Goal: Task Accomplishment & Management: Use online tool/utility

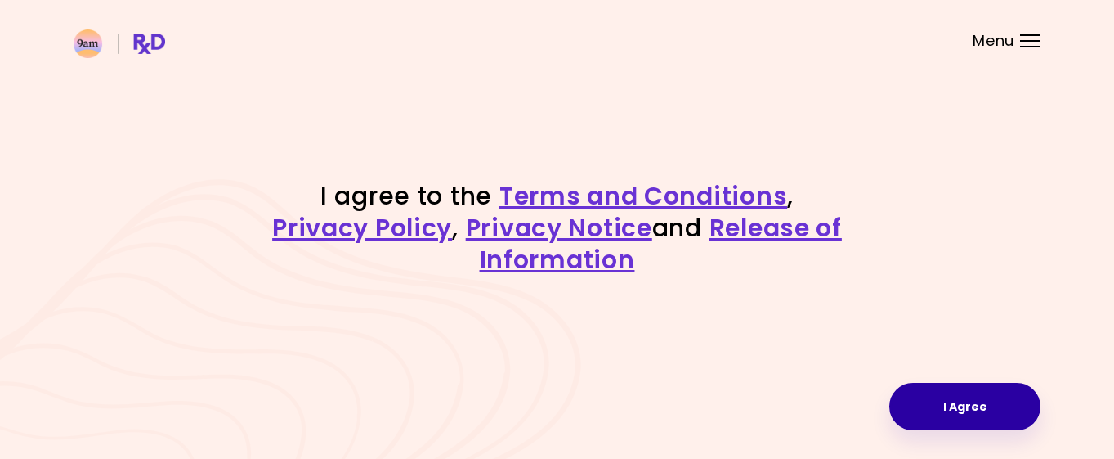
click at [987, 405] on button "I Agree" at bounding box center [964, 406] width 151 height 47
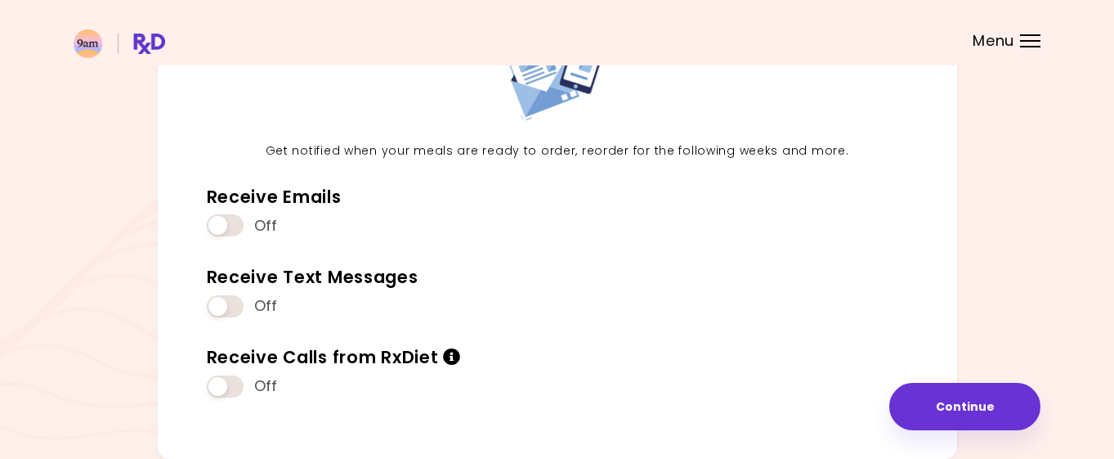
scroll to position [145, 0]
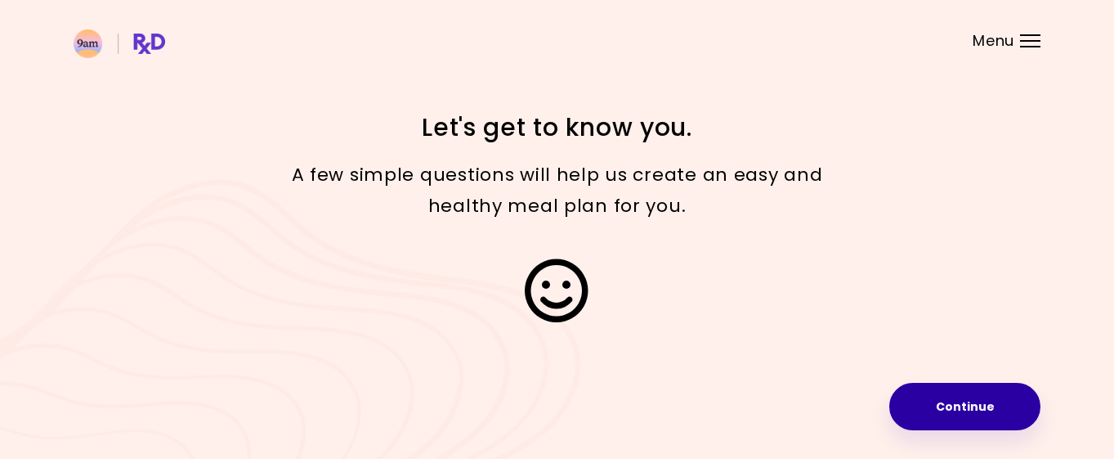
click at [967, 412] on button "Continue" at bounding box center [964, 406] width 151 height 47
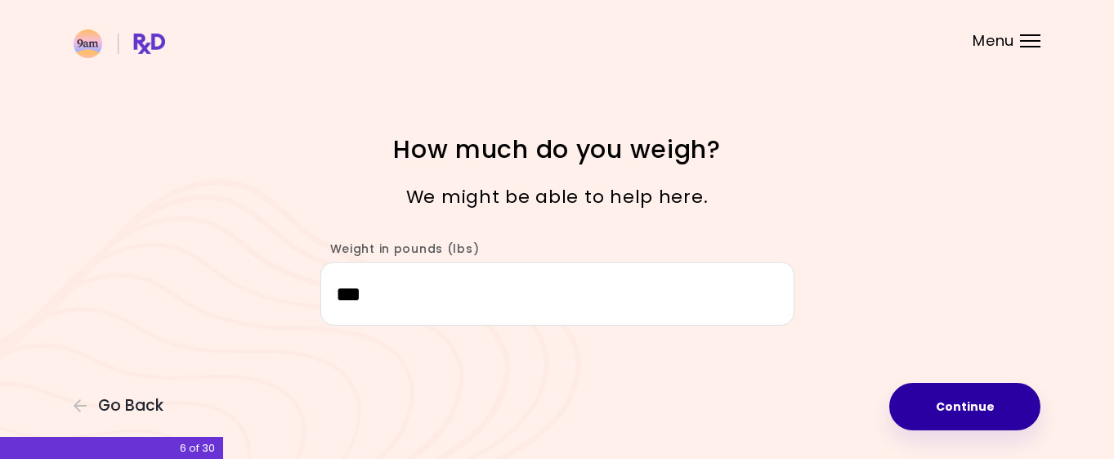
click at [966, 411] on button "Continue" at bounding box center [964, 406] width 151 height 47
select select "****"
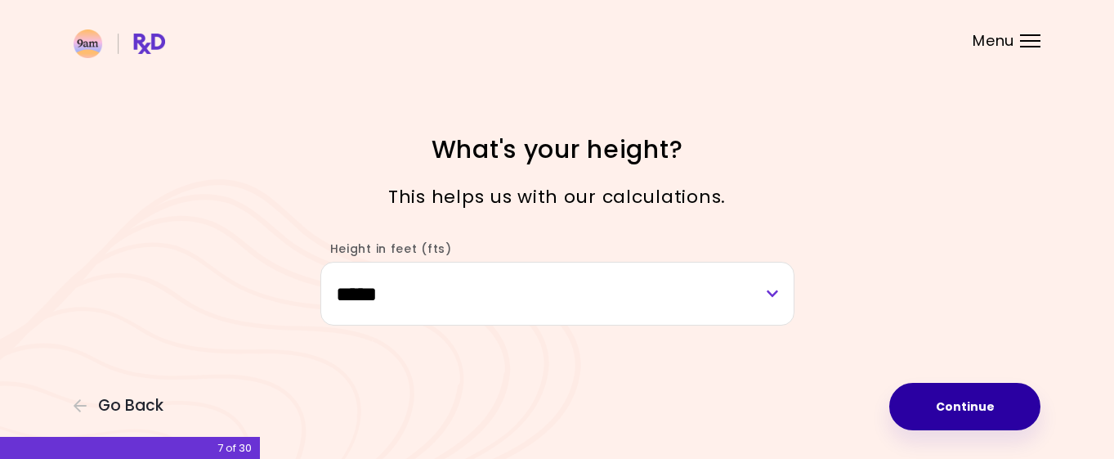
click at [966, 411] on button "Continue" at bounding box center [964, 406] width 151 height 47
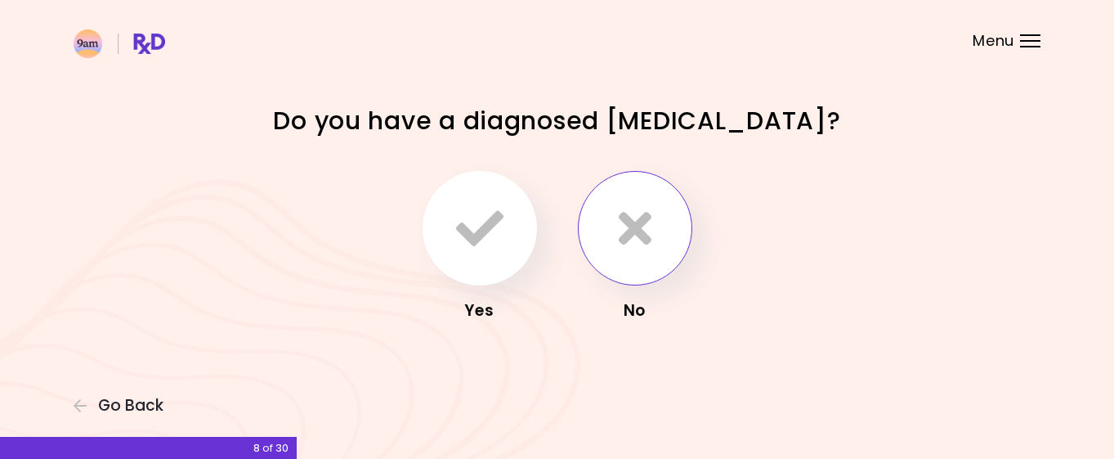
click at [632, 229] on icon "button" at bounding box center [635, 227] width 33 height 47
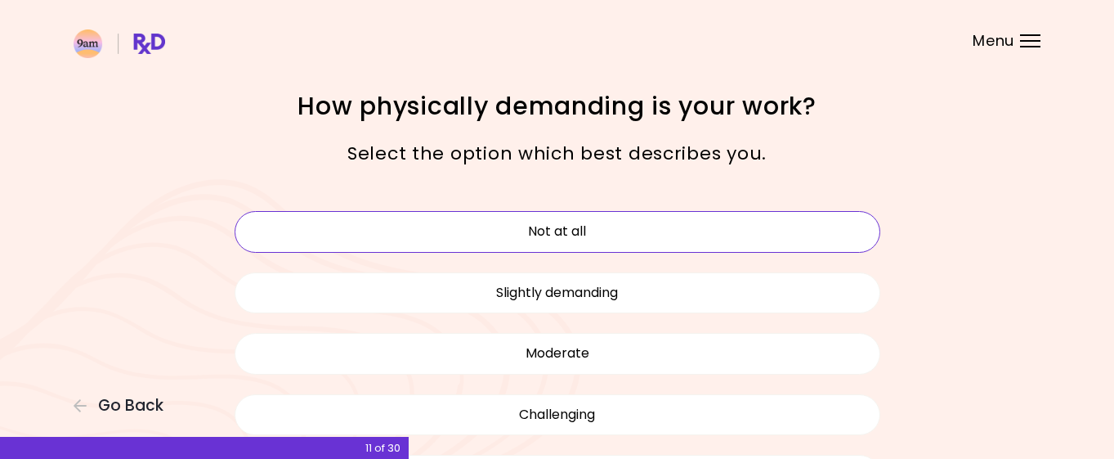
click at [513, 241] on button "Not at all" at bounding box center [558, 231] width 646 height 41
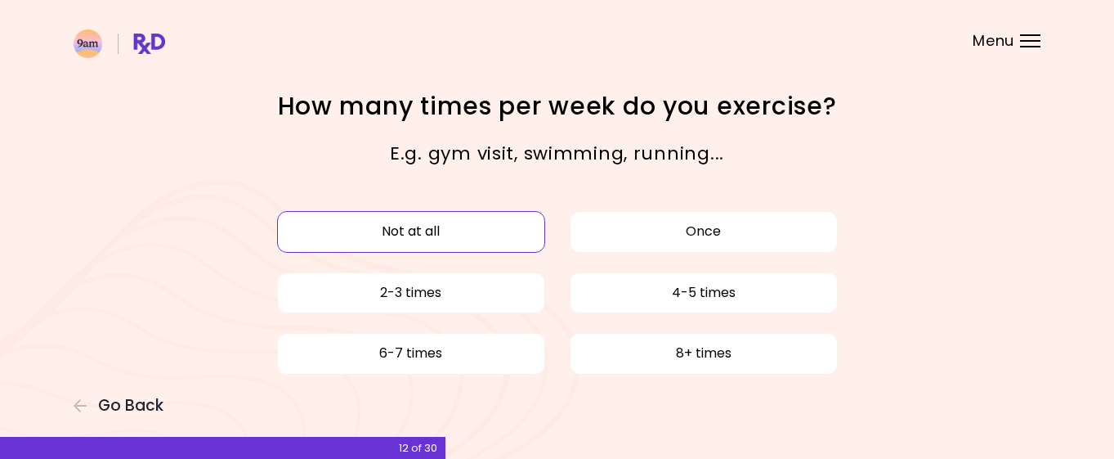
click at [513, 241] on button "Not at all" at bounding box center [411, 231] width 268 height 41
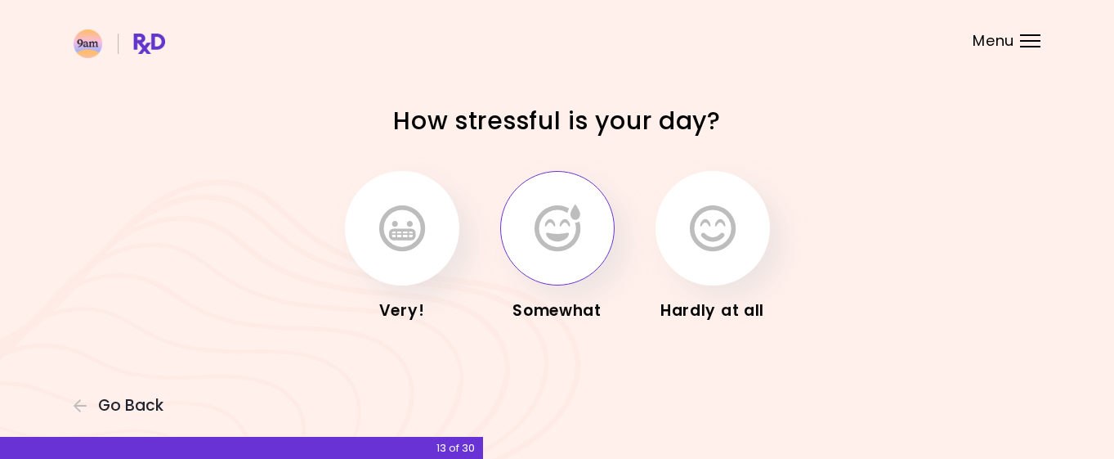
click at [603, 228] on button "button" at bounding box center [557, 228] width 114 height 114
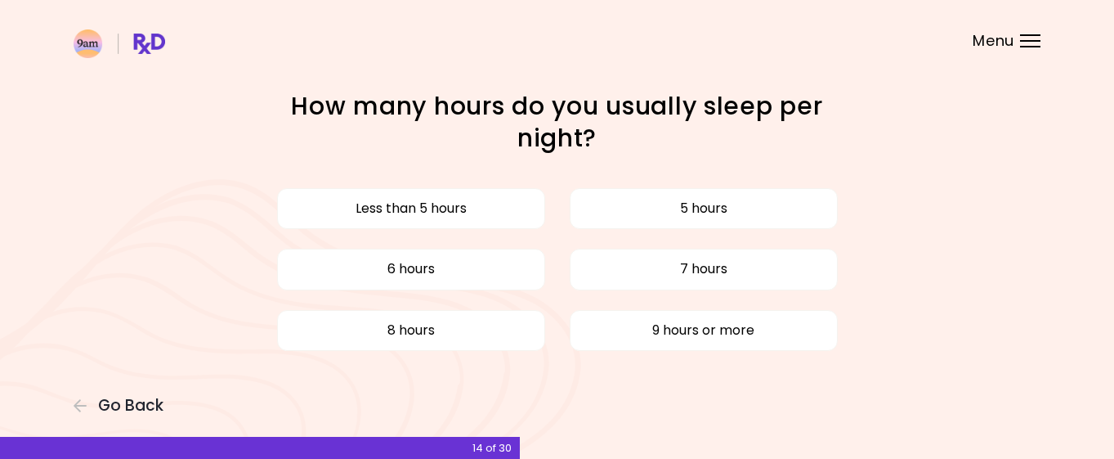
drag, startPoint x: 441, startPoint y: 279, endPoint x: 522, endPoint y: 240, distance: 89.9
click at [522, 240] on div "Less than 5 hours 5 hours 6 hours 7 hours 8 hours 9 hours or more" at bounding box center [557, 269] width 670 height 182
click at [668, 268] on button "7 hours" at bounding box center [704, 269] width 268 height 41
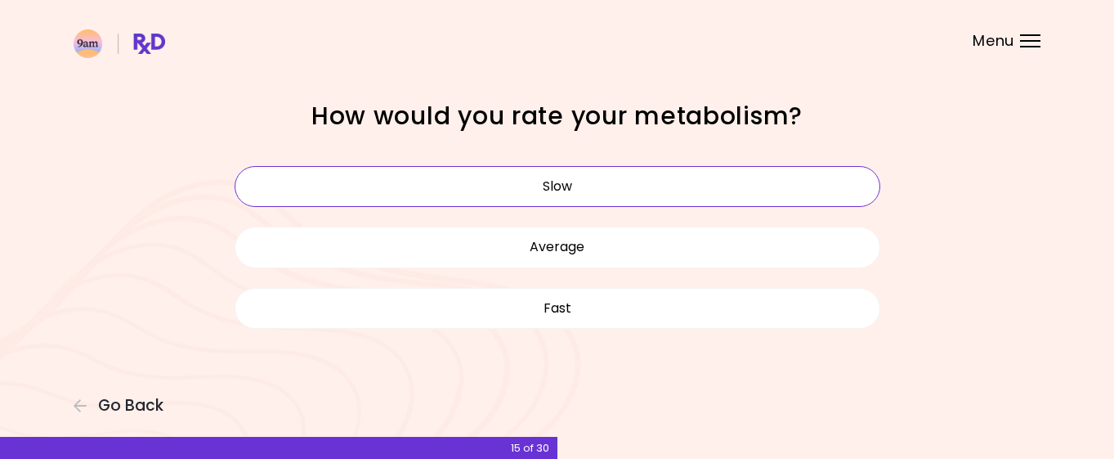
click at [551, 181] on button "Slow" at bounding box center [558, 186] width 646 height 41
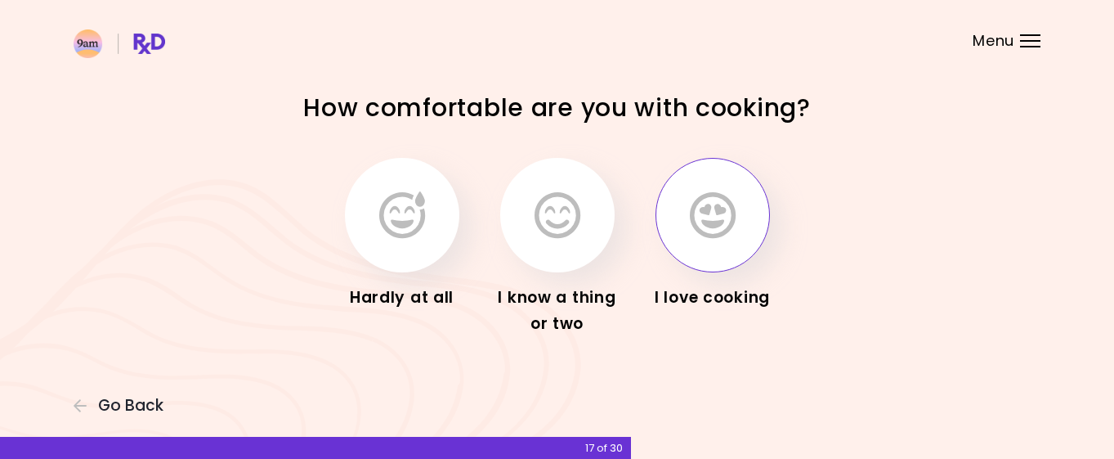
click at [665, 216] on button "button" at bounding box center [713, 215] width 114 height 114
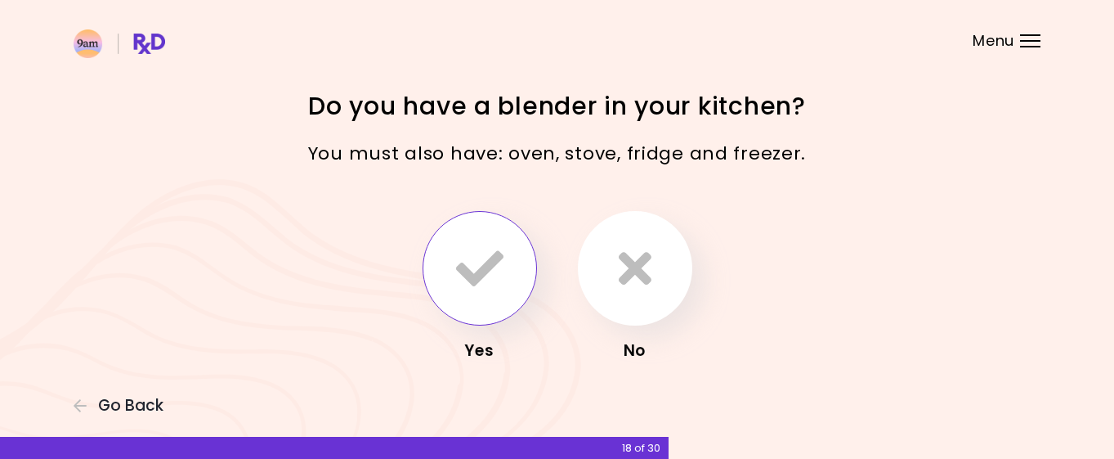
click at [503, 262] on icon "button" at bounding box center [479, 267] width 47 height 47
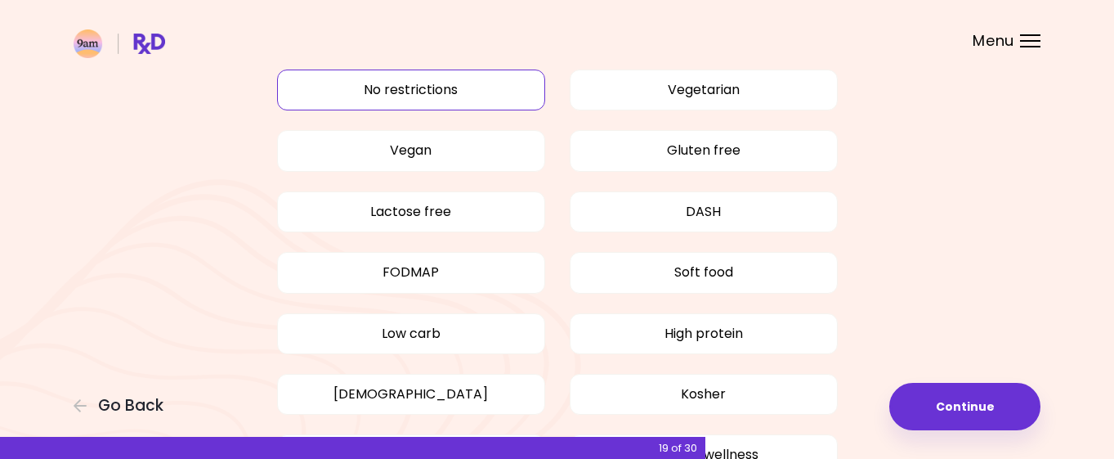
scroll to position [87, 0]
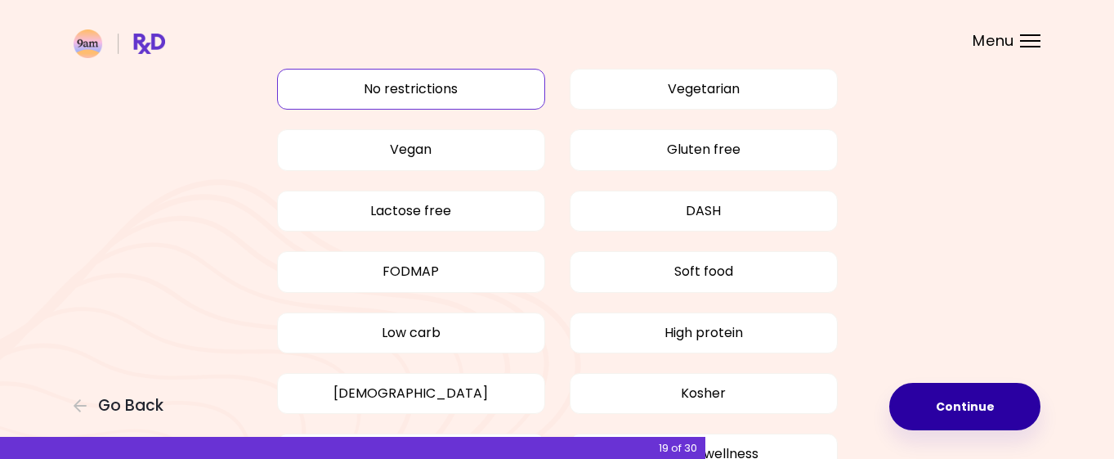
click at [952, 411] on button "Continue" at bounding box center [964, 406] width 151 height 47
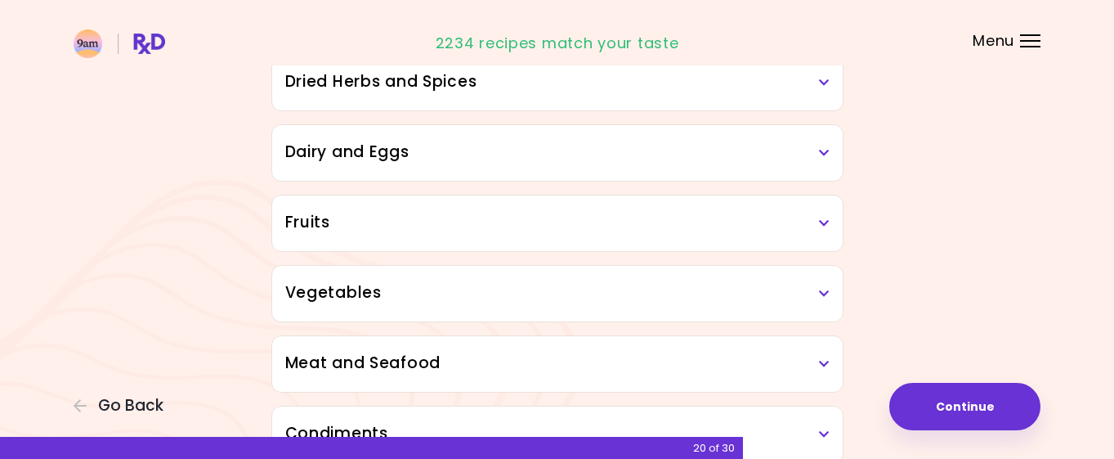
scroll to position [276, 0]
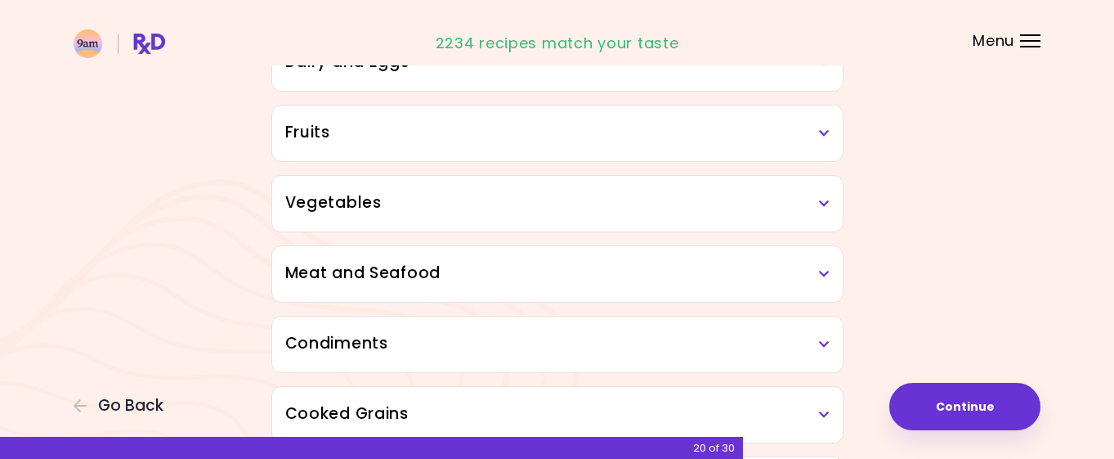
click at [500, 283] on h3 "Meat and Seafood" at bounding box center [557, 274] width 544 height 24
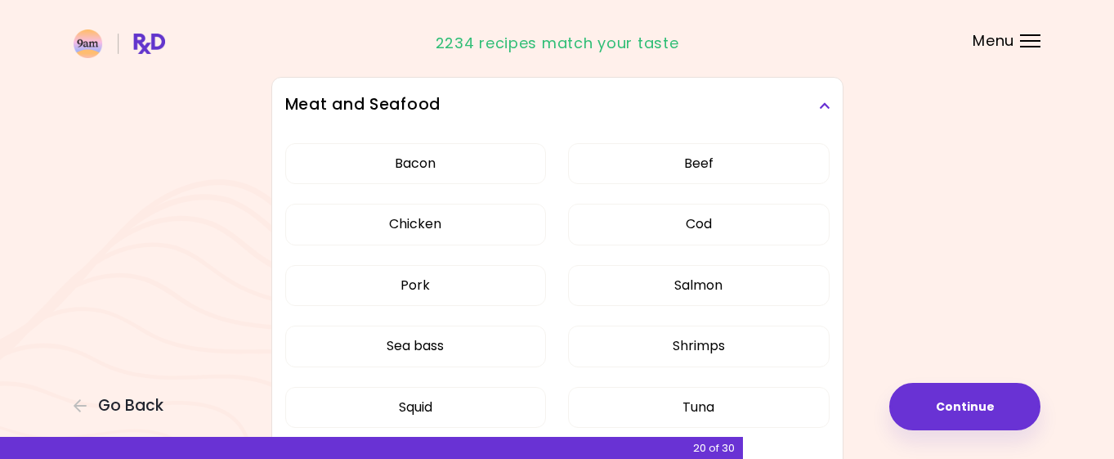
scroll to position [426, 0]
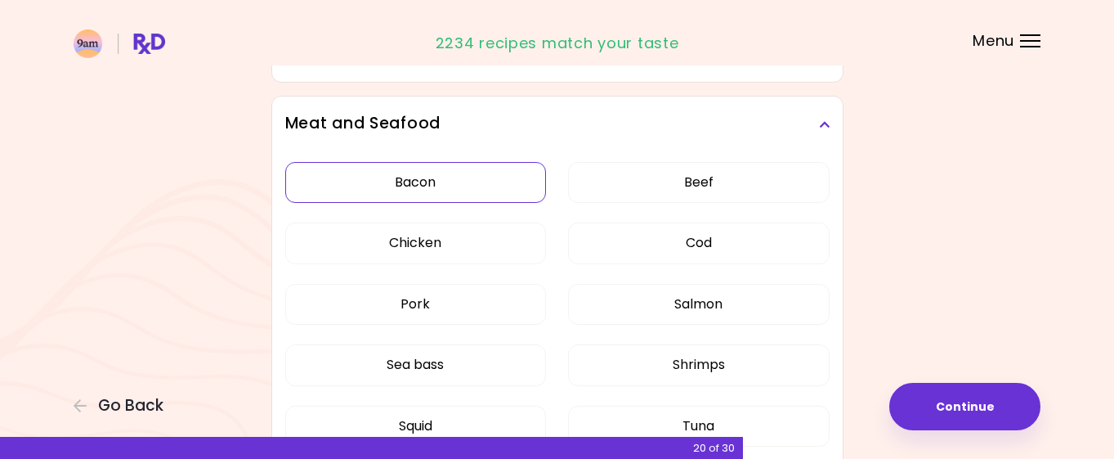
click at [481, 189] on button "Bacon" at bounding box center [416, 182] width 262 height 41
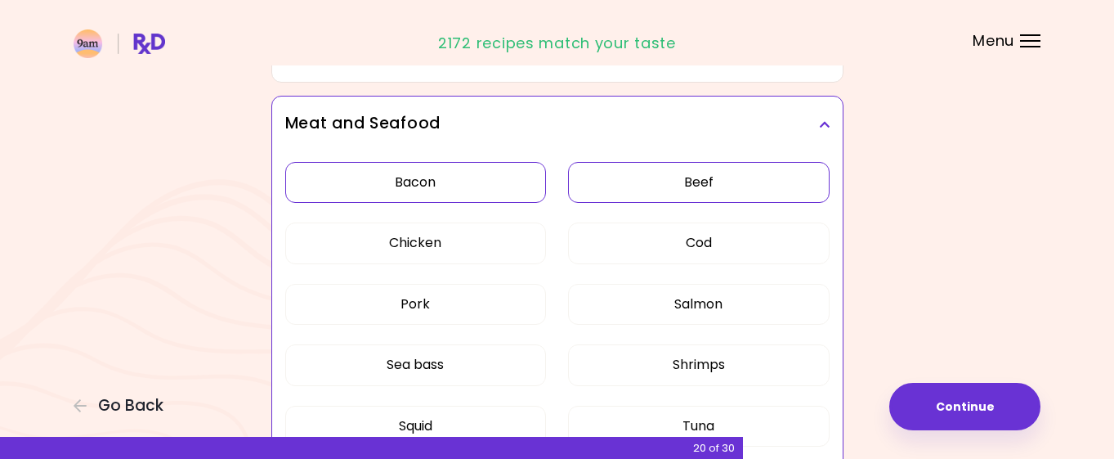
click at [681, 196] on button "Beef" at bounding box center [699, 182] width 262 height 41
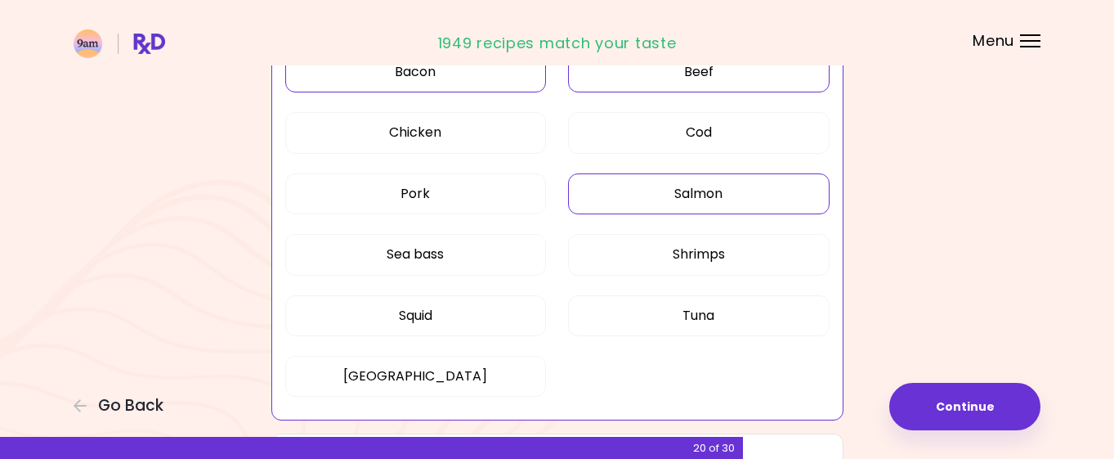
scroll to position [538, 0]
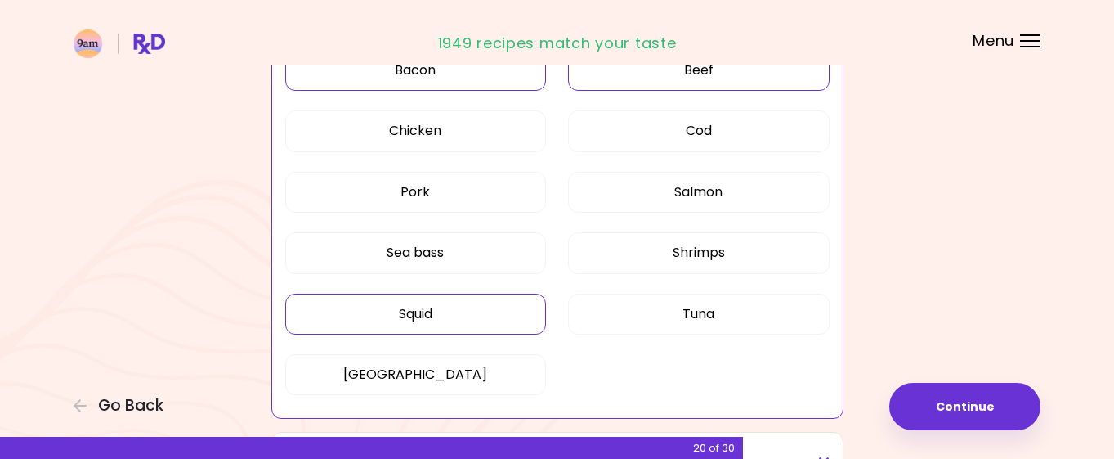
click at [445, 313] on button "Squid" at bounding box center [416, 313] width 262 height 41
click at [468, 181] on button "Pork" at bounding box center [416, 192] width 262 height 41
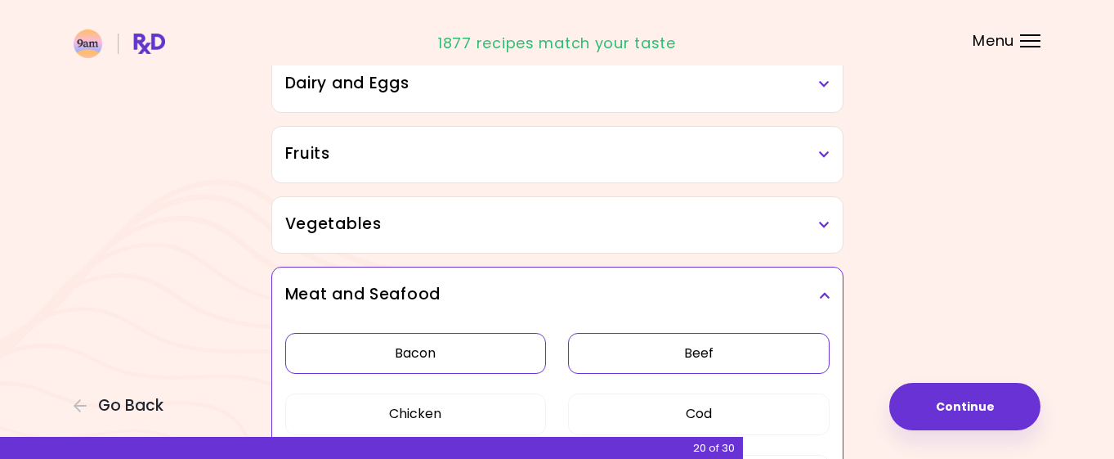
scroll to position [179, 0]
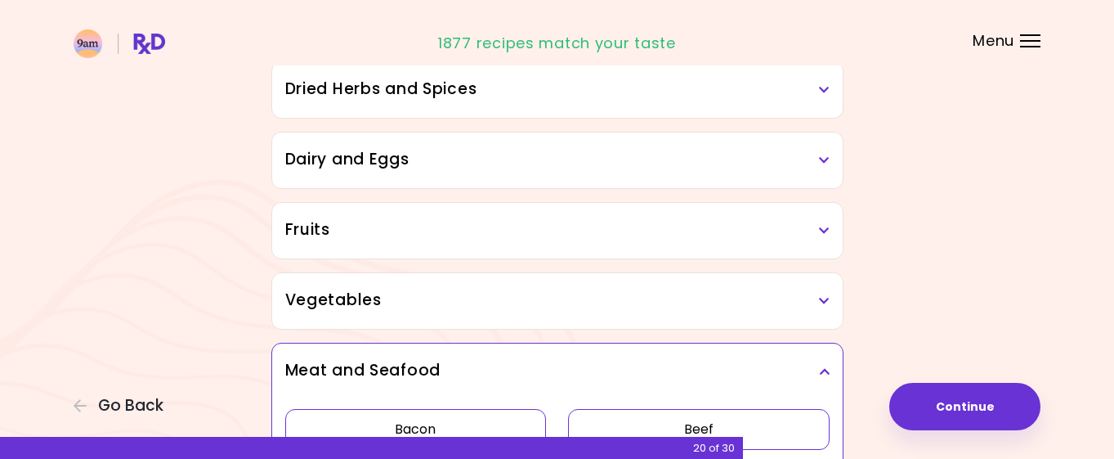
click at [674, 307] on h3 "Vegetables" at bounding box center [557, 301] width 544 height 24
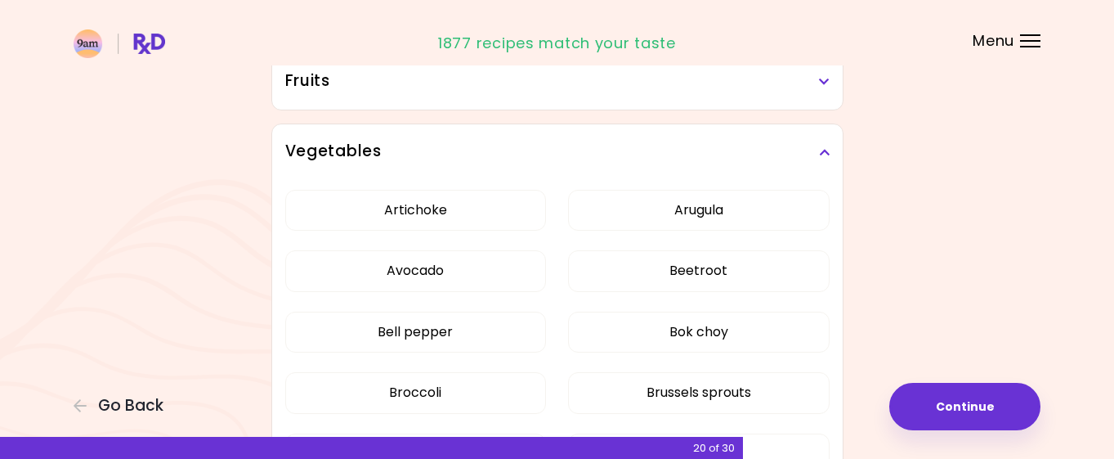
scroll to position [377, 0]
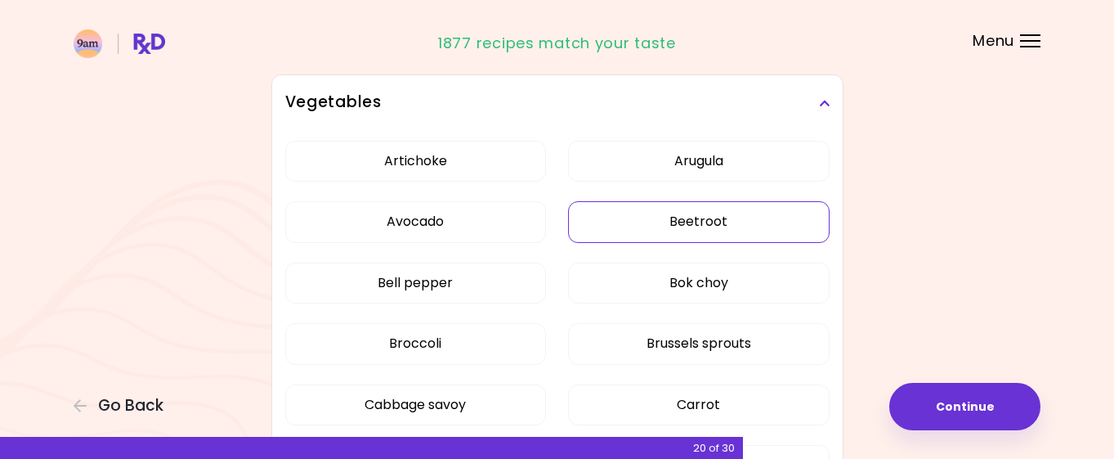
click at [752, 227] on button "Beetroot" at bounding box center [699, 221] width 262 height 41
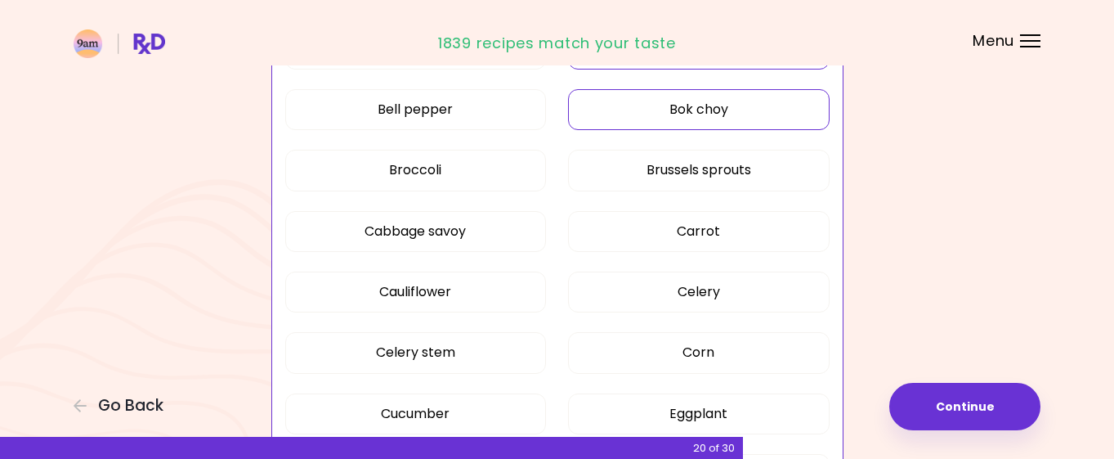
scroll to position [580, 0]
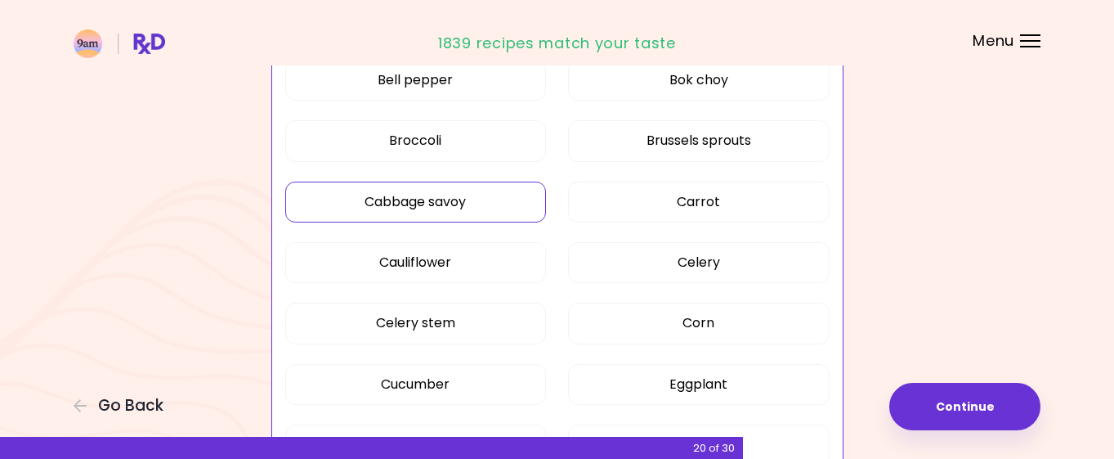
click at [441, 190] on button "Cabbage savoy" at bounding box center [416, 201] width 262 height 41
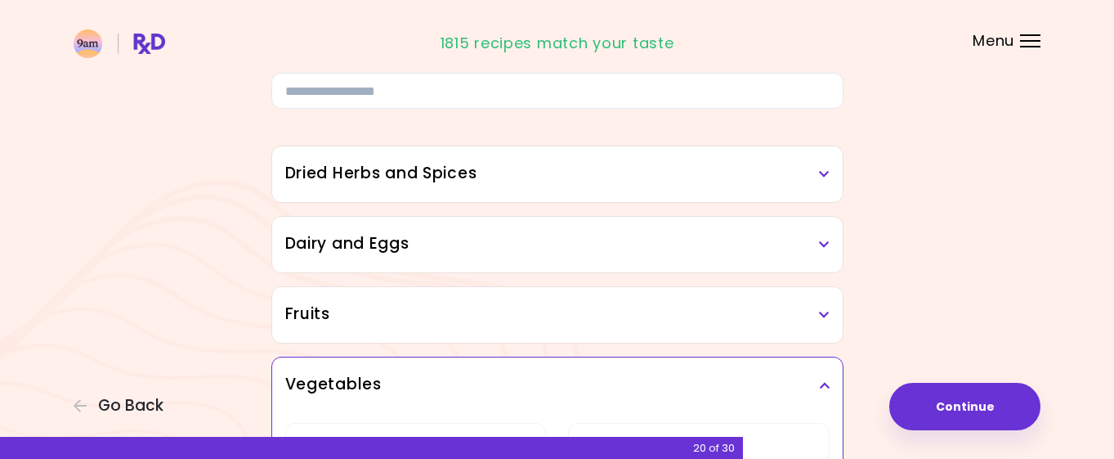
scroll to position [96, 0]
click at [583, 246] on h3 "Dairy and Eggs" at bounding box center [557, 243] width 544 height 24
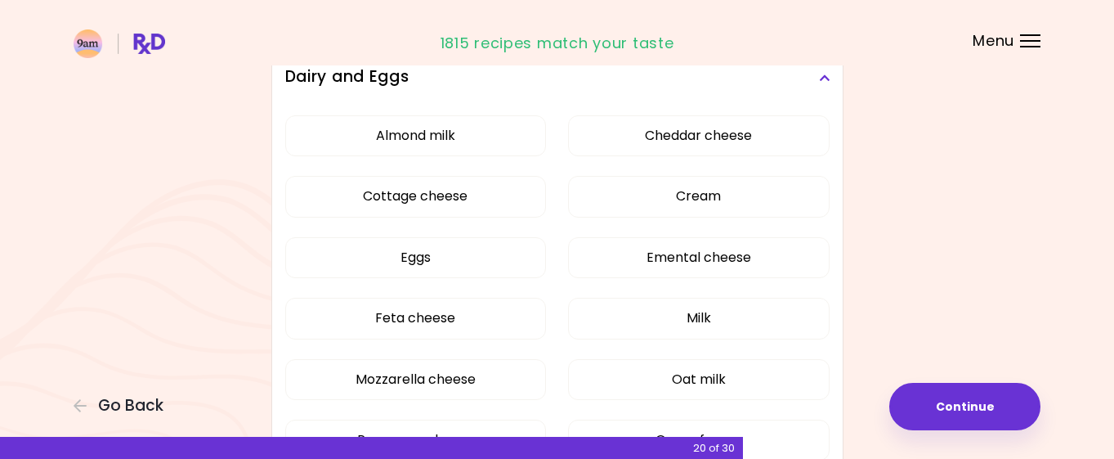
scroll to position [293, 0]
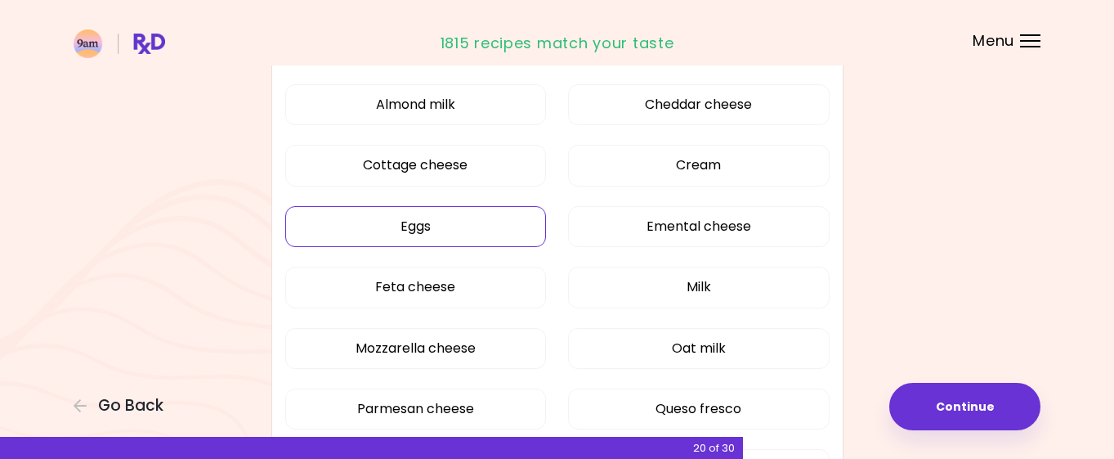
click at [435, 234] on button "Eggs" at bounding box center [416, 226] width 262 height 41
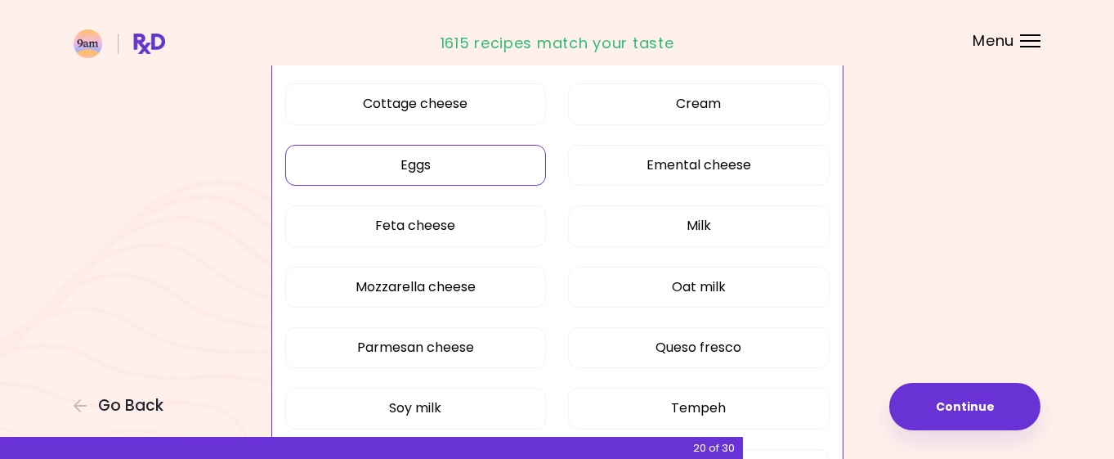
scroll to position [473, 0]
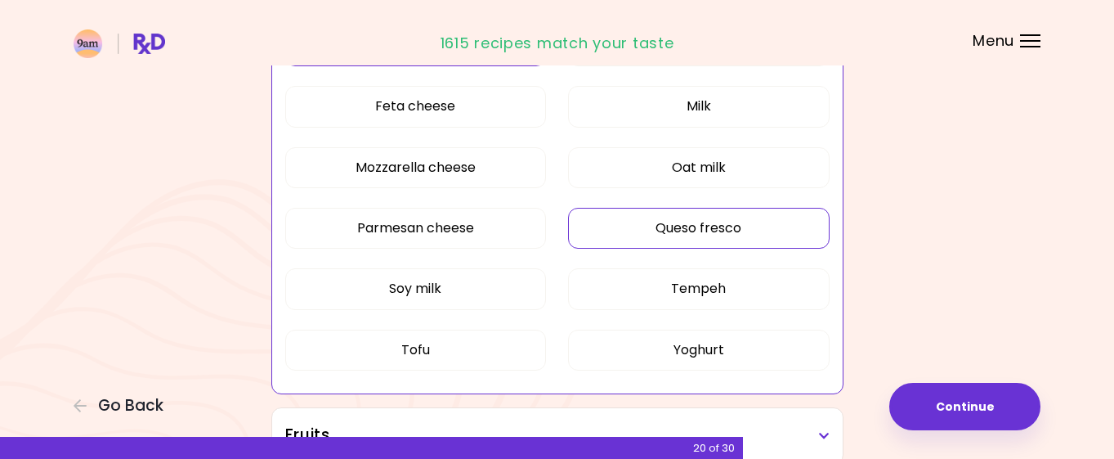
click at [723, 236] on button "Queso fresco" at bounding box center [699, 228] width 262 height 41
click at [491, 348] on button "Tofu" at bounding box center [416, 349] width 262 height 41
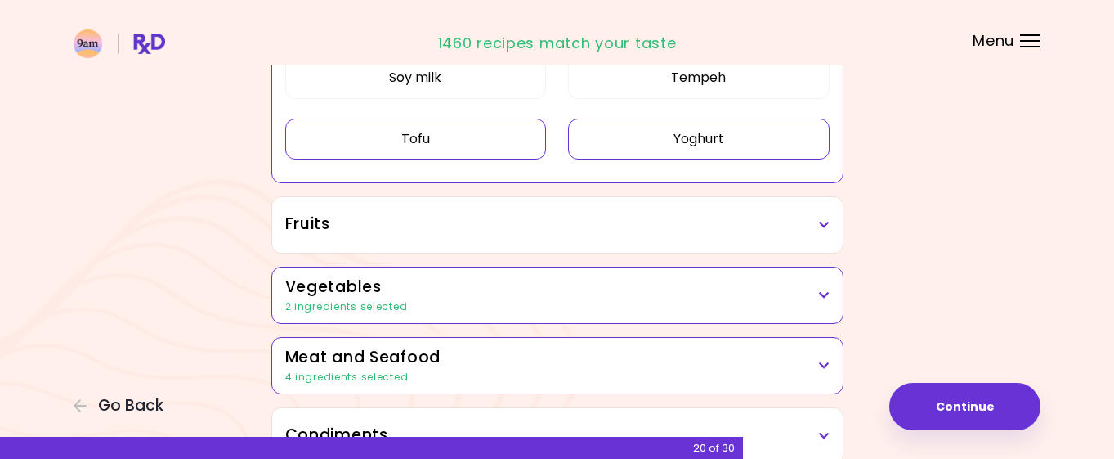
scroll to position [585, 0]
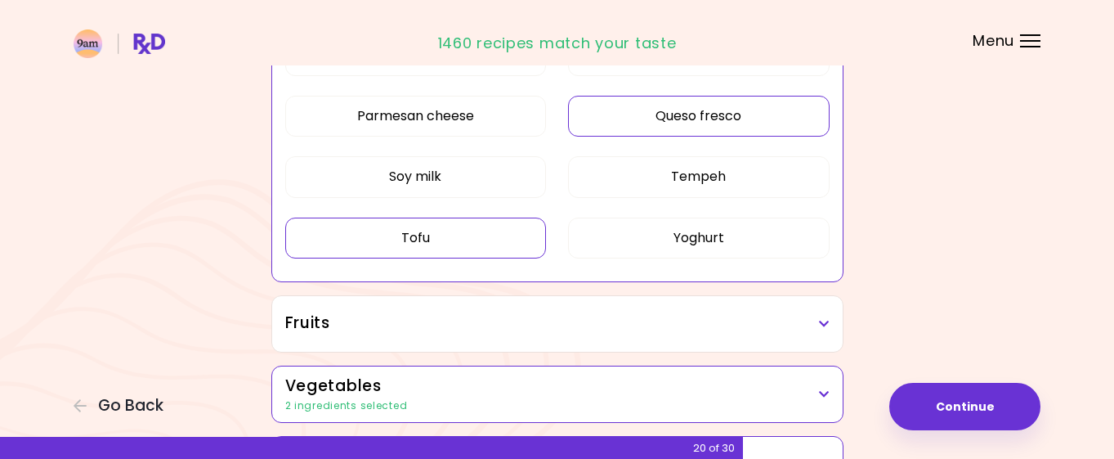
click at [647, 337] on div "Fruits" at bounding box center [557, 324] width 571 height 56
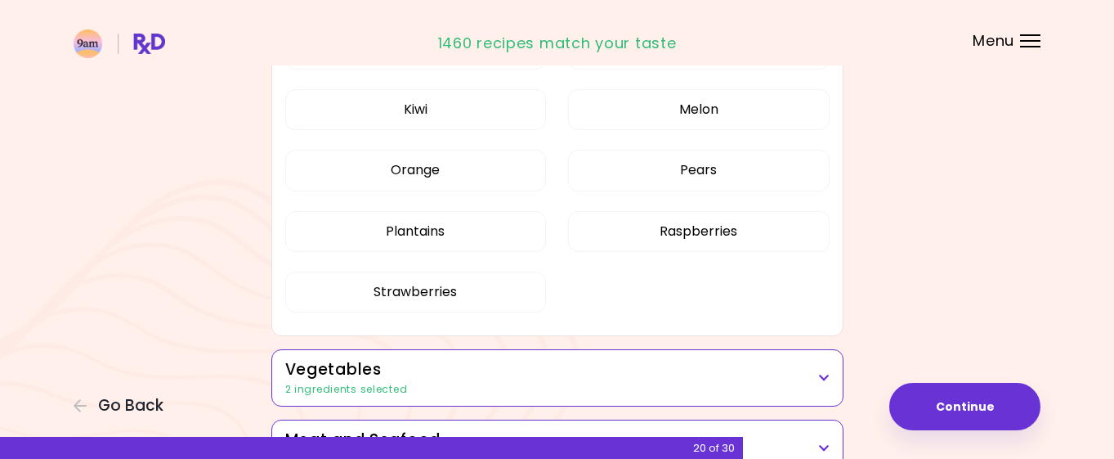
scroll to position [983, 0]
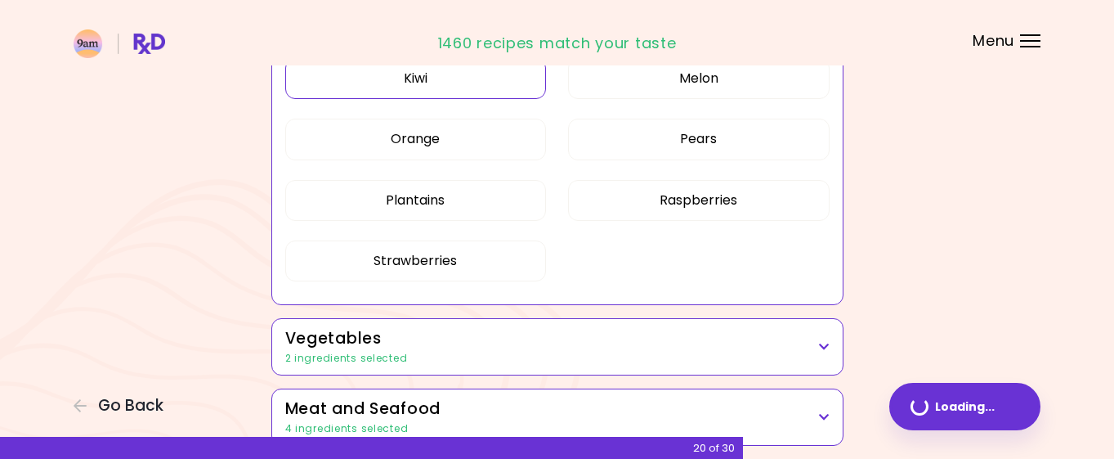
scroll to position [483, 0]
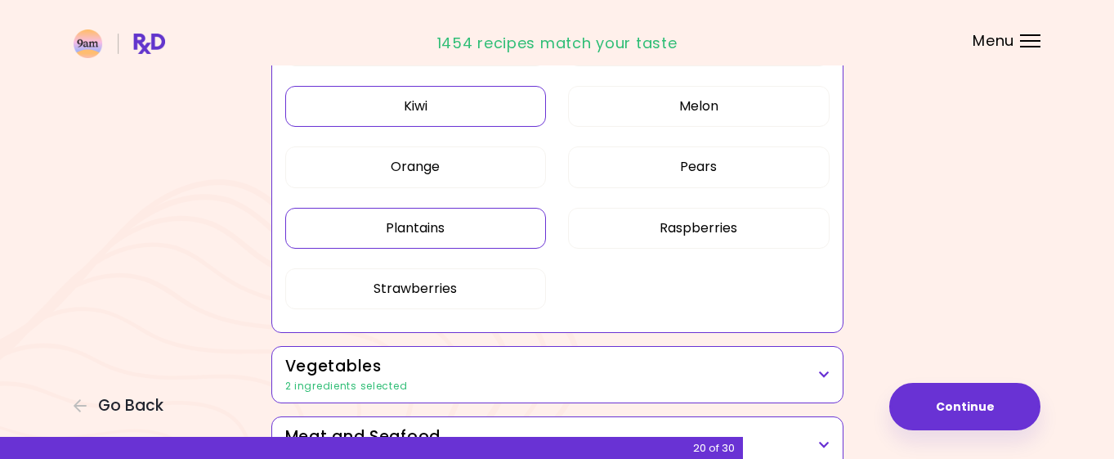
click at [510, 227] on button "Plantains" at bounding box center [416, 228] width 262 height 41
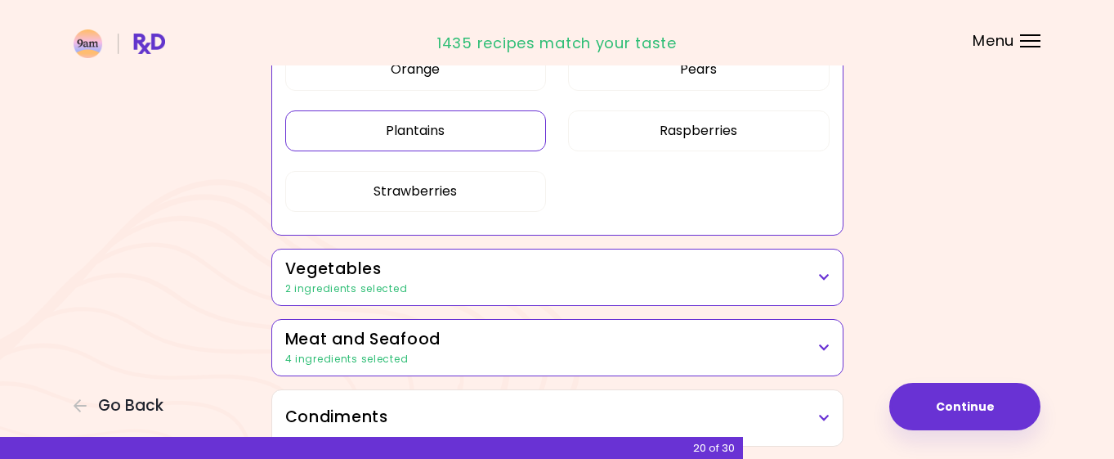
scroll to position [581, 0]
click at [647, 285] on div "2 ingredients selected" at bounding box center [557, 287] width 544 height 15
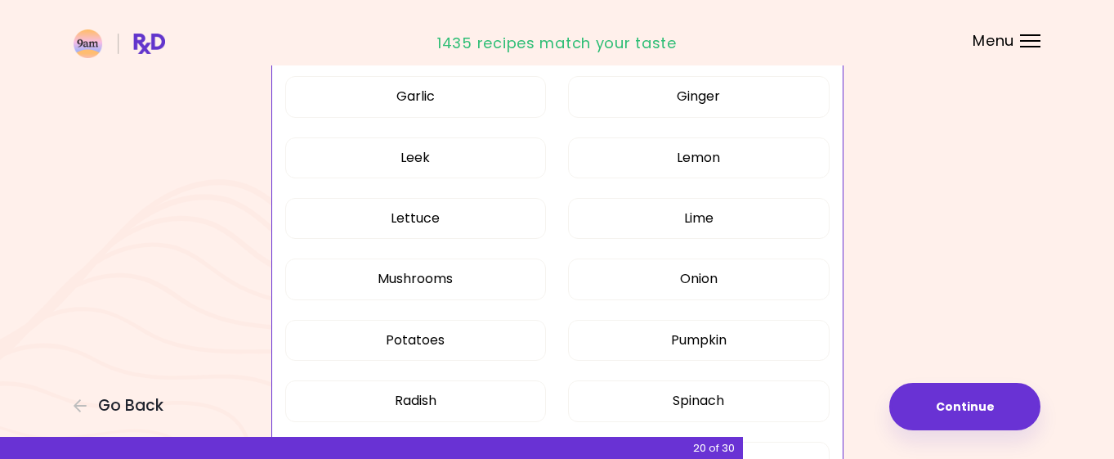
scroll to position [1301, 0]
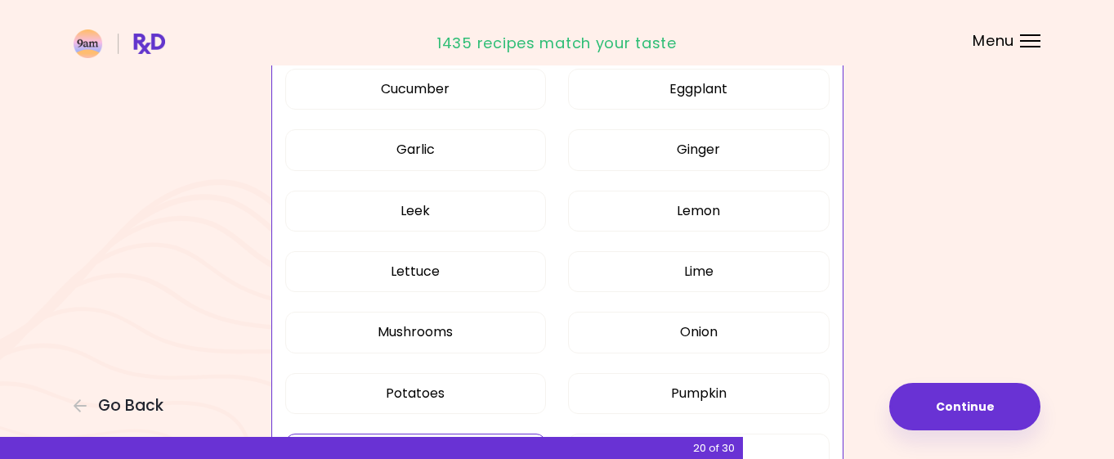
click at [479, 433] on button "Radish" at bounding box center [416, 453] width 262 height 41
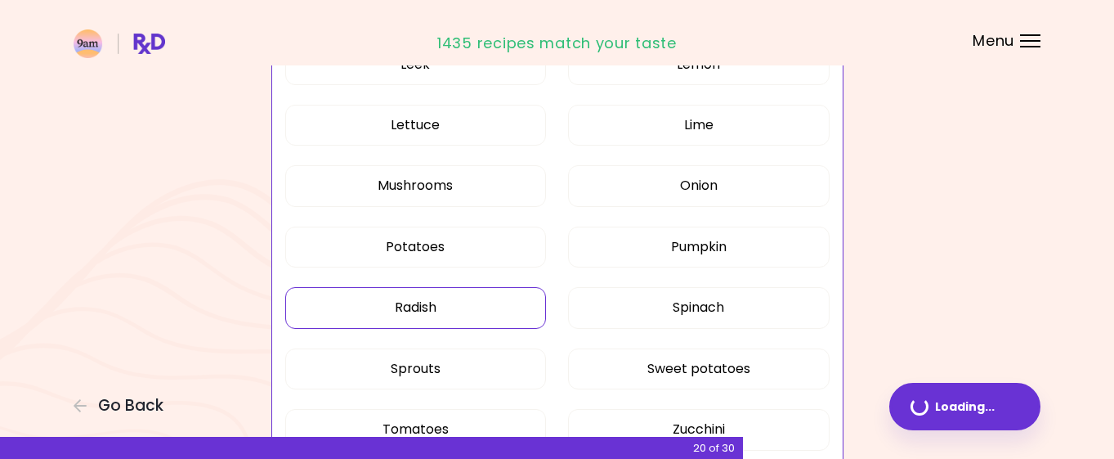
scroll to position [983, 0]
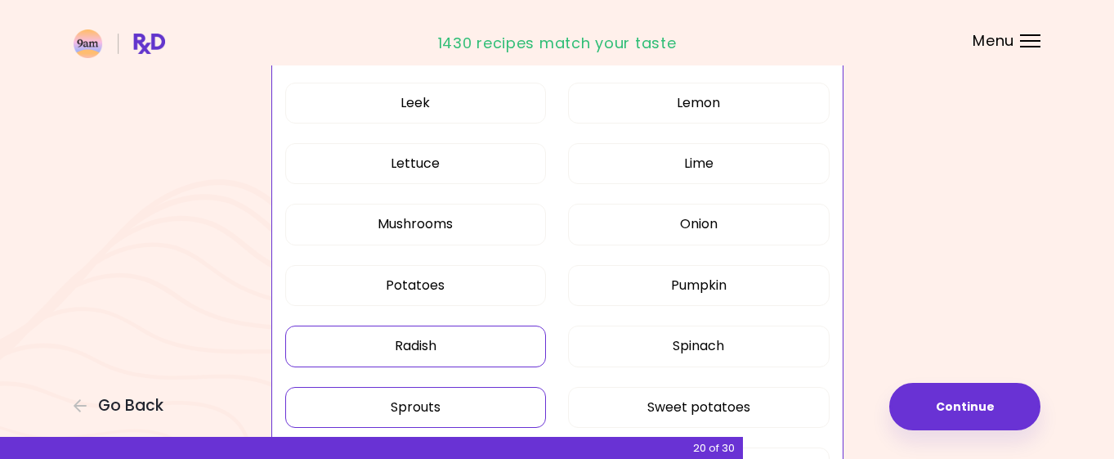
click at [471, 404] on button "Sprouts" at bounding box center [416, 407] width 262 height 41
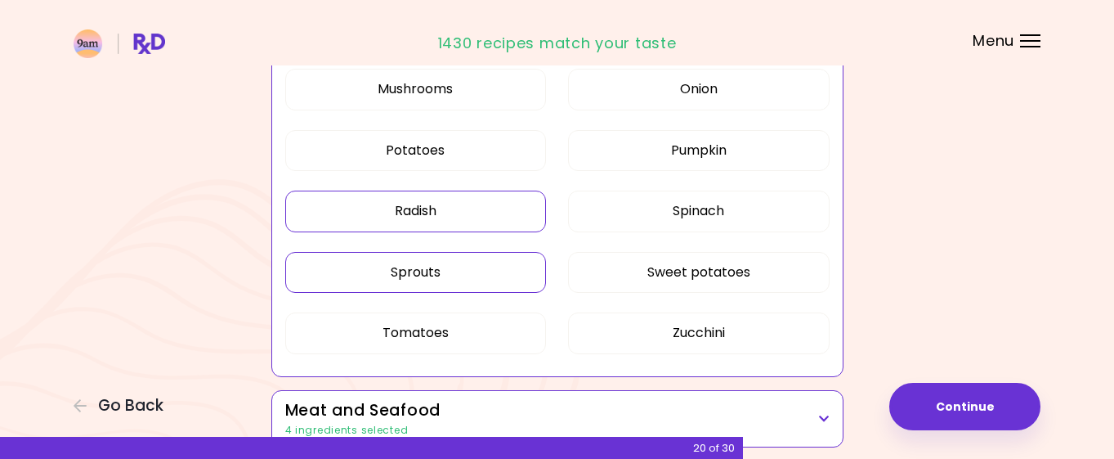
scroll to position [1120, 0]
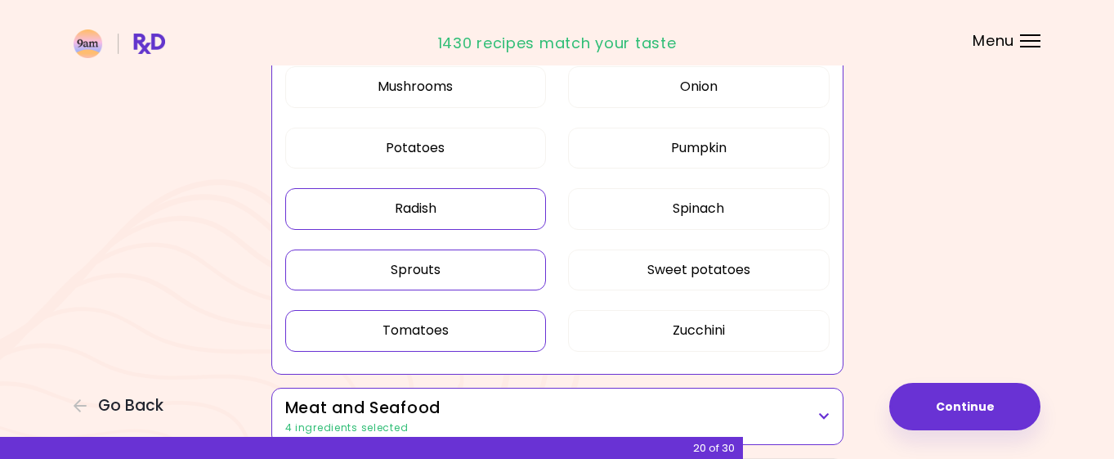
click at [540, 332] on button "Tomatoes" at bounding box center [416, 330] width 262 height 41
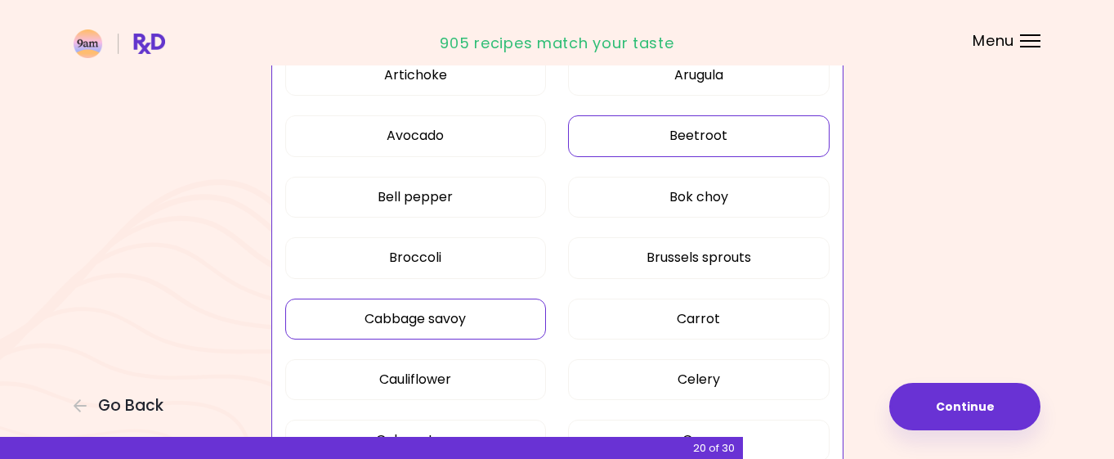
scroll to position [462, 0]
click at [701, 187] on button "Bok choy" at bounding box center [699, 197] width 262 height 41
click at [709, 204] on button "Bok choy" at bounding box center [699, 197] width 262 height 41
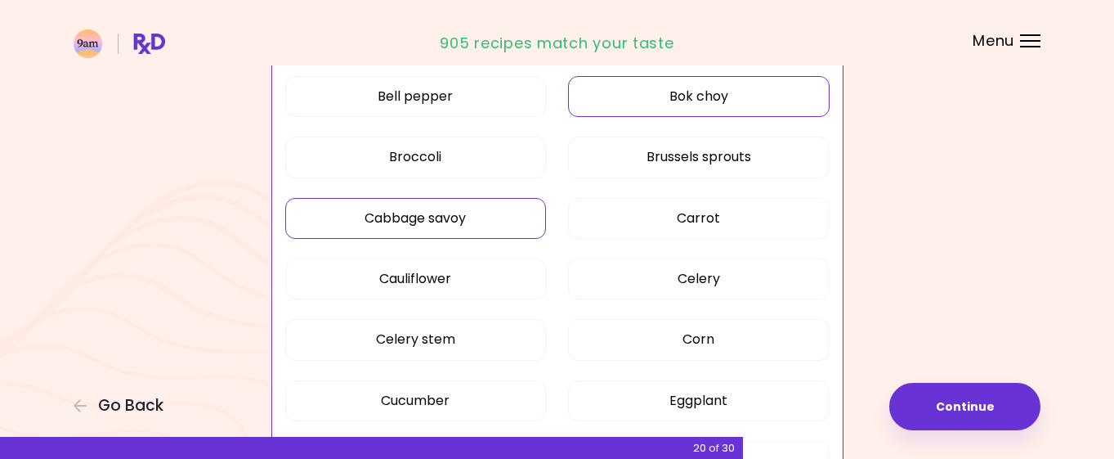
scroll to position [580, 0]
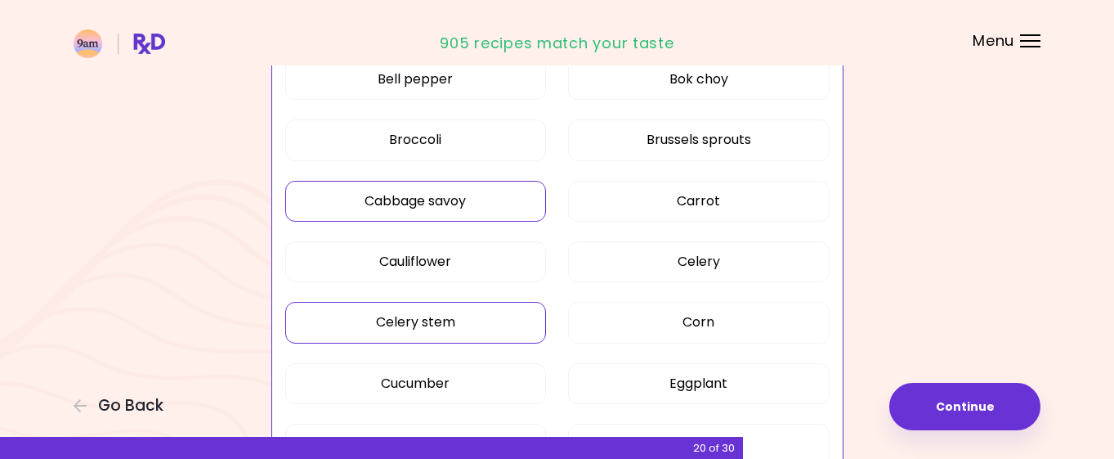
click at [457, 333] on button "Celery stem" at bounding box center [416, 322] width 262 height 41
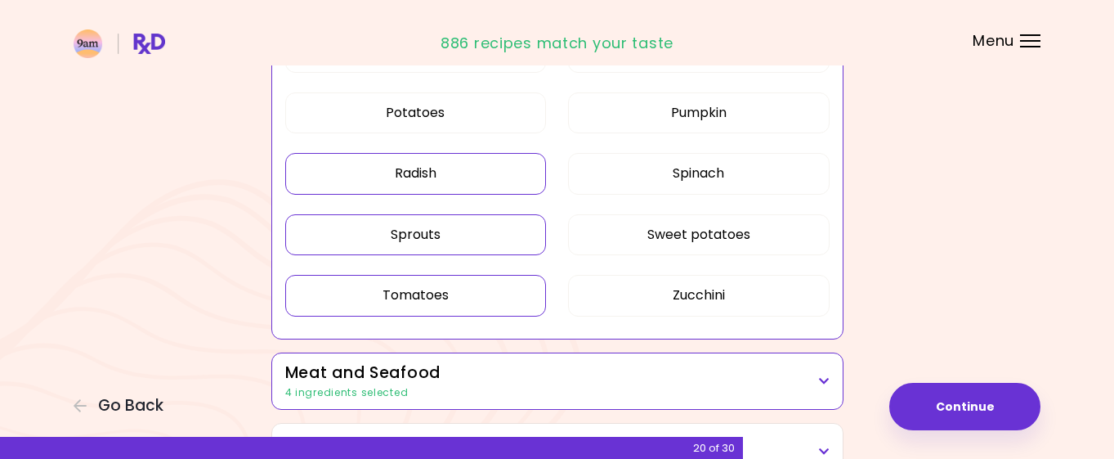
scroll to position [1270, 0]
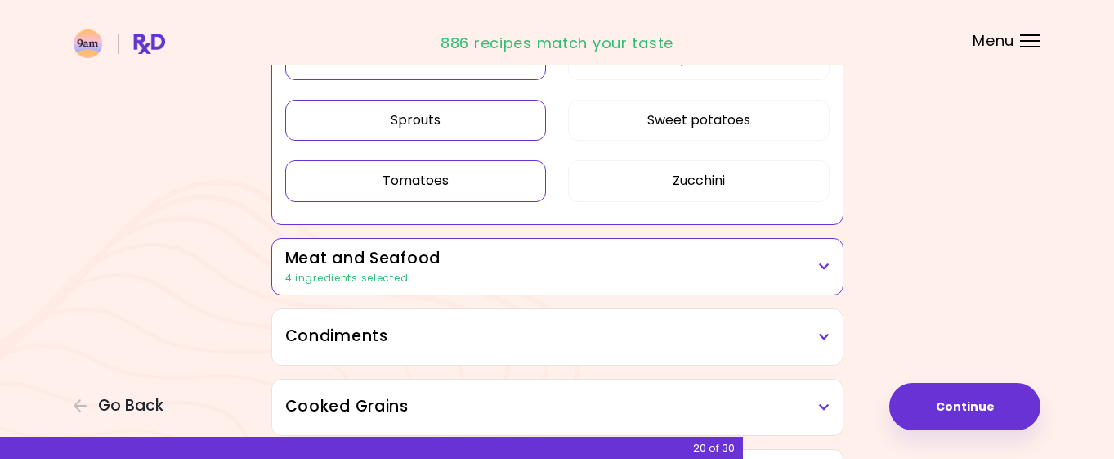
click at [555, 338] on h3 "Condiments" at bounding box center [557, 337] width 544 height 24
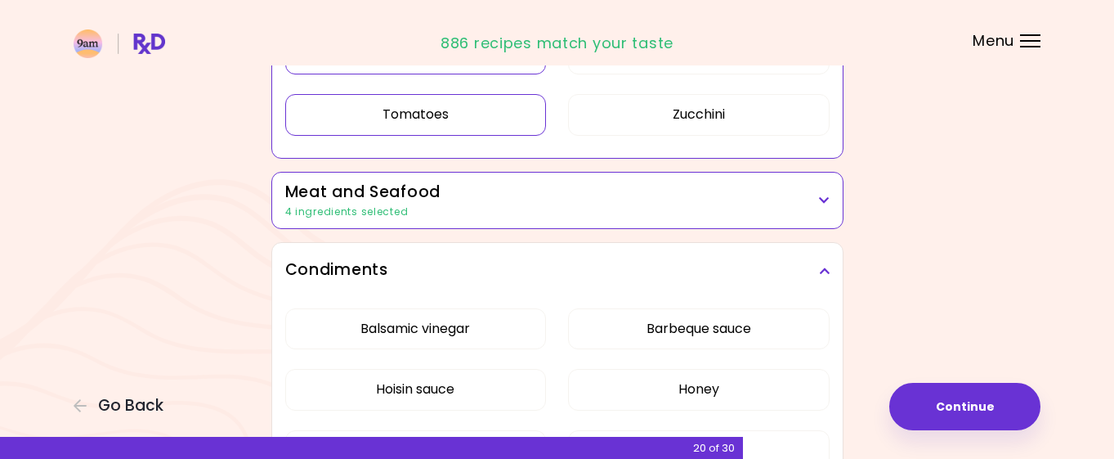
scroll to position [1475, 0]
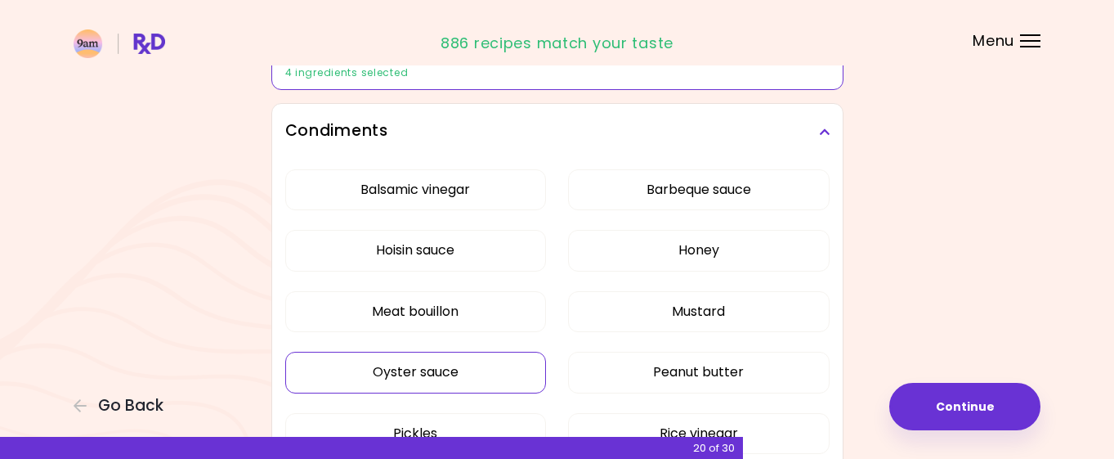
click at [502, 356] on div "Dried Herbs and Spices Adobo Annatto seeds Chilli Cinnamon Cumin Curry Italian …" at bounding box center [557, 15] width 589 height 2573
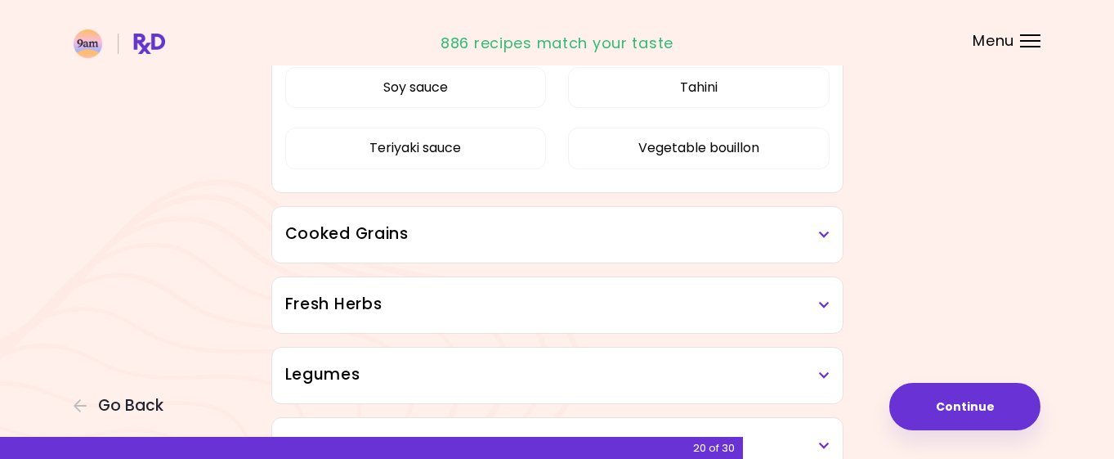
scroll to position [898, 0]
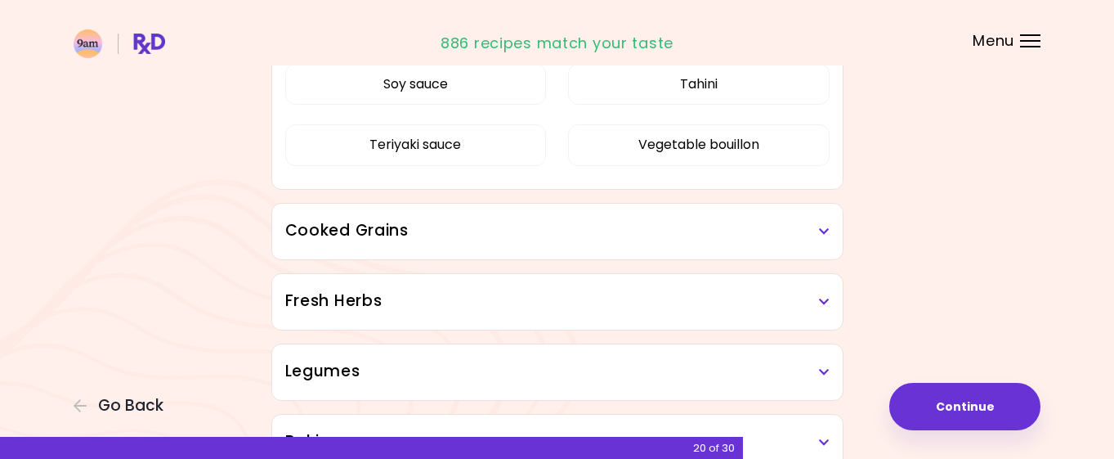
click at [574, 298] on h3 "Fresh Herbs" at bounding box center [557, 301] width 544 height 24
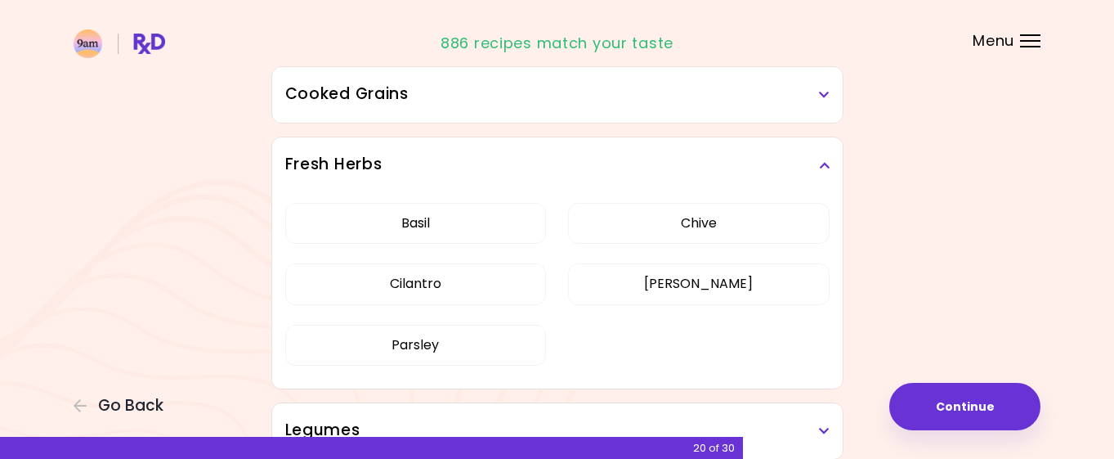
scroll to position [1027, 0]
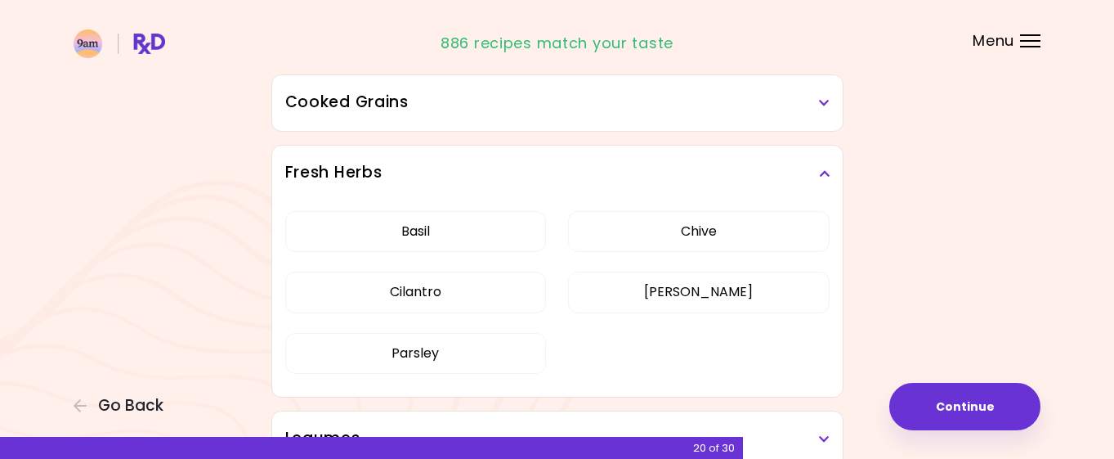
click at [579, 114] on div "Cooked Grains" at bounding box center [557, 103] width 571 height 56
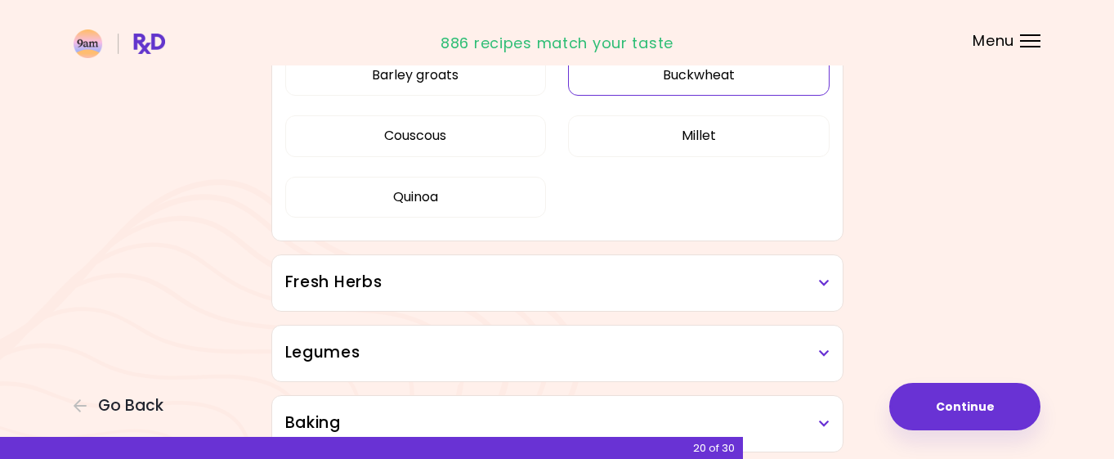
scroll to position [669, 0]
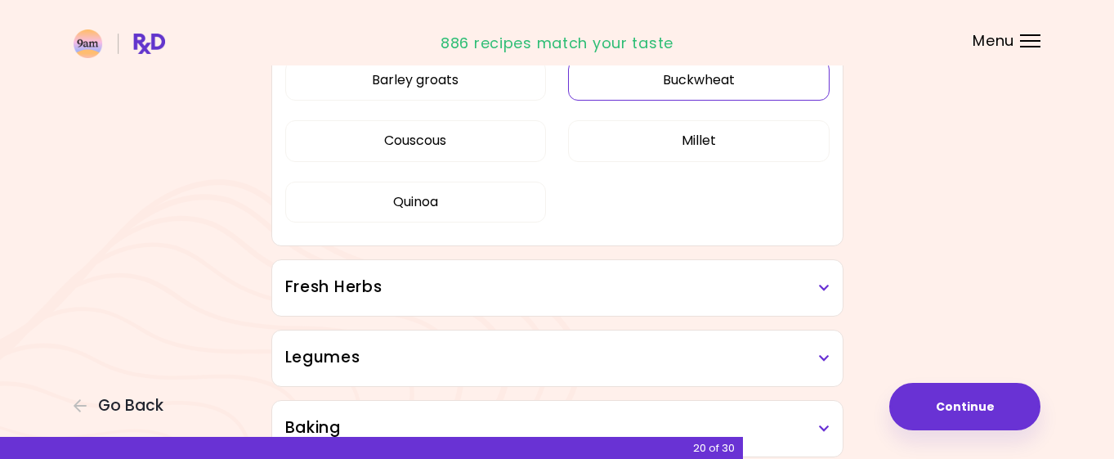
click at [672, 151] on button "Millet" at bounding box center [699, 140] width 262 height 41
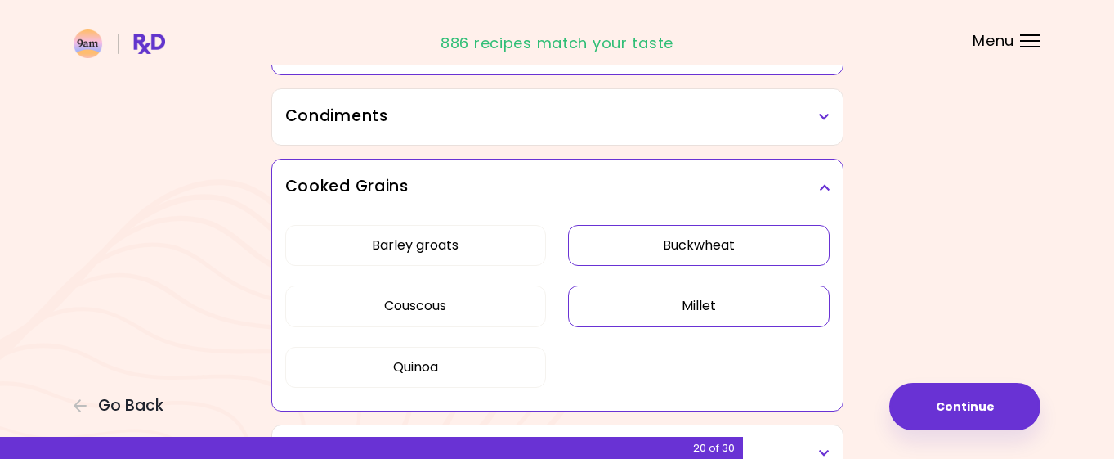
scroll to position [509, 0]
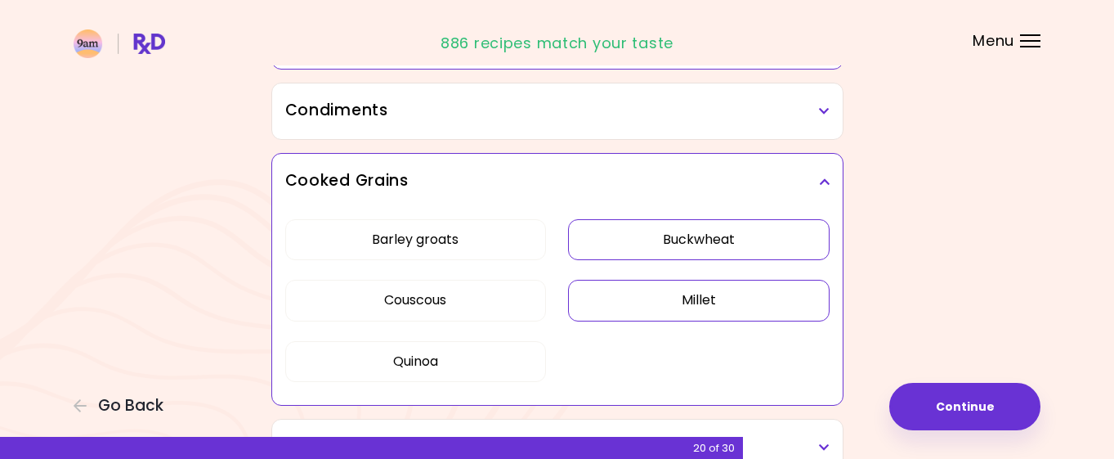
click at [677, 230] on button "Buckwheat" at bounding box center [699, 239] width 262 height 41
click at [531, 232] on button "Barley groats" at bounding box center [416, 239] width 262 height 41
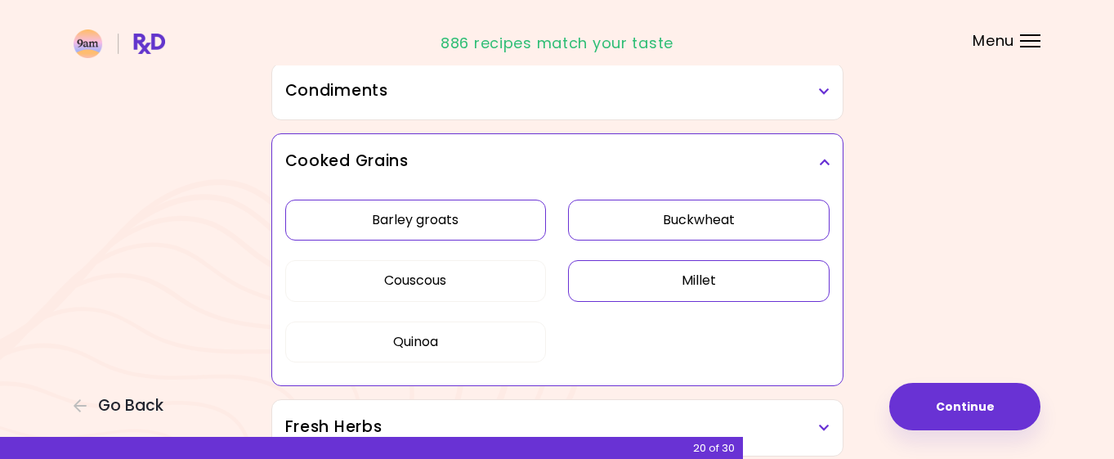
scroll to position [720, 0]
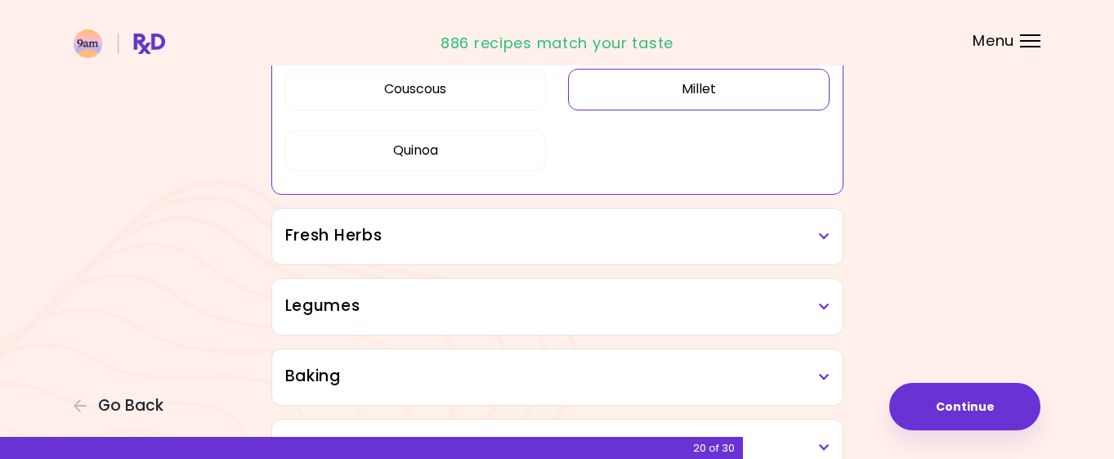
click at [540, 293] on div "Legumes" at bounding box center [557, 307] width 571 height 56
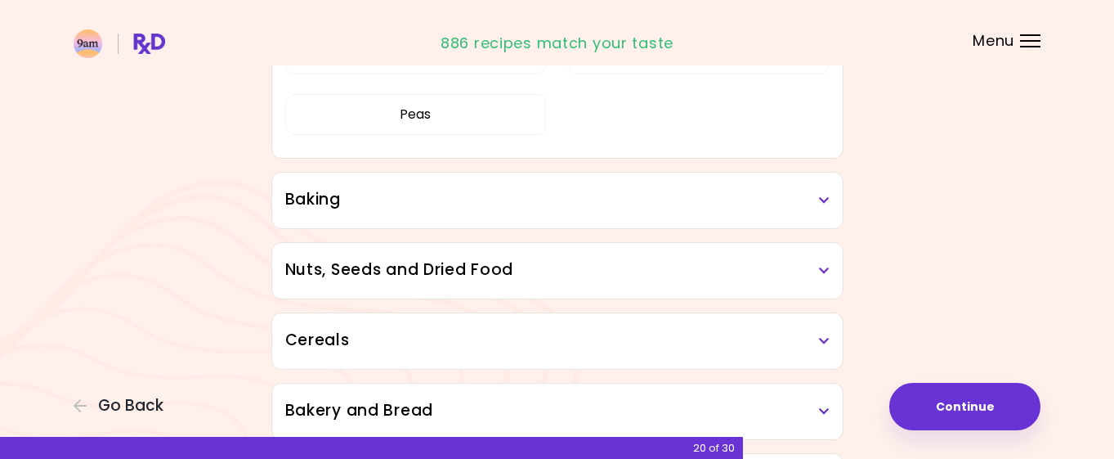
scroll to position [1132, 0]
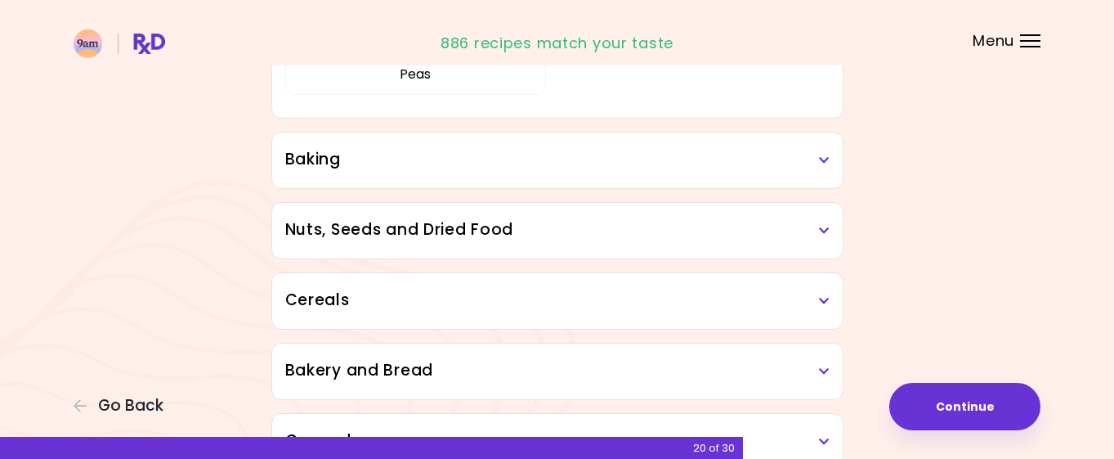
click at [551, 160] on h3 "Baking" at bounding box center [557, 160] width 544 height 24
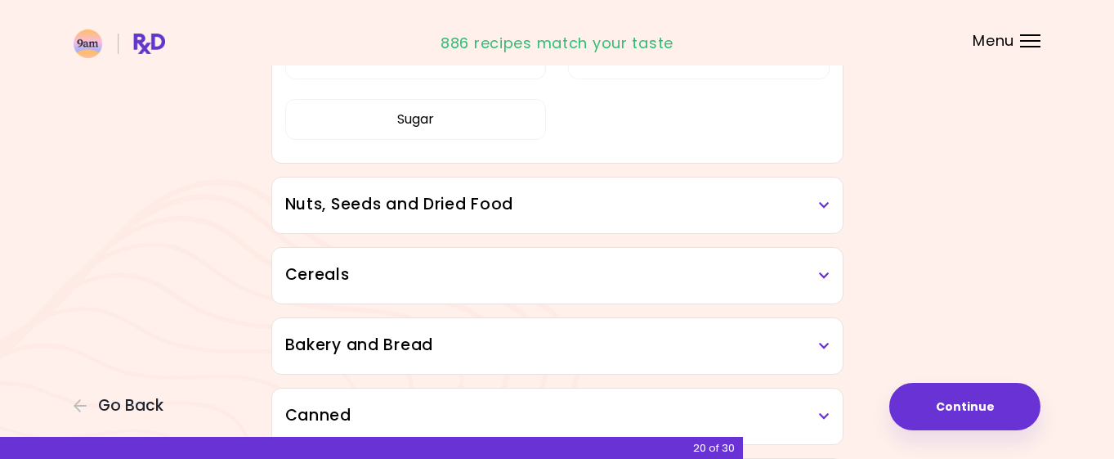
scroll to position [1388, 0]
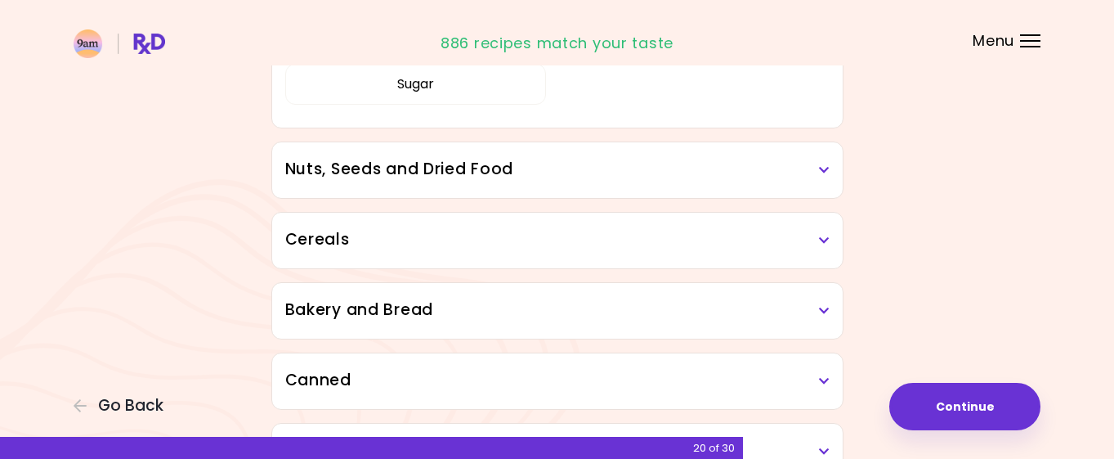
click at [592, 175] on h3 "Nuts, Seeds and Dried Food" at bounding box center [557, 170] width 544 height 24
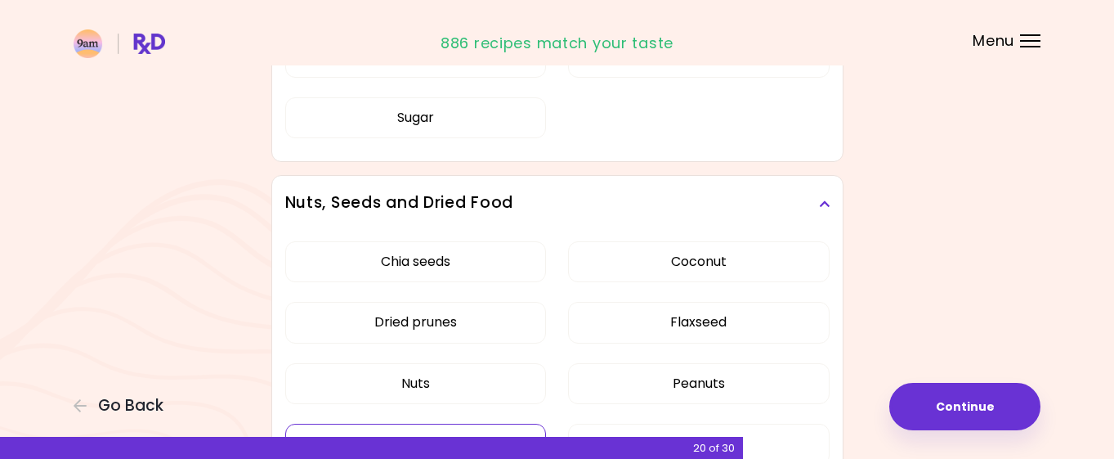
scroll to position [1285, 0]
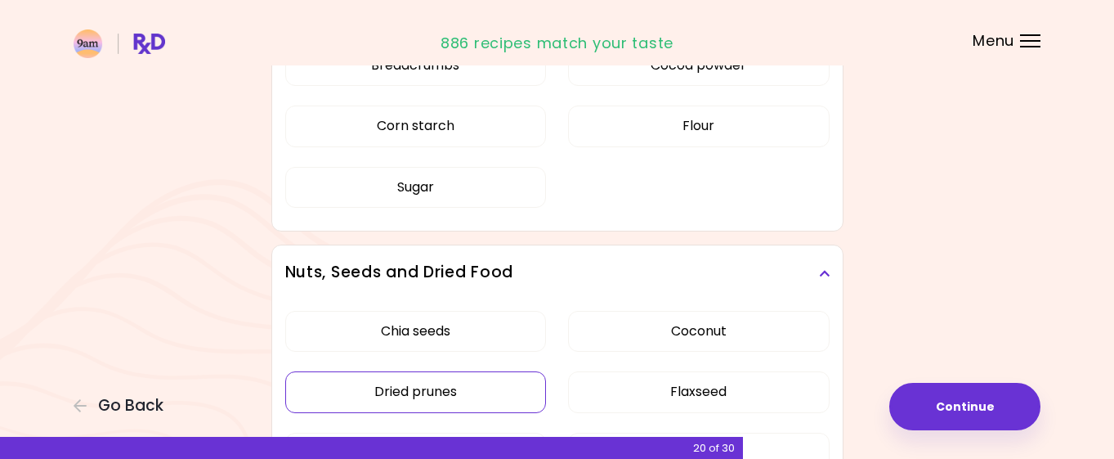
click at [477, 392] on div "Chia seeds Coconut Dried prunes Flaxseed Nuts Peanuts Poppy seeds Raisins Sesam…" at bounding box center [557, 459] width 544 height 317
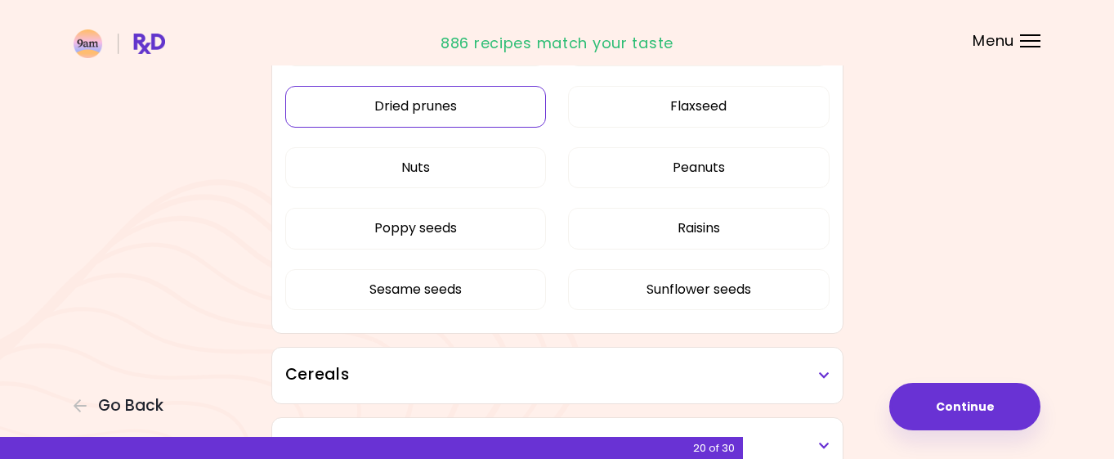
scroll to position [894, 0]
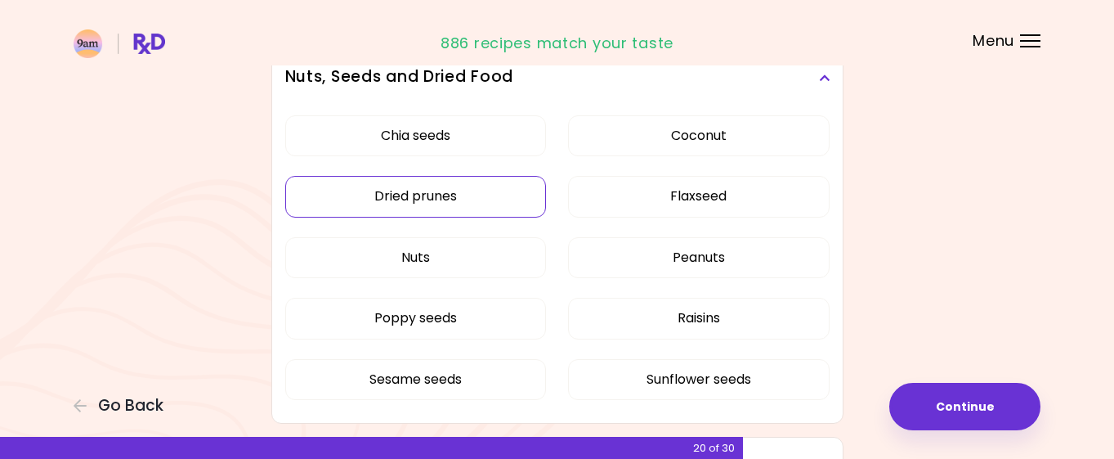
click at [395, 195] on button "Dried prunes" at bounding box center [416, 196] width 262 height 41
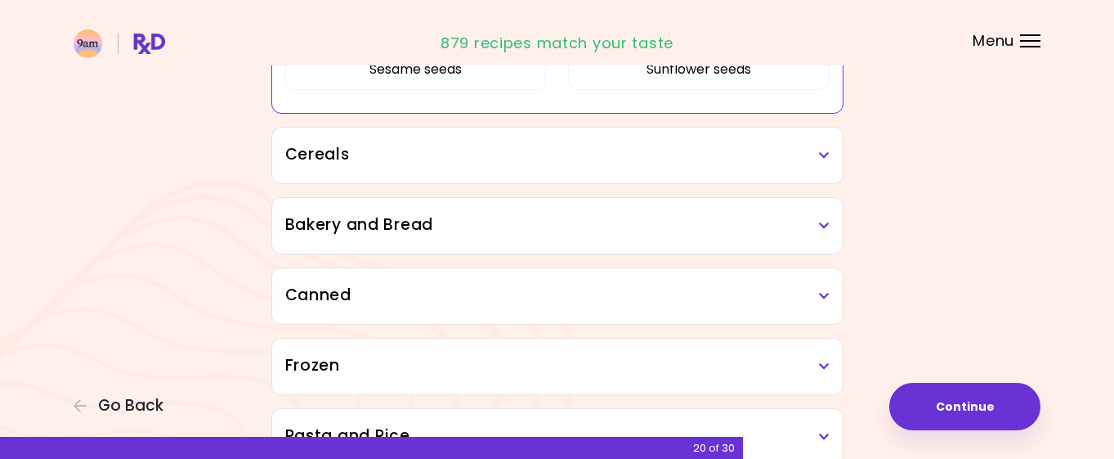
scroll to position [1205, 0]
click at [773, 161] on h3 "Cereals" at bounding box center [557, 154] width 544 height 24
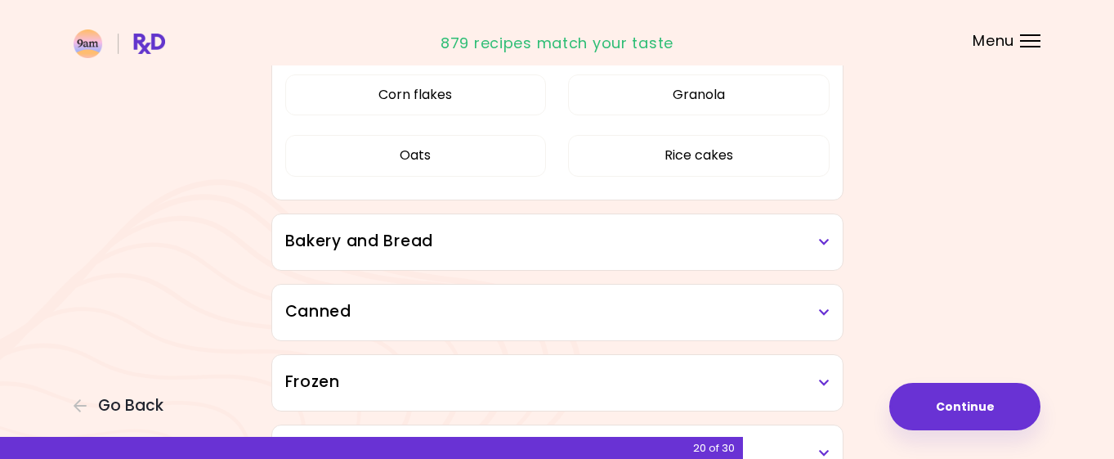
scroll to position [1324, 0]
click at [770, 244] on h3 "Bakery and Bread" at bounding box center [557, 240] width 544 height 24
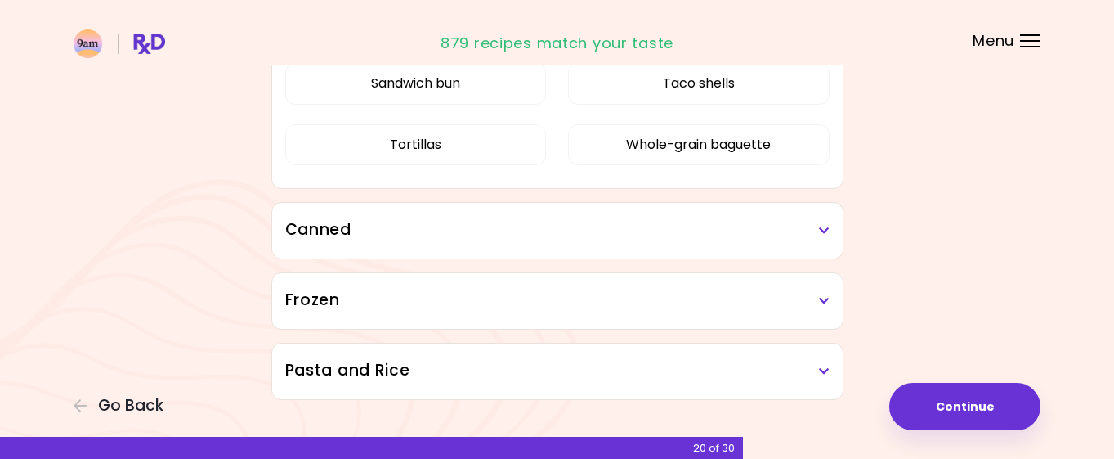
scroll to position [1601, 0]
click at [770, 244] on div "Canned" at bounding box center [557, 229] width 571 height 56
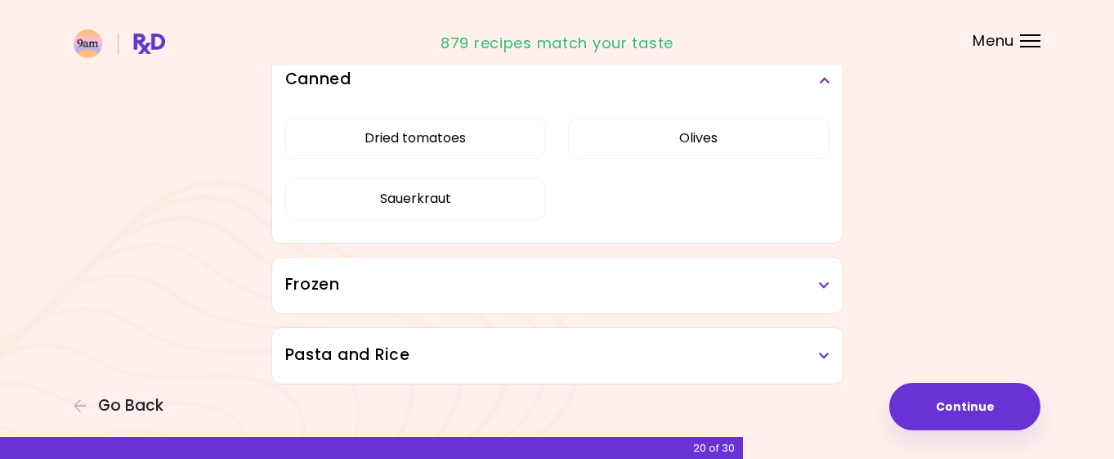
scroll to position [1766, 0]
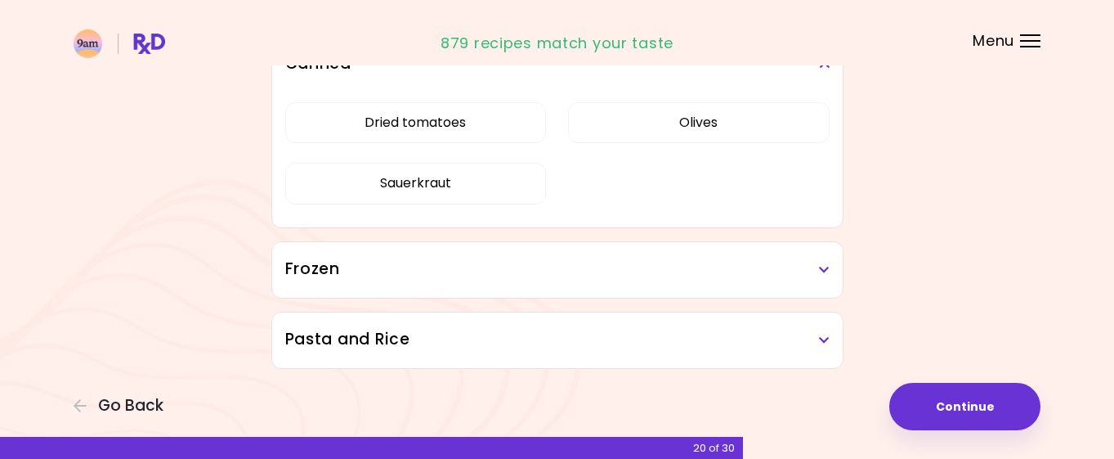
click at [768, 261] on h3 "Frozen" at bounding box center [557, 270] width 544 height 24
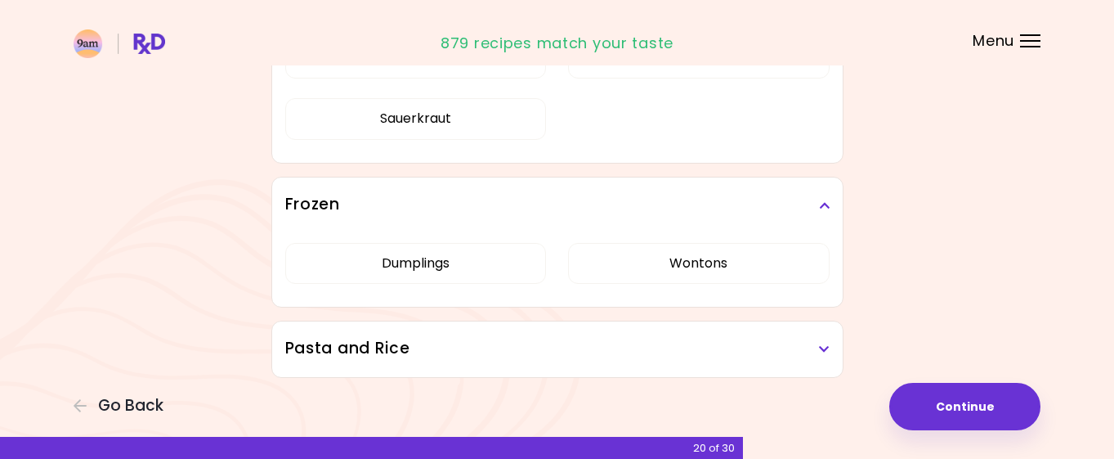
scroll to position [1839, 0]
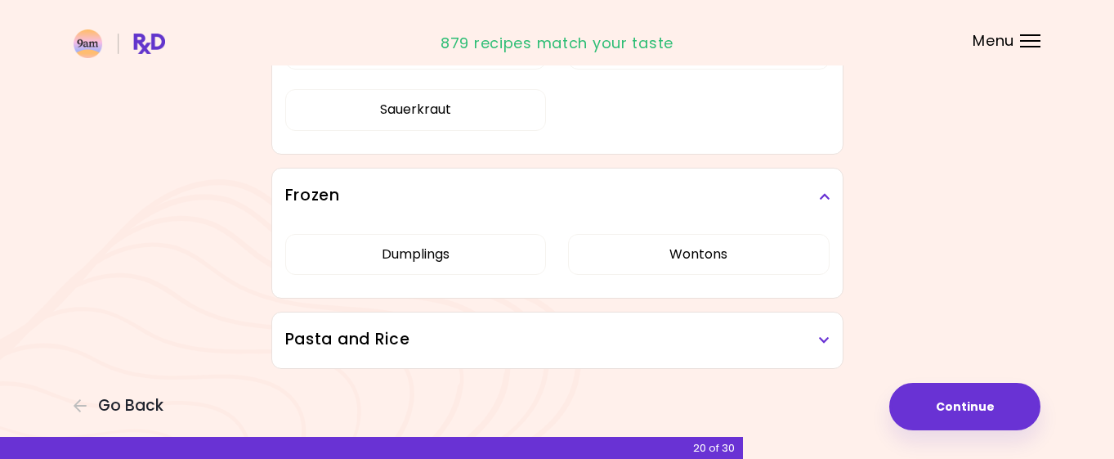
click at [746, 349] on h3 "Pasta and Rice" at bounding box center [557, 340] width 544 height 24
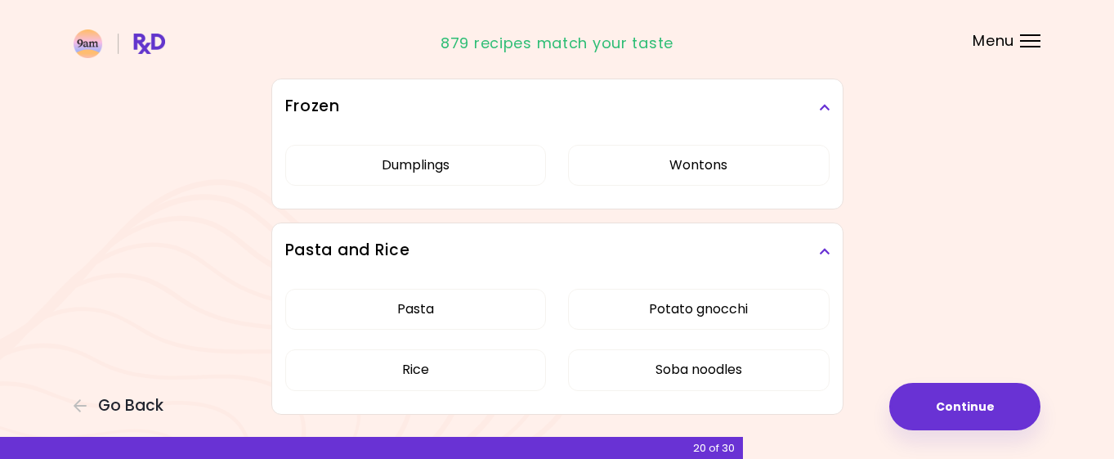
scroll to position [1974, 0]
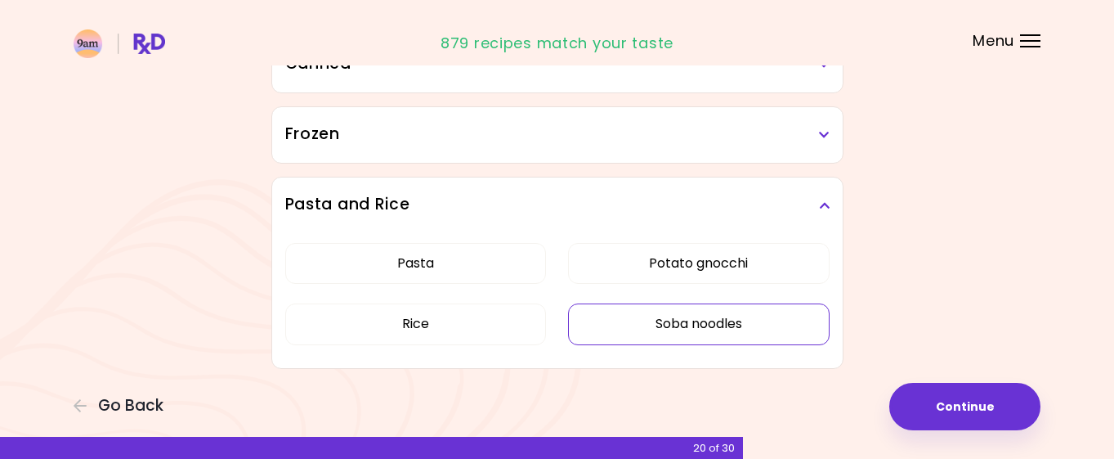
click at [770, 327] on button "Soba noodles" at bounding box center [699, 323] width 262 height 41
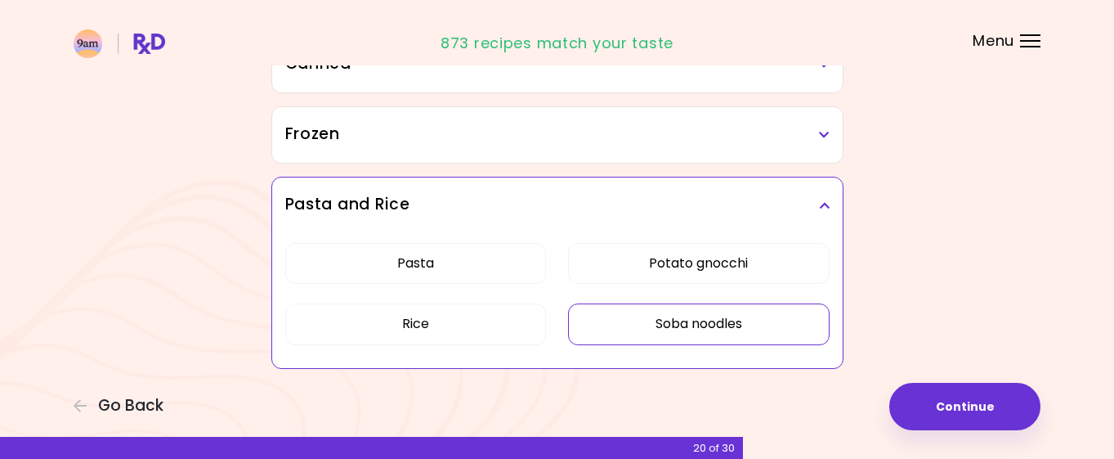
click at [769, 327] on button "Soba noodles" at bounding box center [699, 323] width 262 height 41
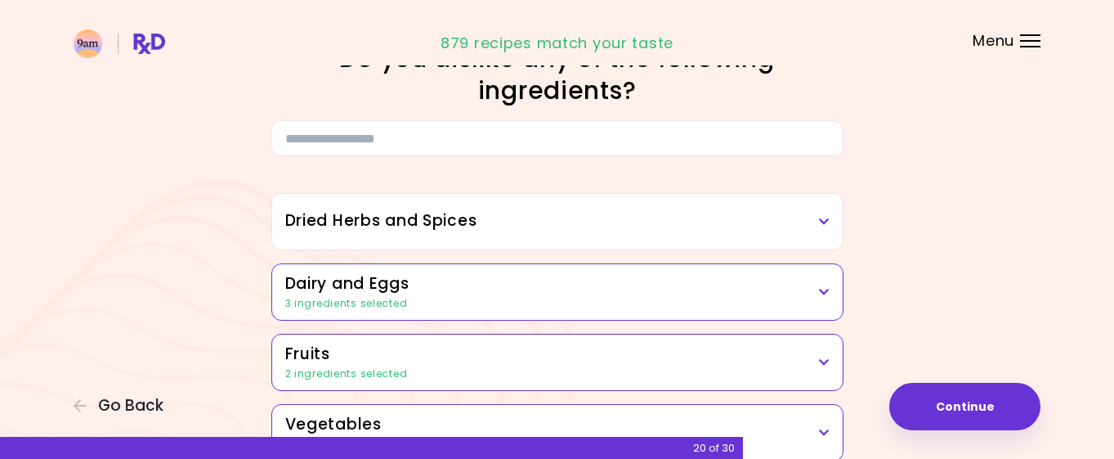
scroll to position [56, 0]
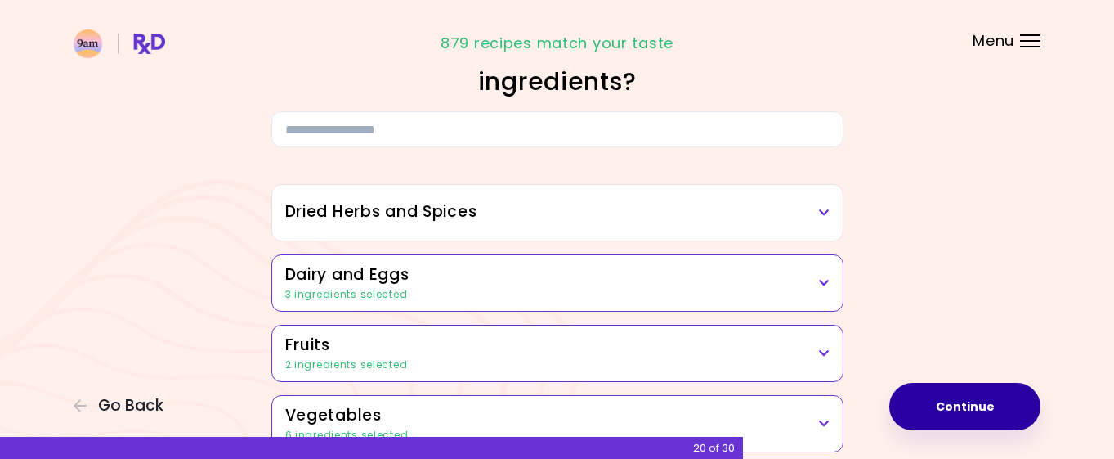
click at [956, 392] on button "Continue" at bounding box center [964, 406] width 151 height 47
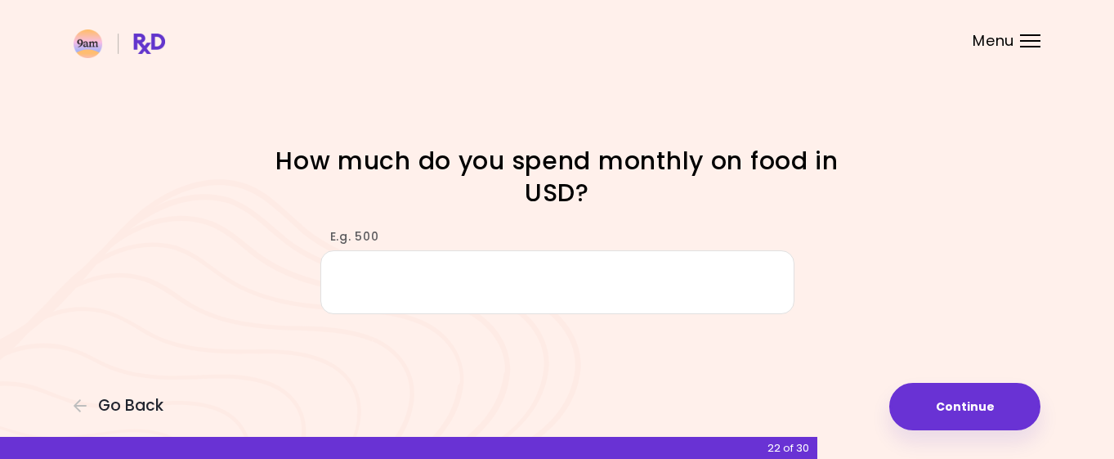
type input "*"
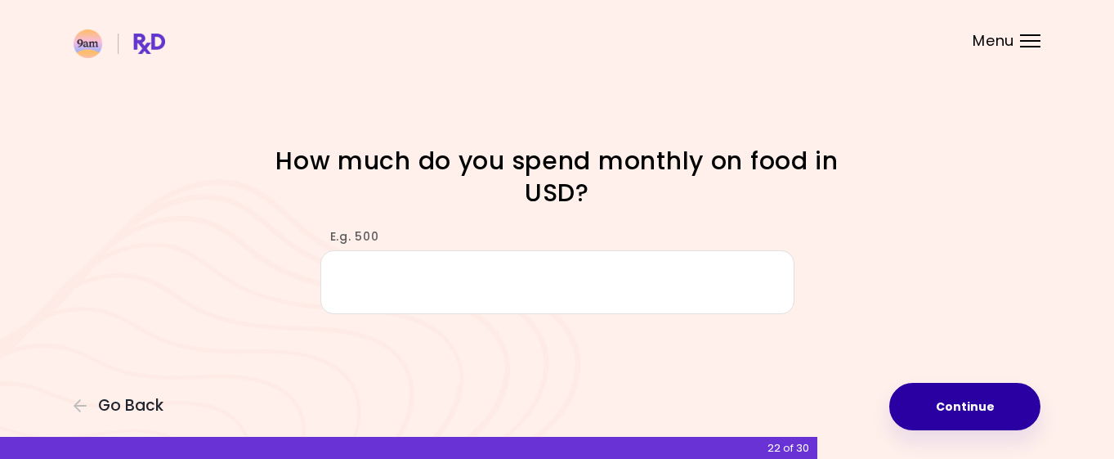
click at [920, 398] on button "Continue" at bounding box center [964, 406] width 151 height 47
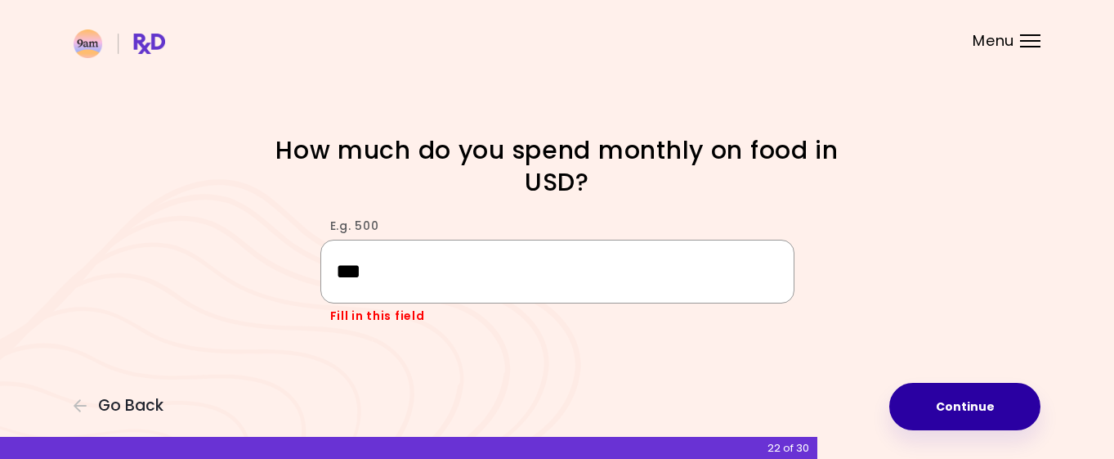
type input "***"
click at [984, 407] on button "Continue" at bounding box center [964, 406] width 151 height 47
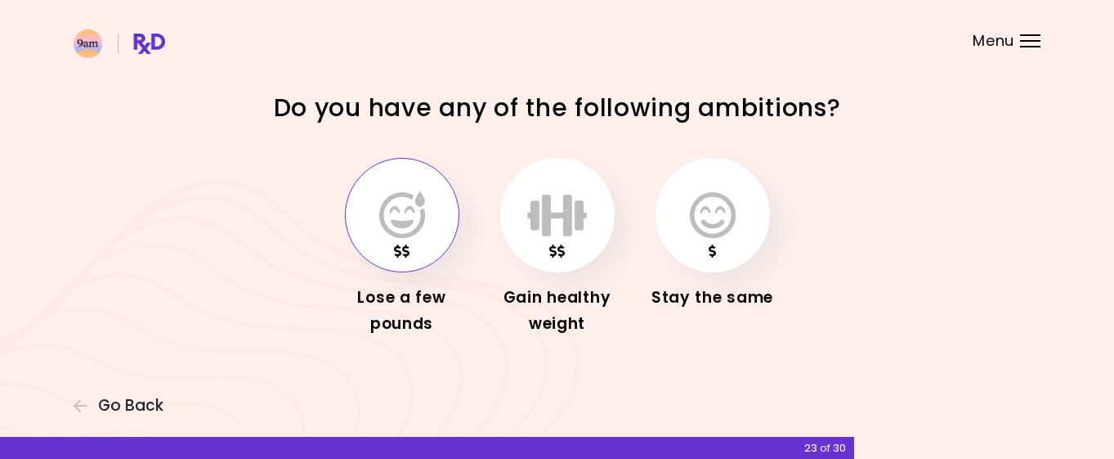
click at [406, 226] on icon "button" at bounding box center [402, 214] width 46 height 47
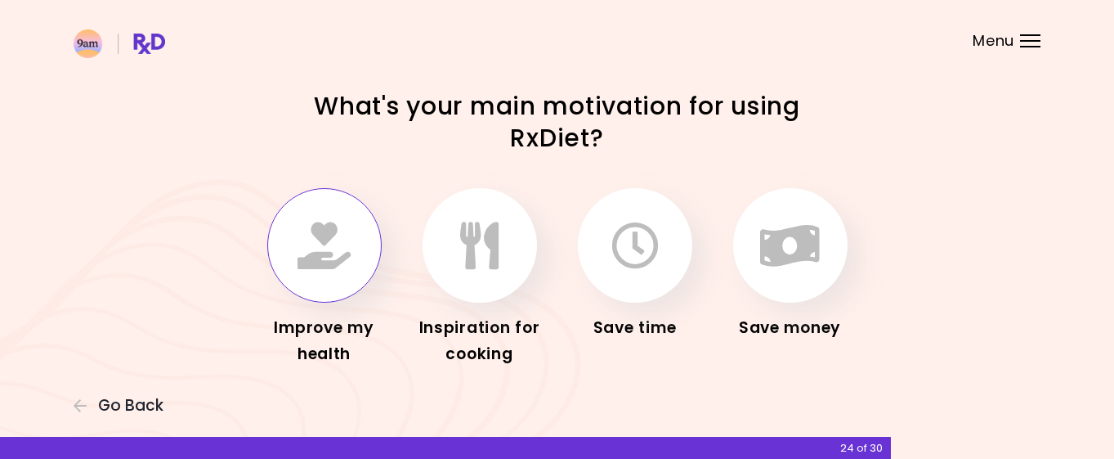
click at [331, 239] on icon "button" at bounding box center [324, 245] width 53 height 47
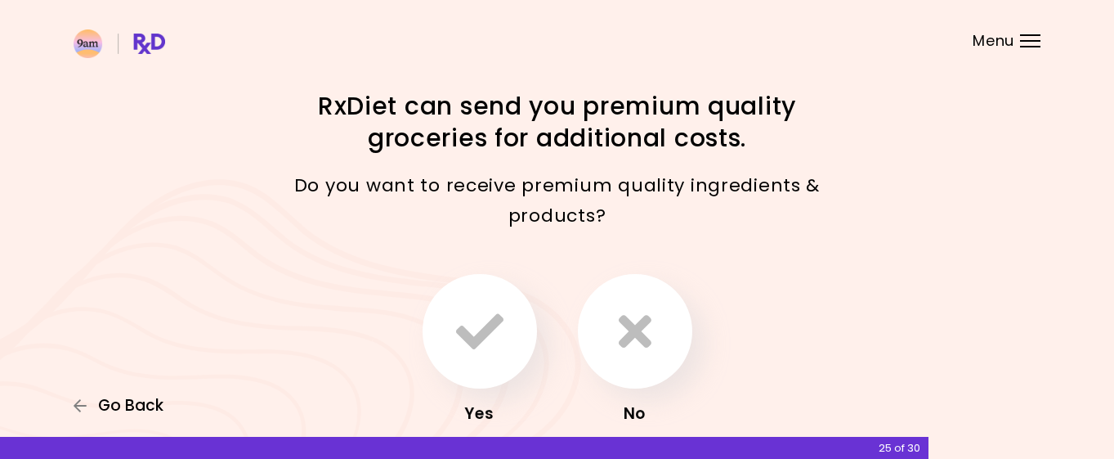
click at [115, 397] on span "Go Back" at bounding box center [130, 405] width 65 height 18
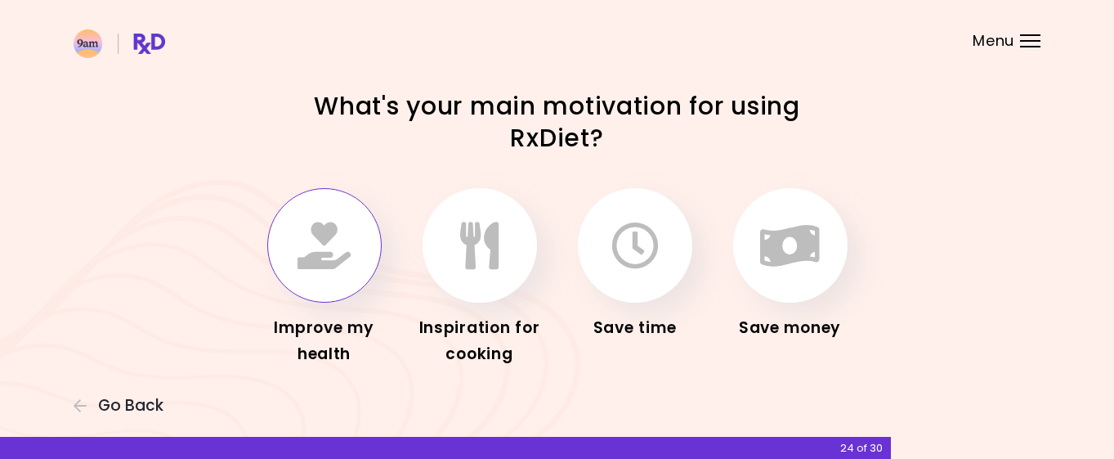
scroll to position [28, 0]
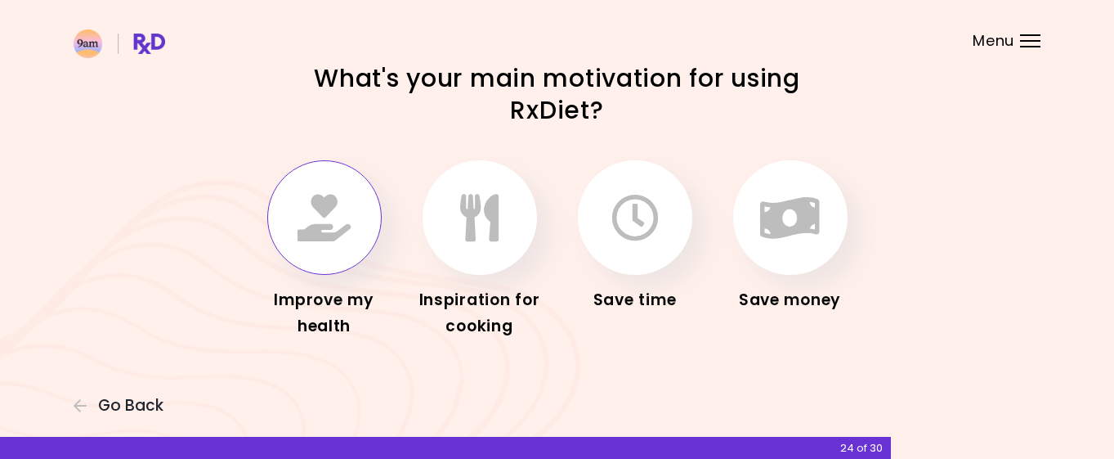
click at [316, 202] on icon "button" at bounding box center [324, 217] width 53 height 47
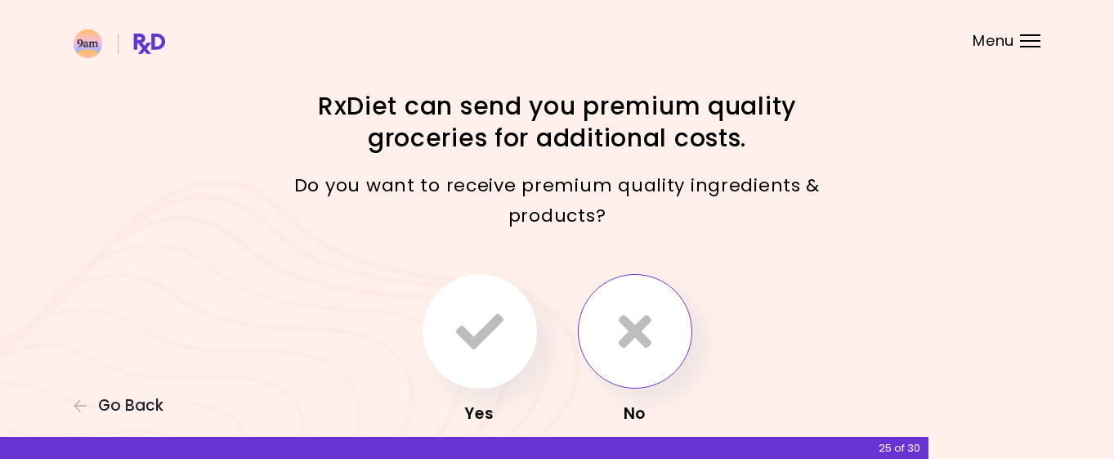
click at [619, 348] on icon "button" at bounding box center [635, 330] width 33 height 47
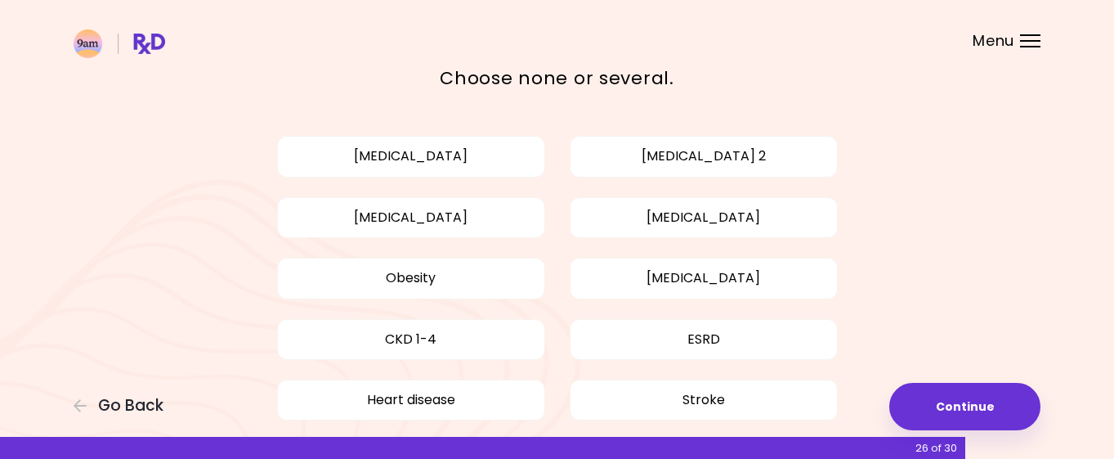
scroll to position [149, 0]
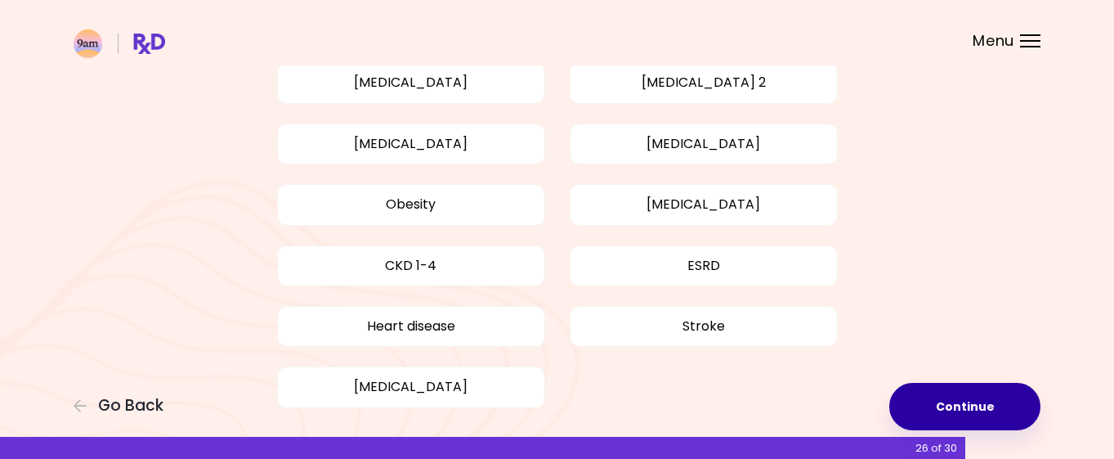
click at [954, 396] on button "Continue" at bounding box center [964, 406] width 151 height 47
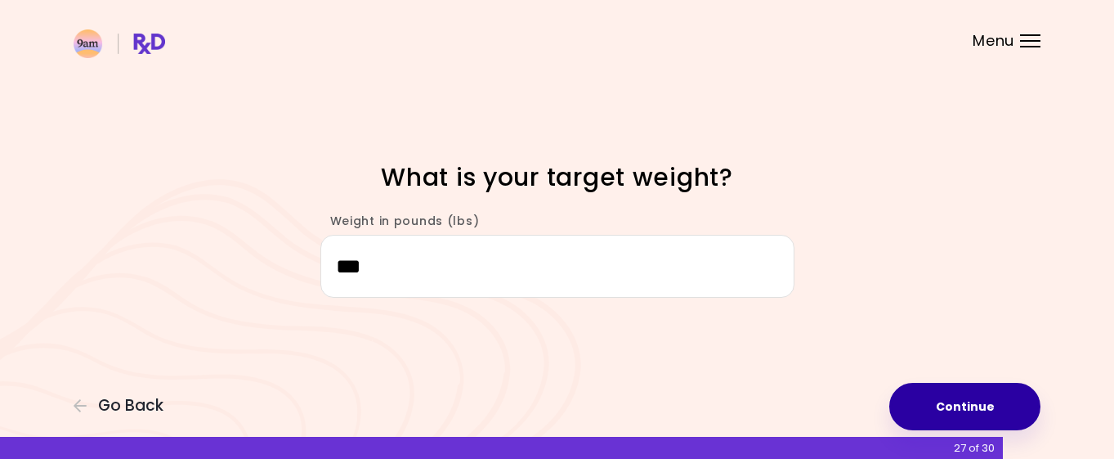
type input "***"
click at [995, 399] on button "Continue" at bounding box center [964, 406] width 151 height 47
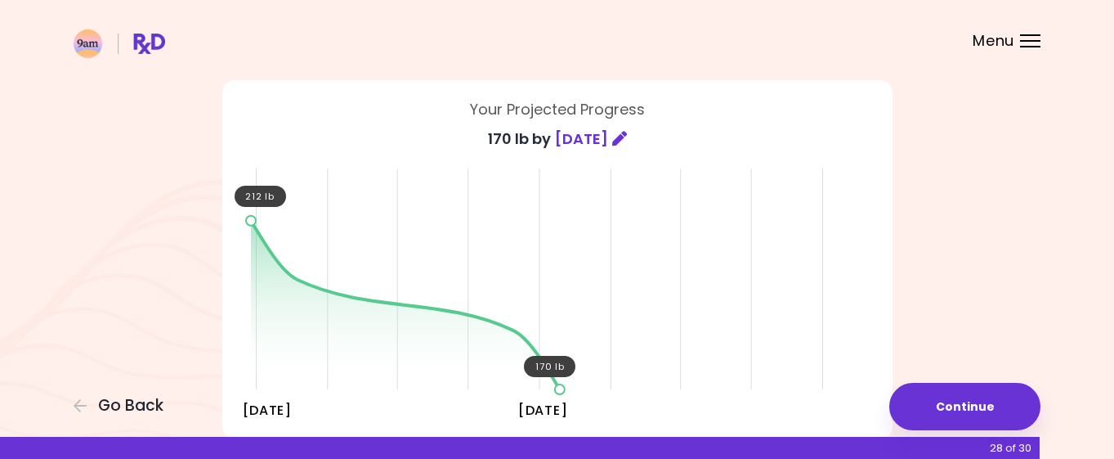
scroll to position [91, 0]
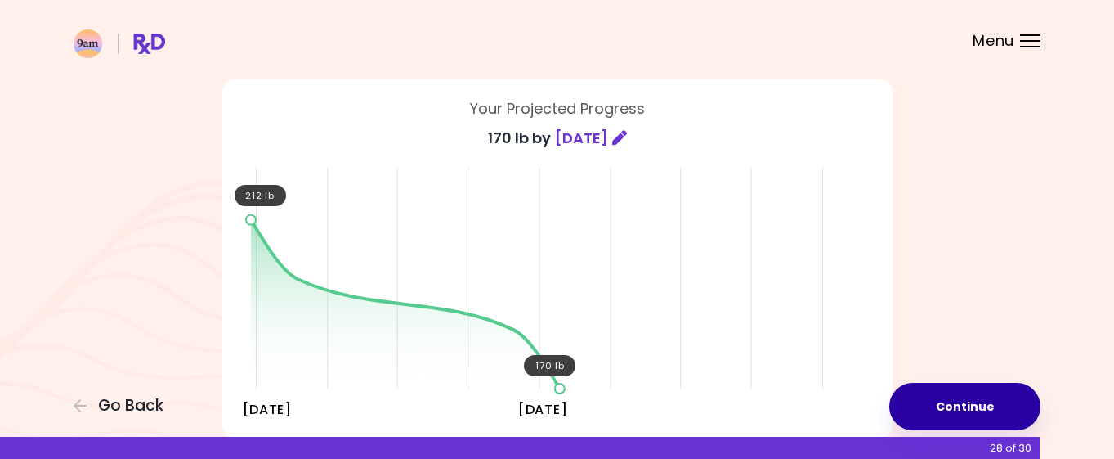
click at [948, 399] on button "Continue" at bounding box center [964, 406] width 151 height 47
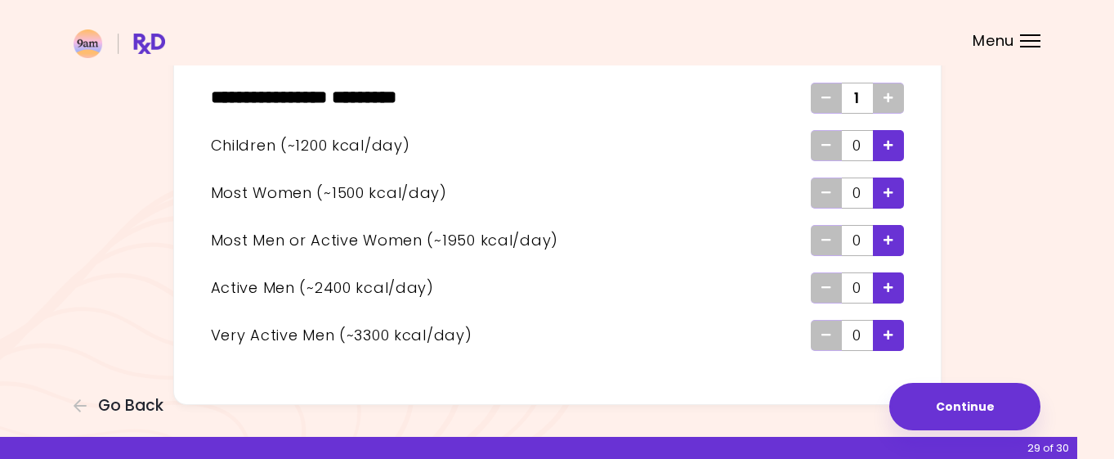
scroll to position [146, 0]
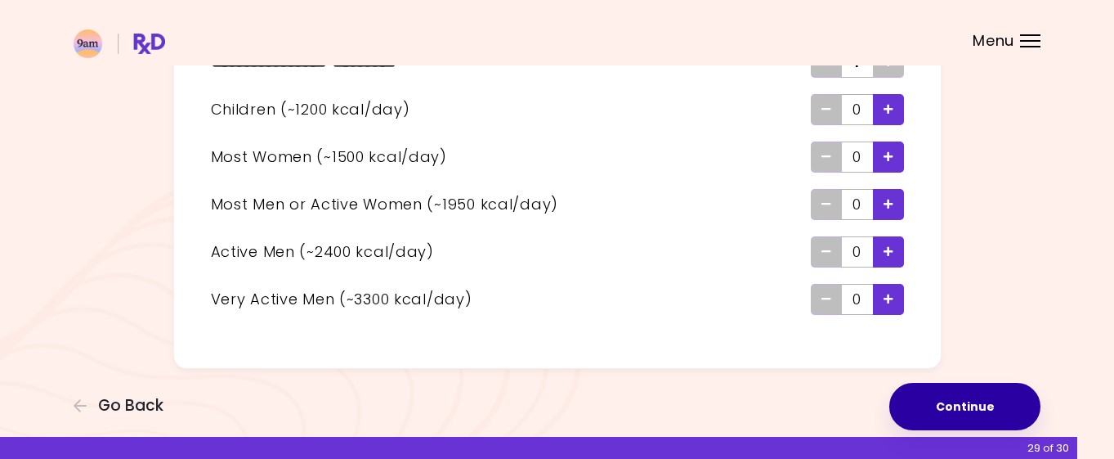
click at [962, 406] on button "Continue" at bounding box center [964, 406] width 151 height 47
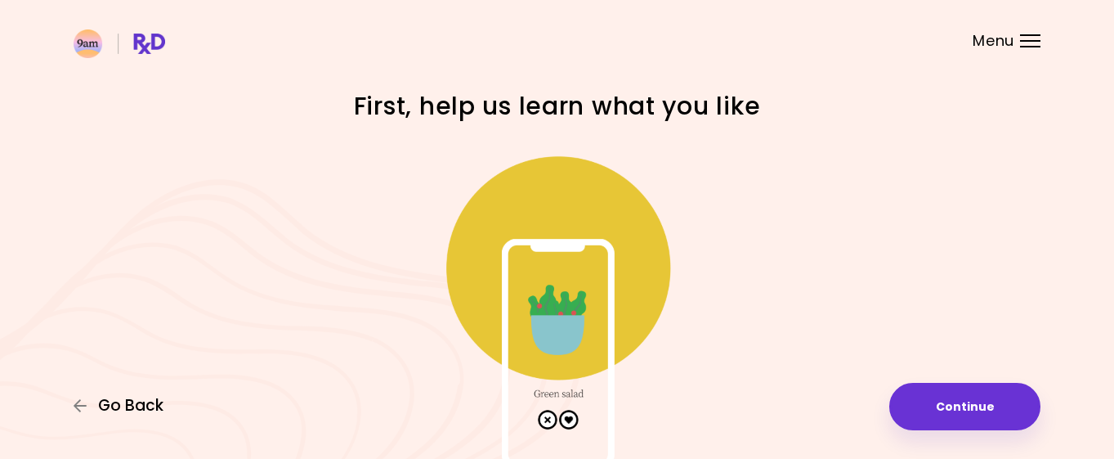
click at [109, 413] on span "Go Back" at bounding box center [130, 405] width 65 height 18
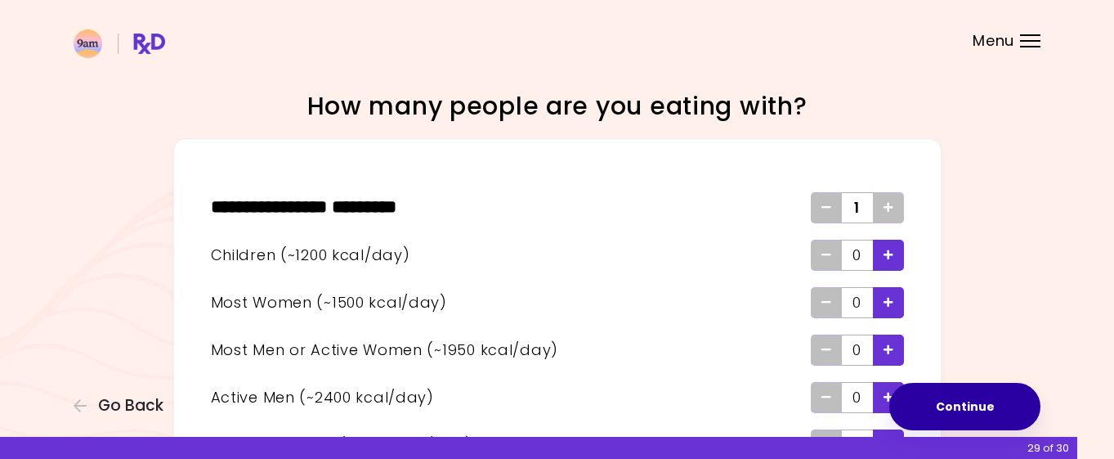
click at [986, 397] on button "Continue" at bounding box center [964, 406] width 151 height 47
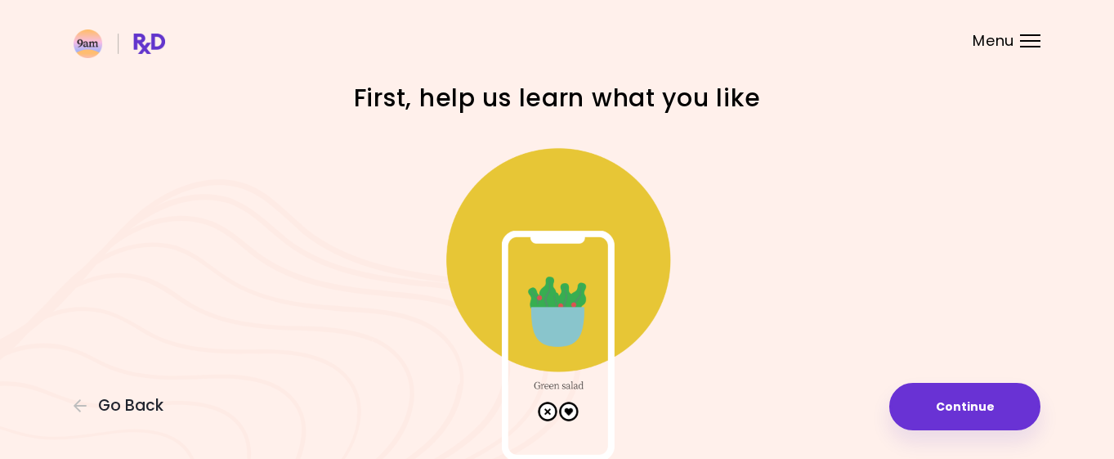
scroll to position [9, 0]
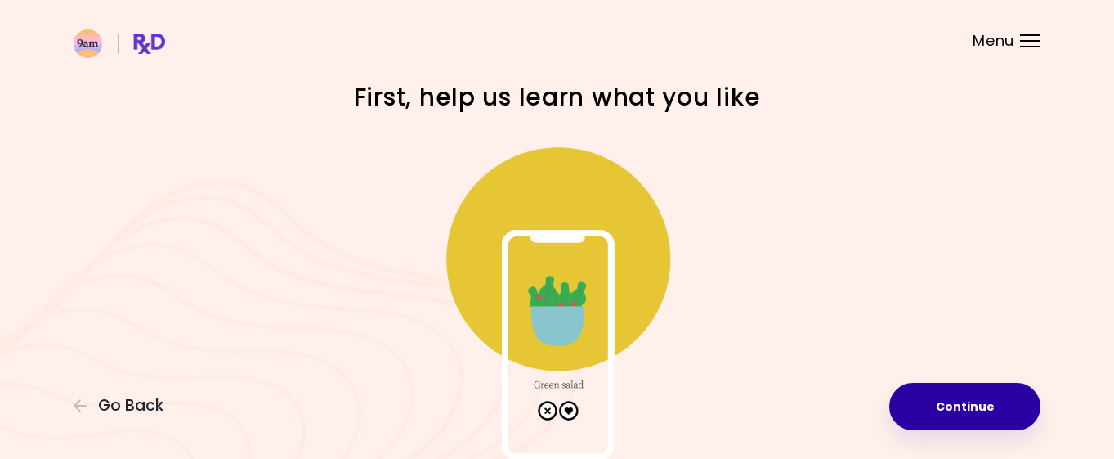
click at [970, 398] on button "Continue" at bounding box center [964, 406] width 151 height 47
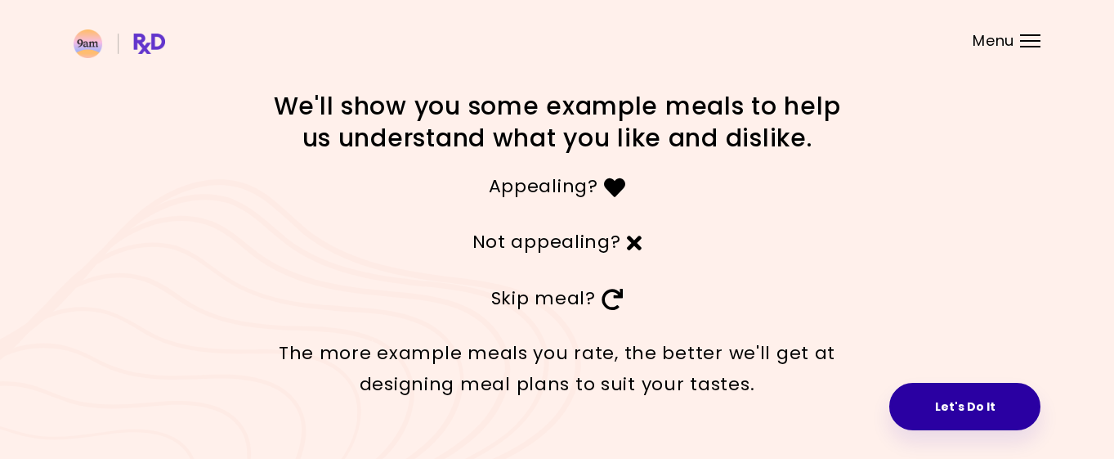
click at [970, 398] on button "Let's Do It" at bounding box center [964, 406] width 151 height 47
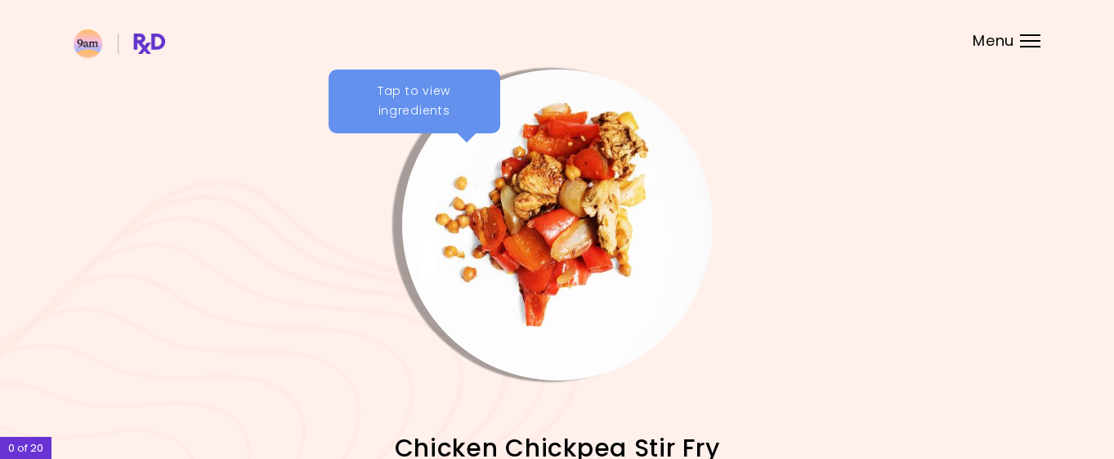
scroll to position [210, 0]
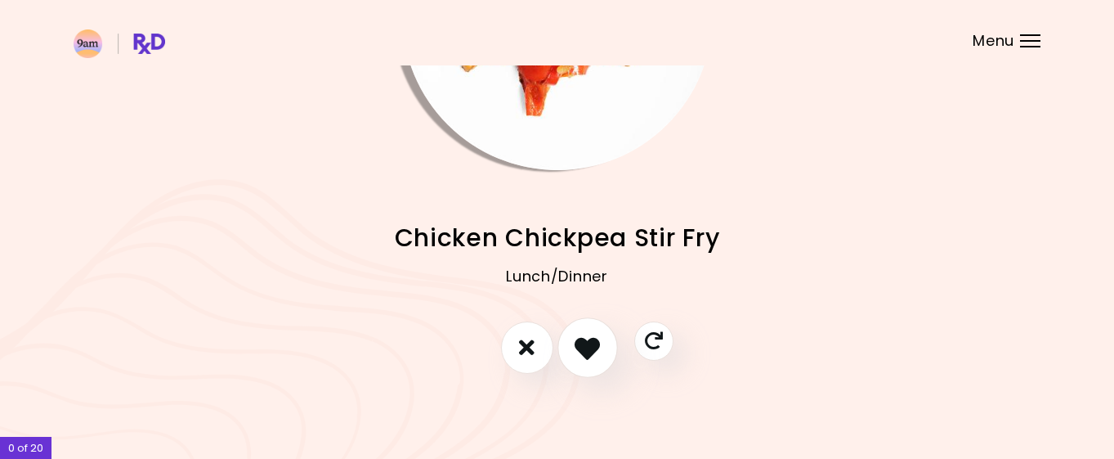
click at [602, 337] on button "I like this recipe" at bounding box center [588, 347] width 60 height 60
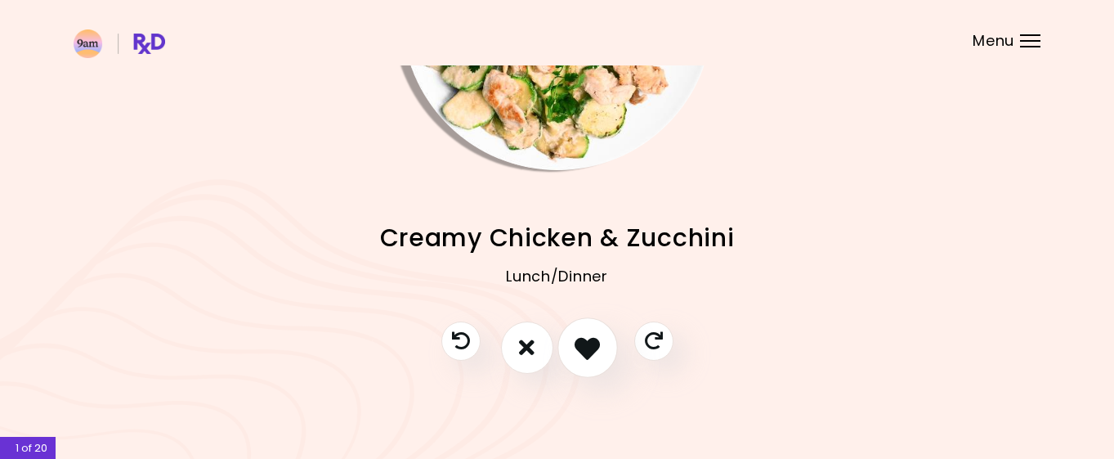
click at [589, 339] on icon "I like this recipe" at bounding box center [587, 346] width 25 height 25
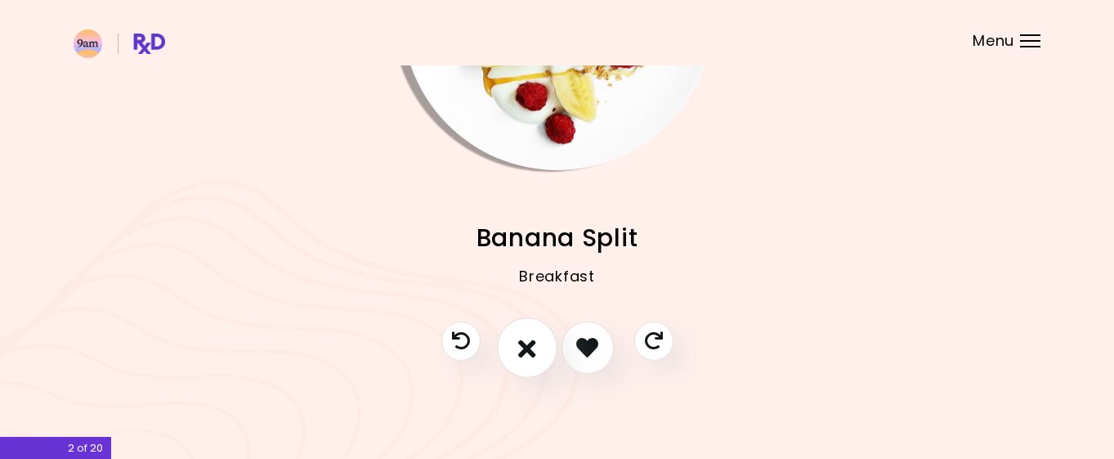
click at [532, 341] on icon "I don't like this recipe" at bounding box center [527, 346] width 18 height 25
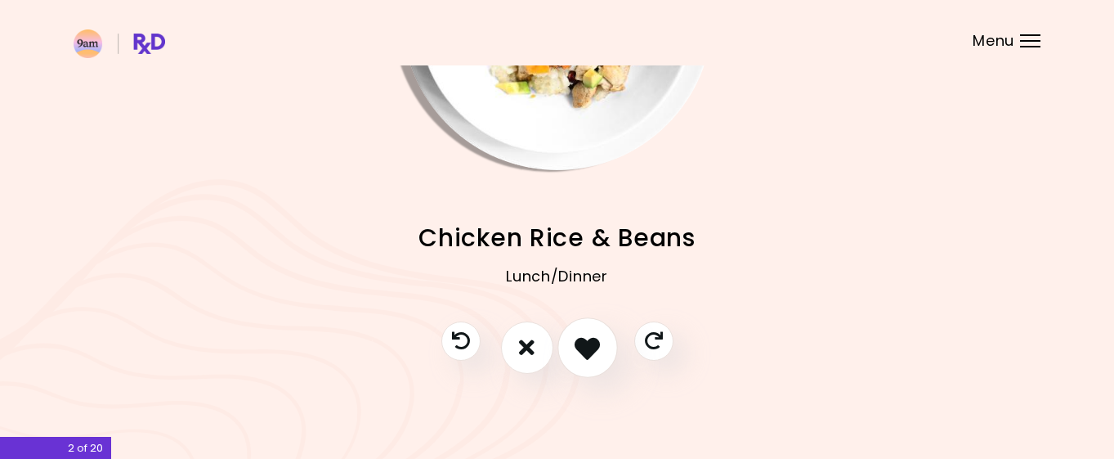
click at [594, 334] on icon "I like this recipe" at bounding box center [587, 346] width 25 height 25
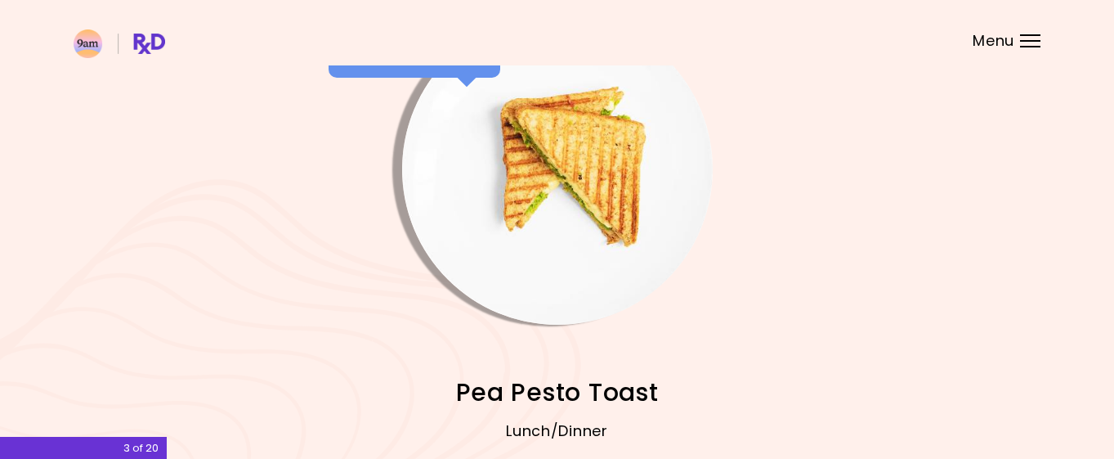
scroll to position [0, 0]
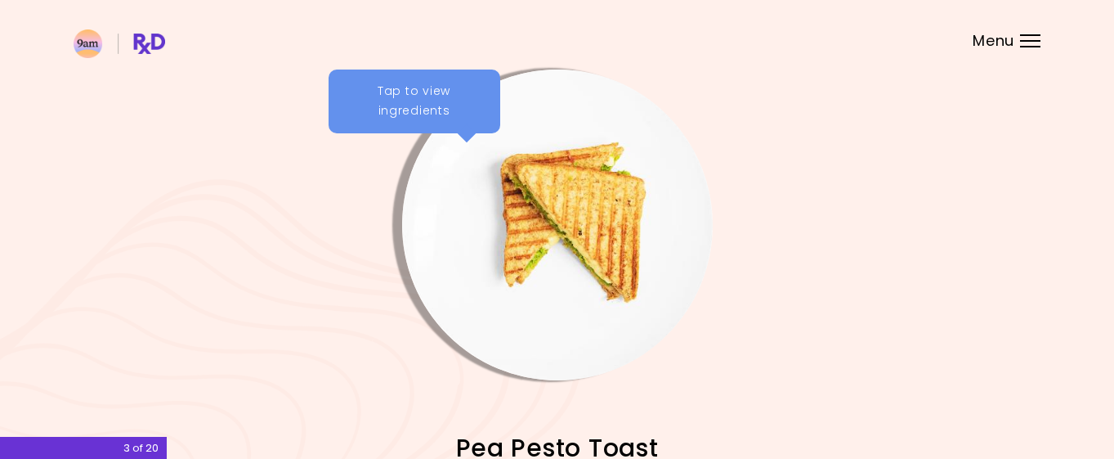
click at [402, 94] on div "Tap to view ingredients" at bounding box center [415, 101] width 172 height 64
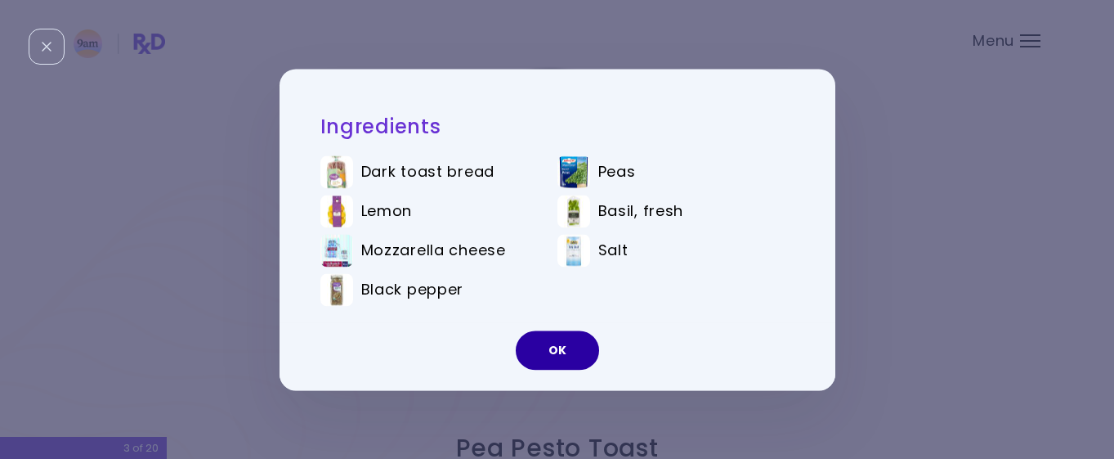
click at [561, 337] on button "OK" at bounding box center [557, 349] width 83 height 39
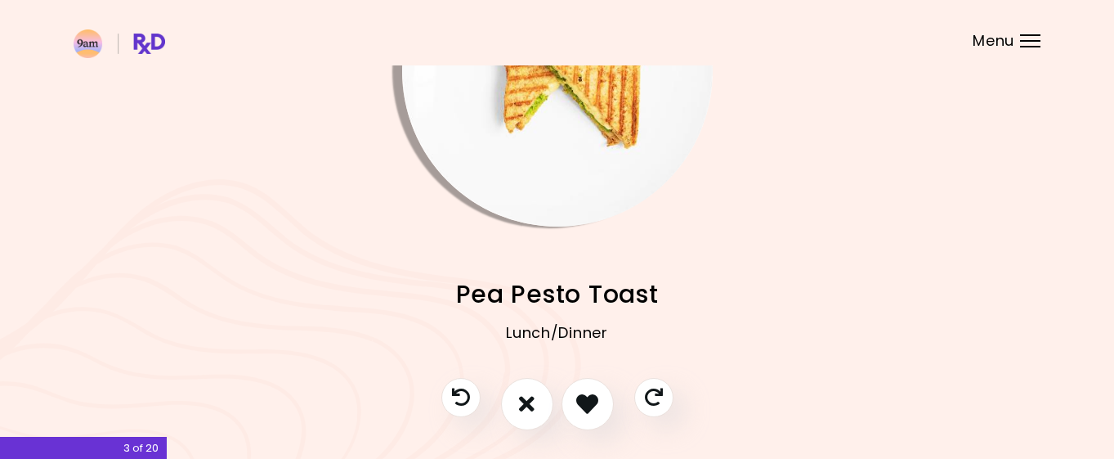
scroll to position [163, 0]
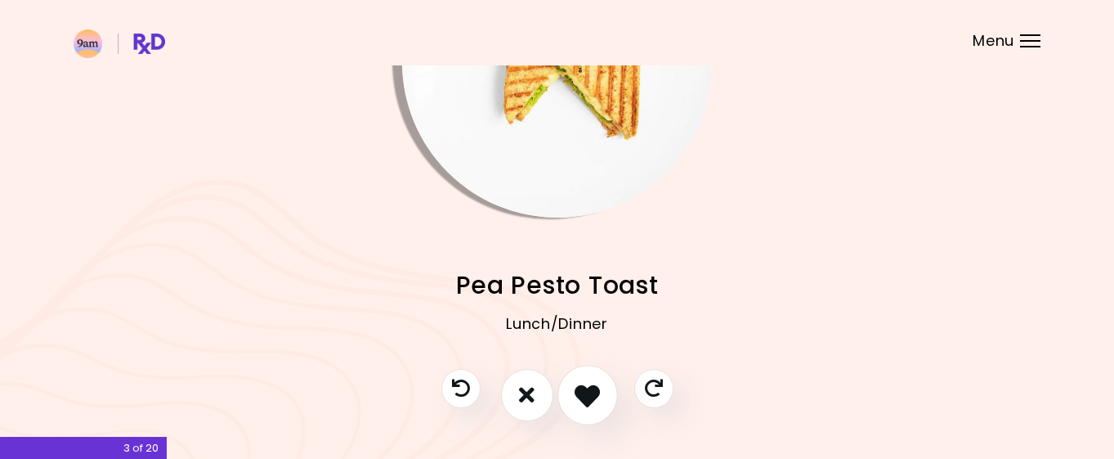
click at [600, 381] on button "I like this recipe" at bounding box center [588, 395] width 60 height 60
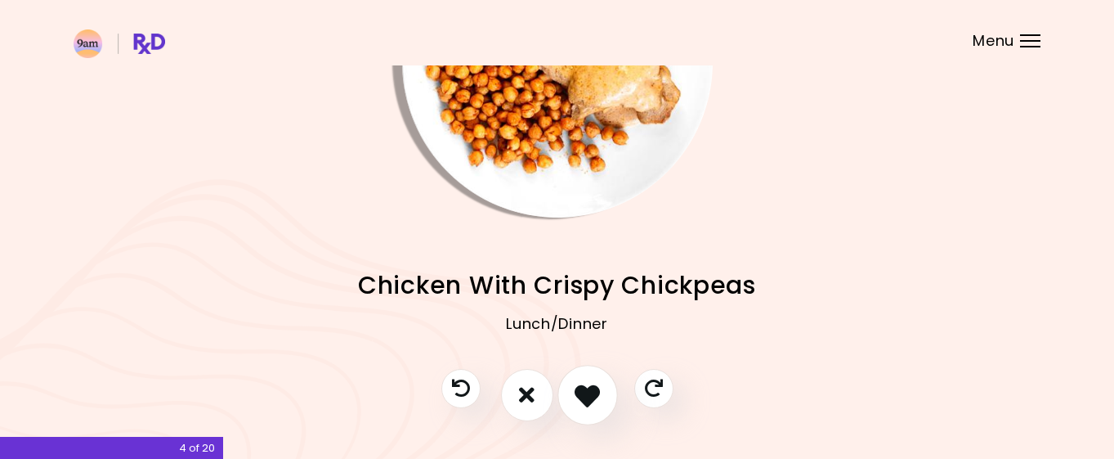
click at [600, 381] on button "I like this recipe" at bounding box center [588, 395] width 60 height 60
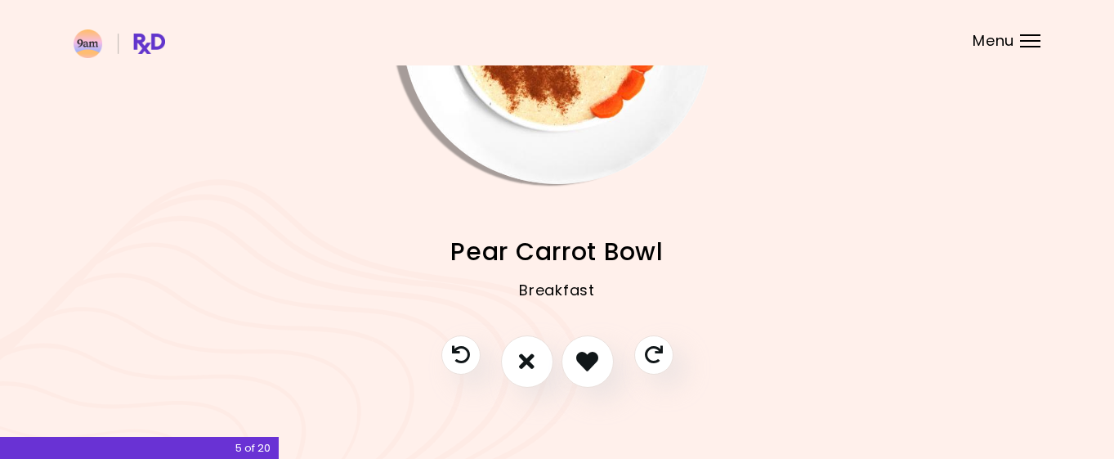
scroll to position [198, 0]
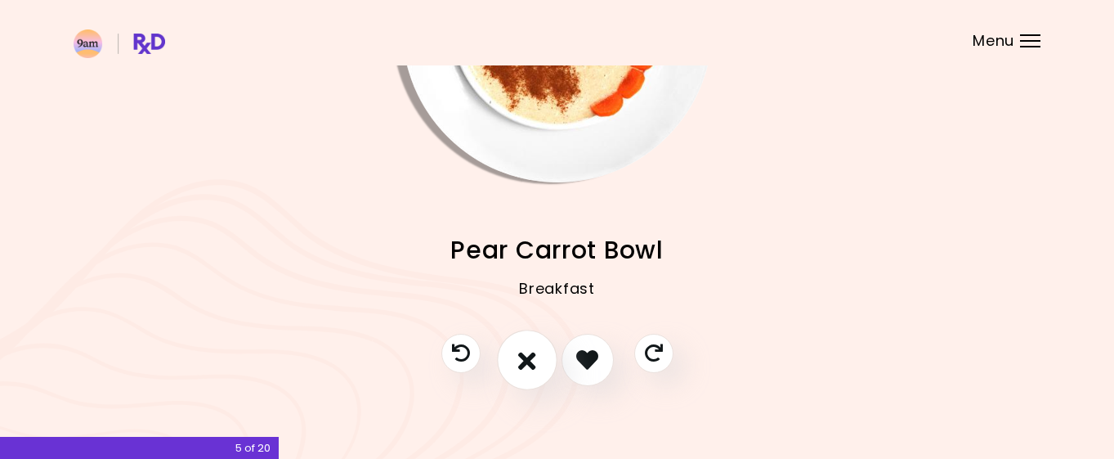
click at [526, 352] on icon "I don't like this recipe" at bounding box center [527, 359] width 18 height 25
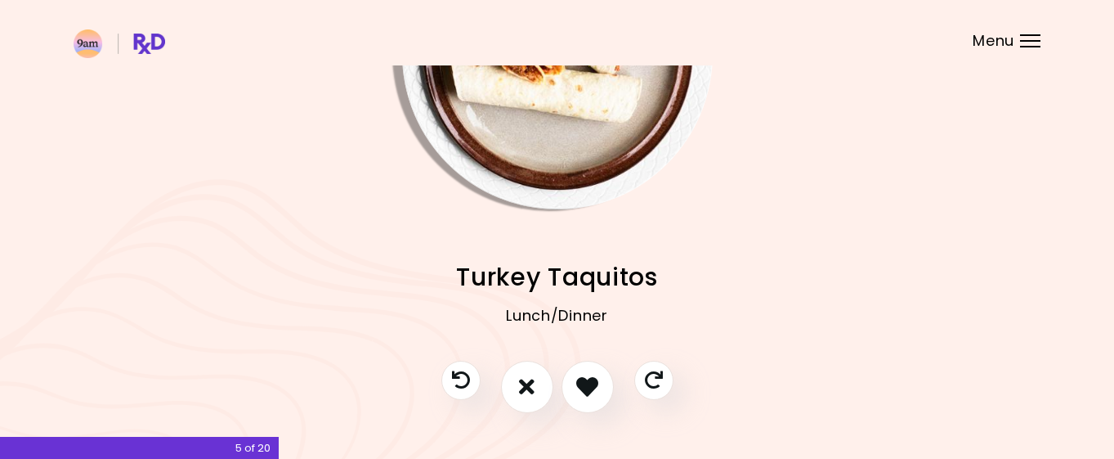
scroll to position [168, 0]
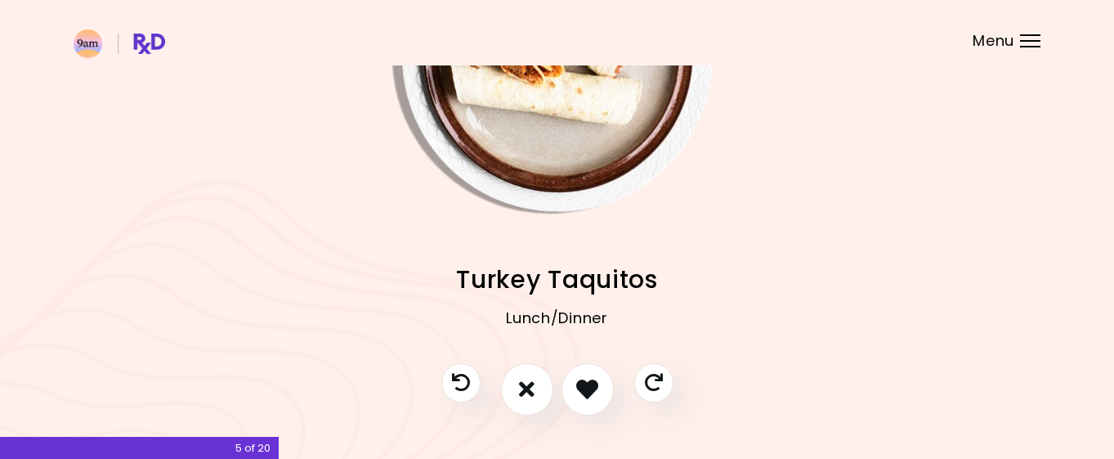
click at [1027, 38] on div "Menu" at bounding box center [1030, 40] width 20 height 13
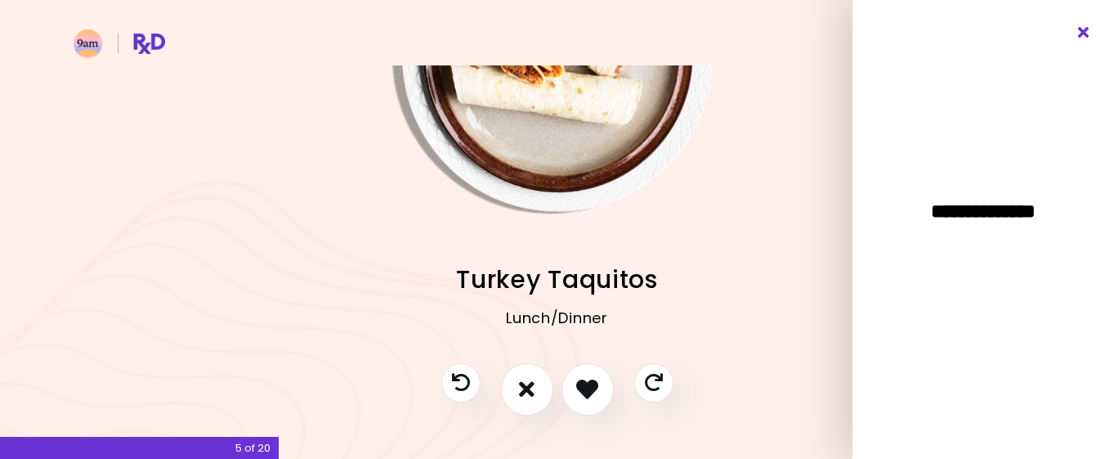
click at [1086, 29] on icon "Close" at bounding box center [1085, 32] width 16 height 11
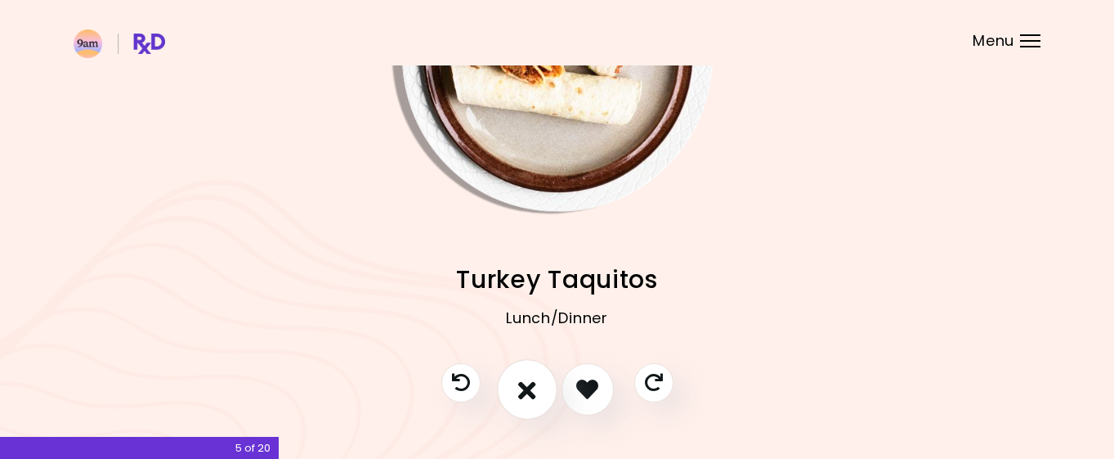
click at [549, 398] on button "I don't like this recipe" at bounding box center [527, 389] width 60 height 60
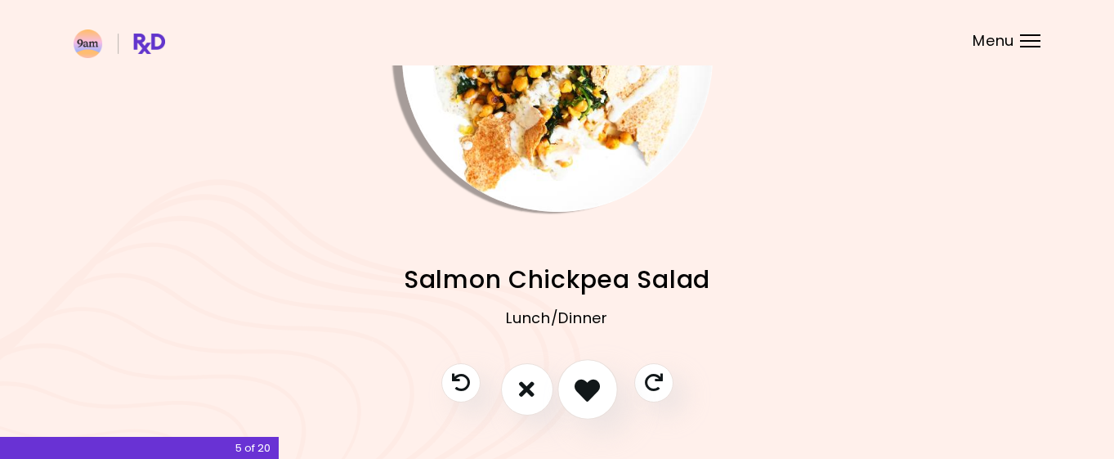
click at [585, 391] on icon "I like this recipe" at bounding box center [587, 388] width 25 height 25
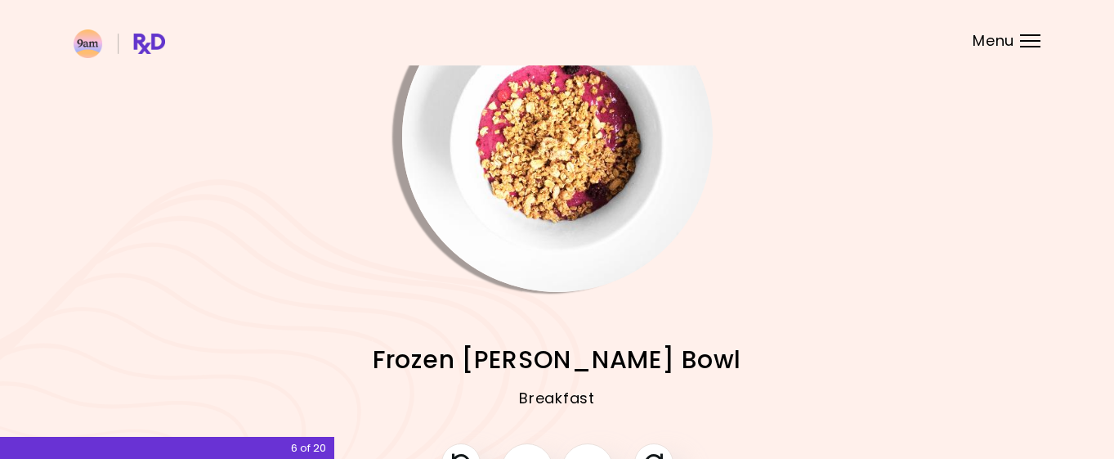
scroll to position [149, 0]
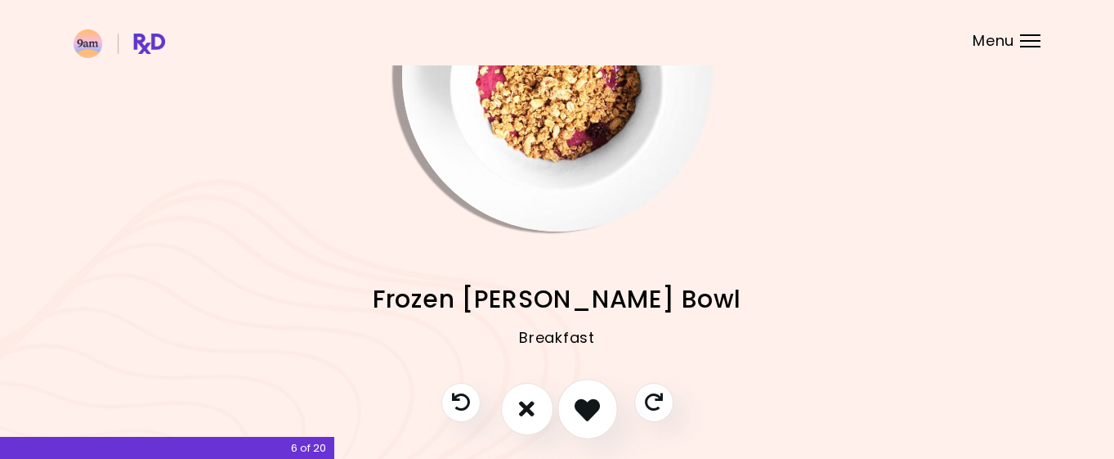
click at [579, 405] on icon "I like this recipe" at bounding box center [587, 408] width 25 height 25
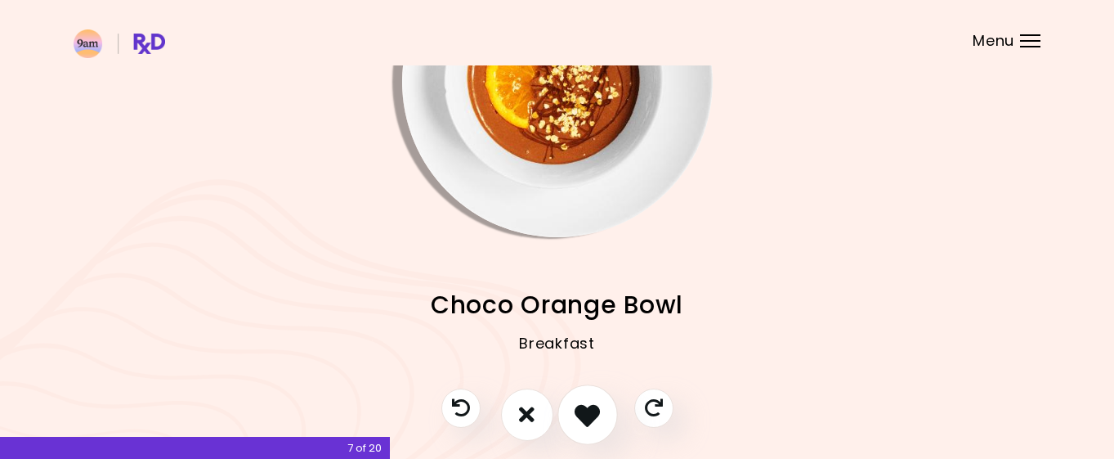
scroll to position [168, 0]
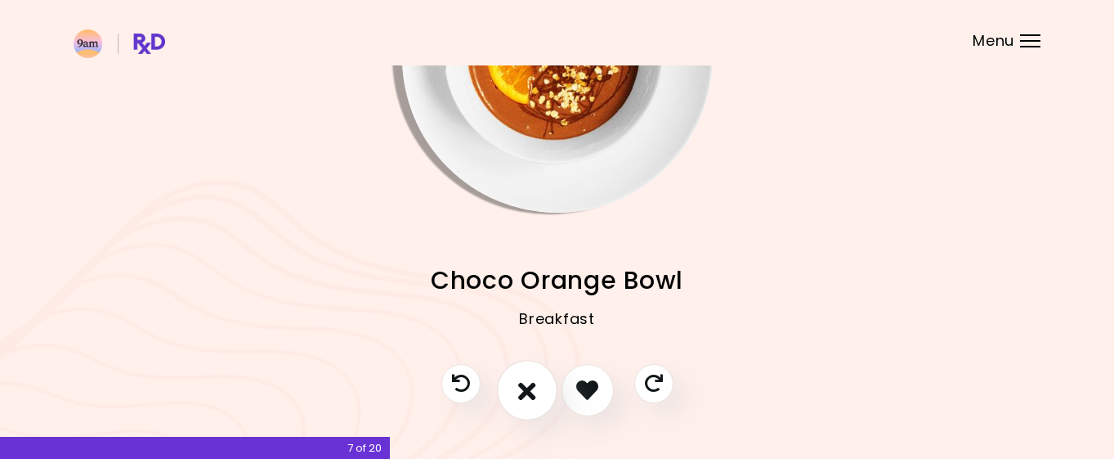
click at [534, 390] on icon "I don't like this recipe" at bounding box center [527, 389] width 18 height 25
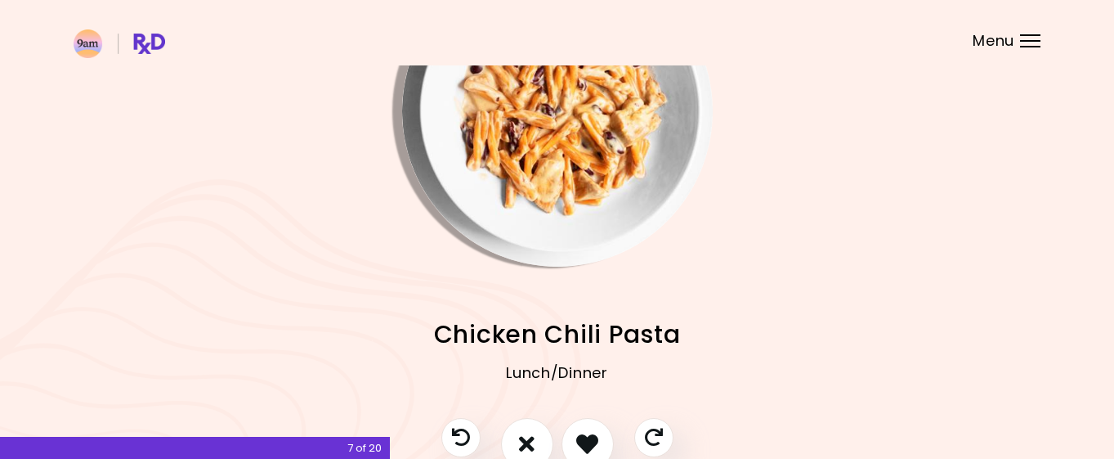
scroll to position [114, 0]
click at [589, 438] on icon "I like this recipe" at bounding box center [587, 442] width 25 height 25
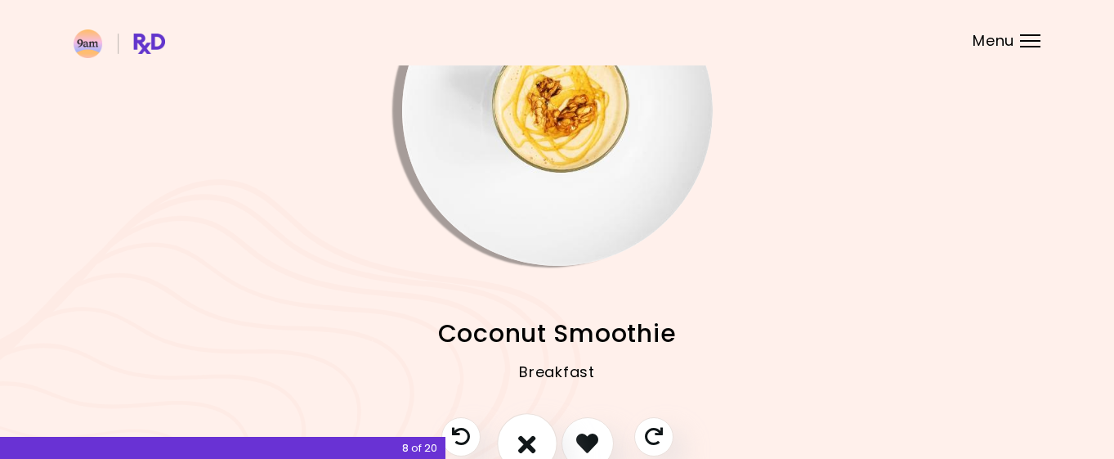
click at [522, 444] on icon "I don't like this recipe" at bounding box center [527, 442] width 18 height 25
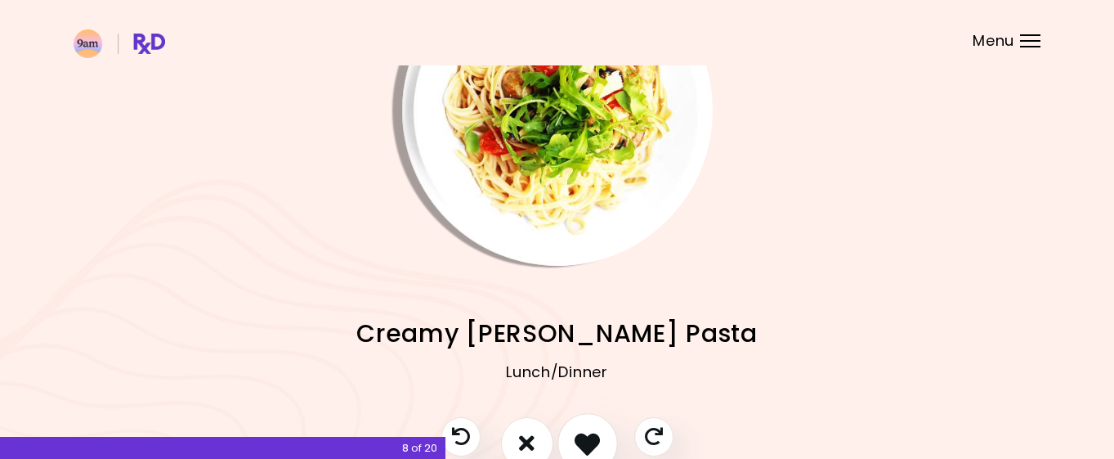
click at [580, 433] on icon "I like this recipe" at bounding box center [587, 442] width 25 height 25
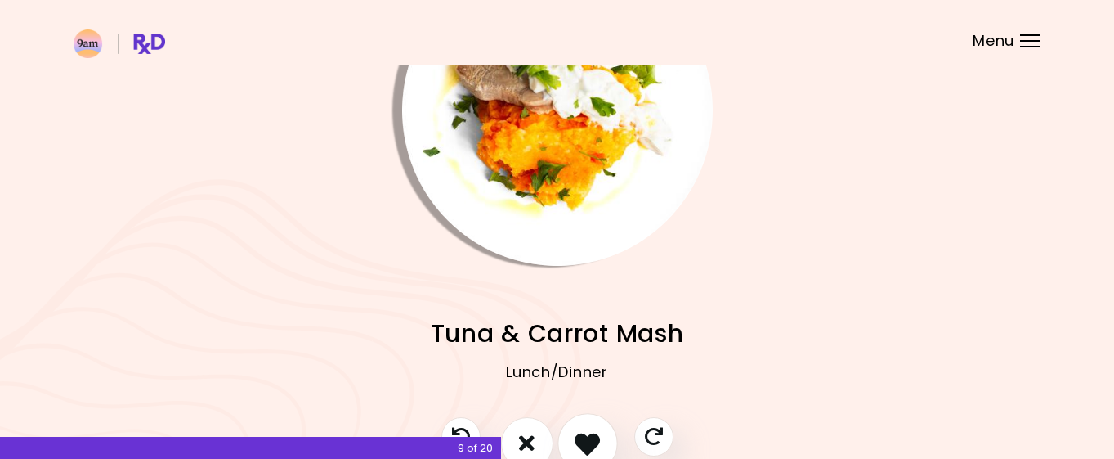
click at [575, 431] on icon "I like this recipe" at bounding box center [587, 442] width 25 height 25
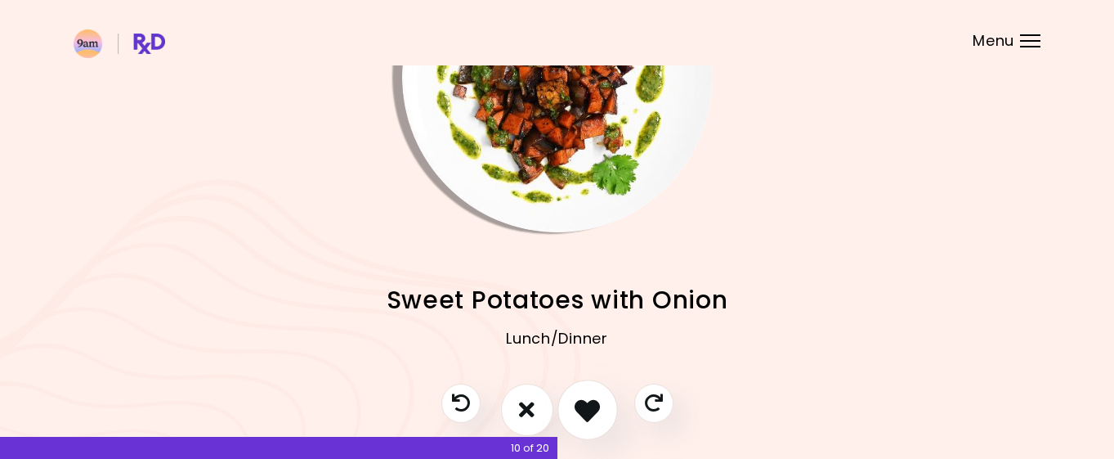
scroll to position [147, 0]
click at [585, 406] on icon "I like this recipe" at bounding box center [587, 409] width 25 height 25
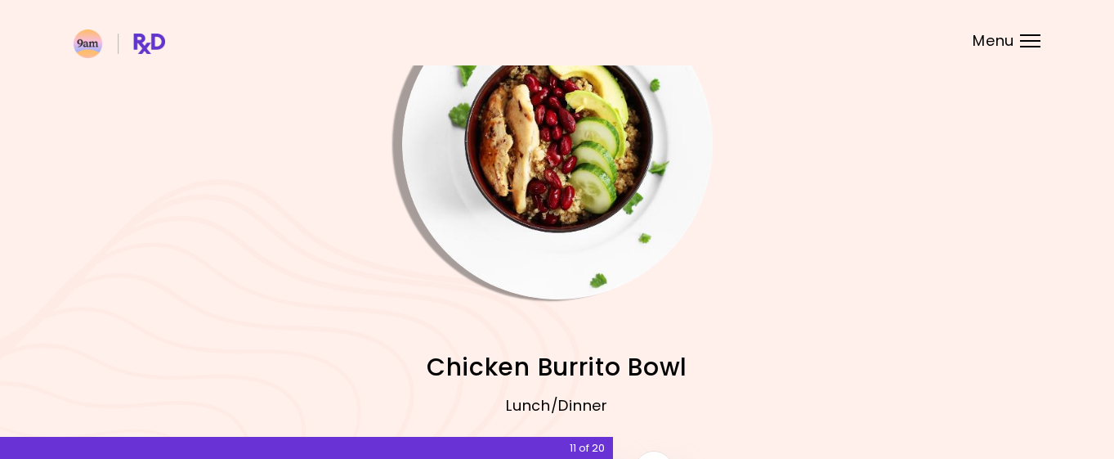
scroll to position [128, 0]
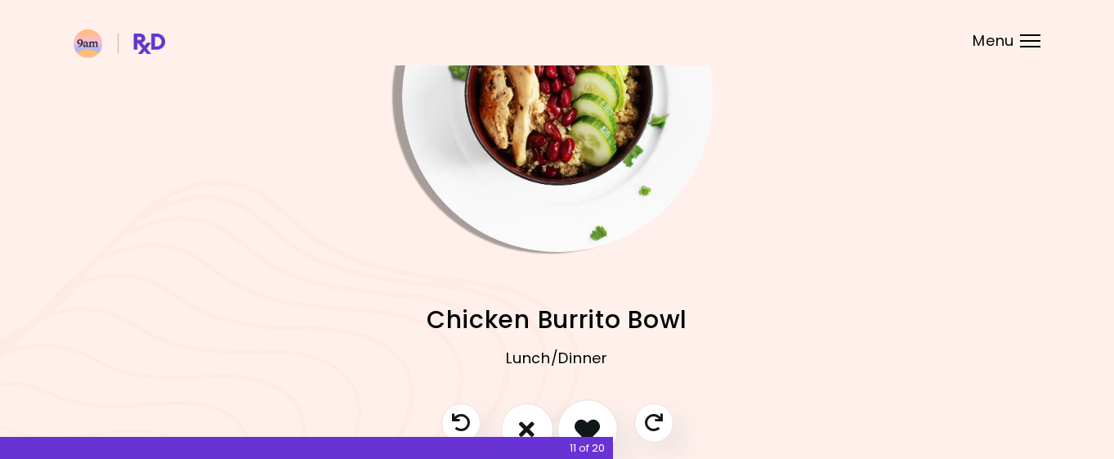
click at [588, 427] on icon "I like this recipe" at bounding box center [587, 428] width 25 height 25
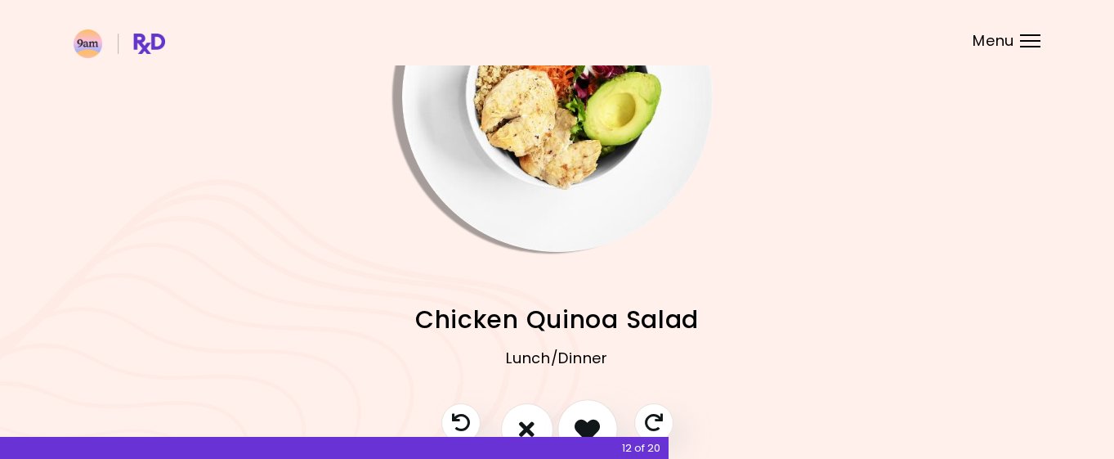
click at [588, 427] on icon "I like this recipe" at bounding box center [587, 428] width 25 height 25
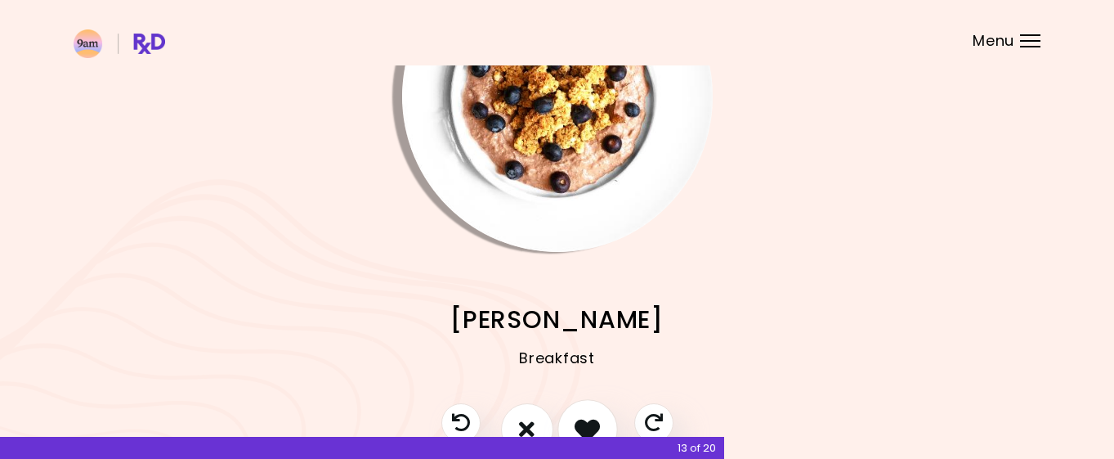
click at [588, 427] on icon "I like this recipe" at bounding box center [587, 428] width 25 height 25
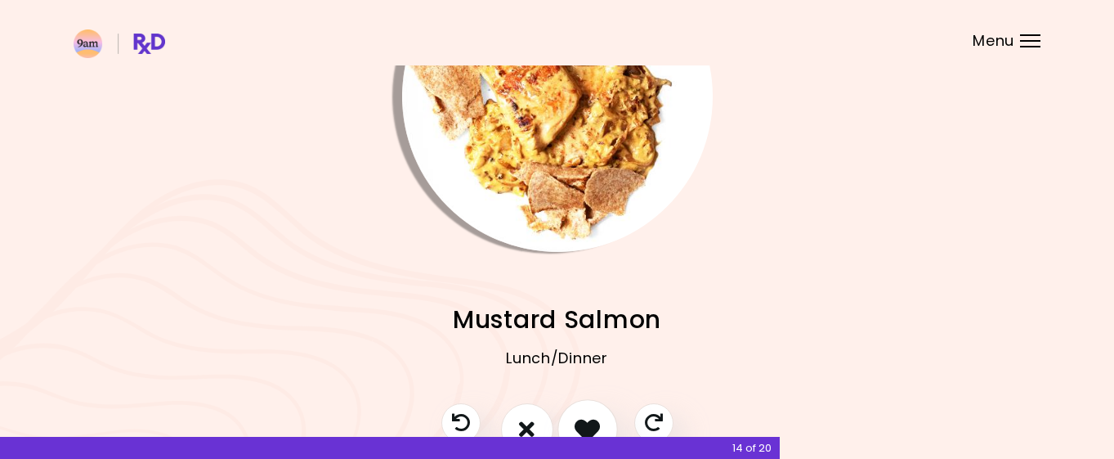
click at [588, 427] on icon "I like this recipe" at bounding box center [587, 428] width 25 height 25
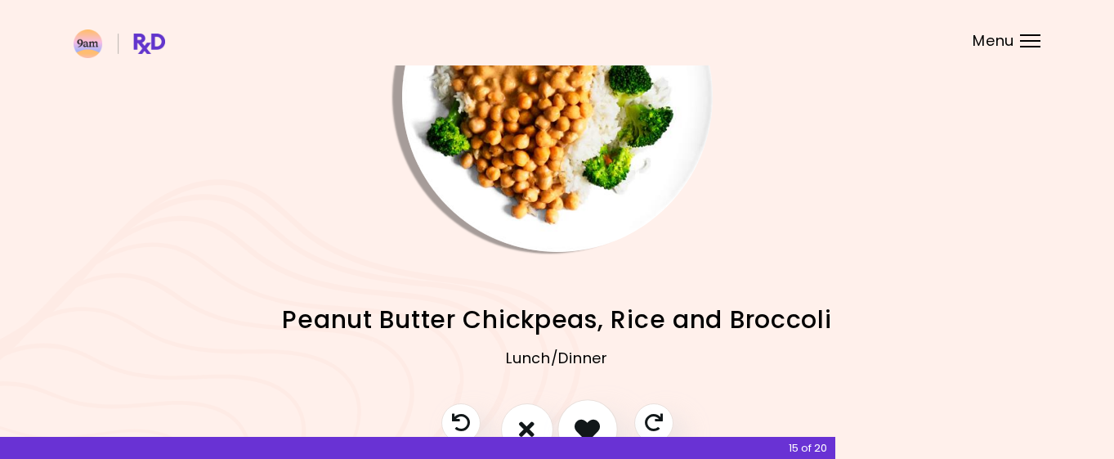
click at [588, 427] on icon "I like this recipe" at bounding box center [587, 428] width 25 height 25
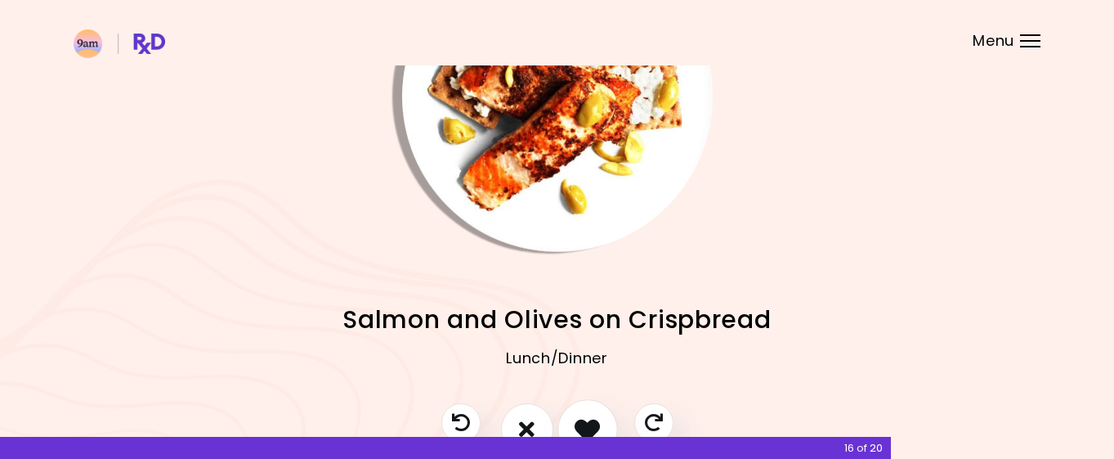
click at [588, 427] on icon "I like this recipe" at bounding box center [587, 428] width 25 height 25
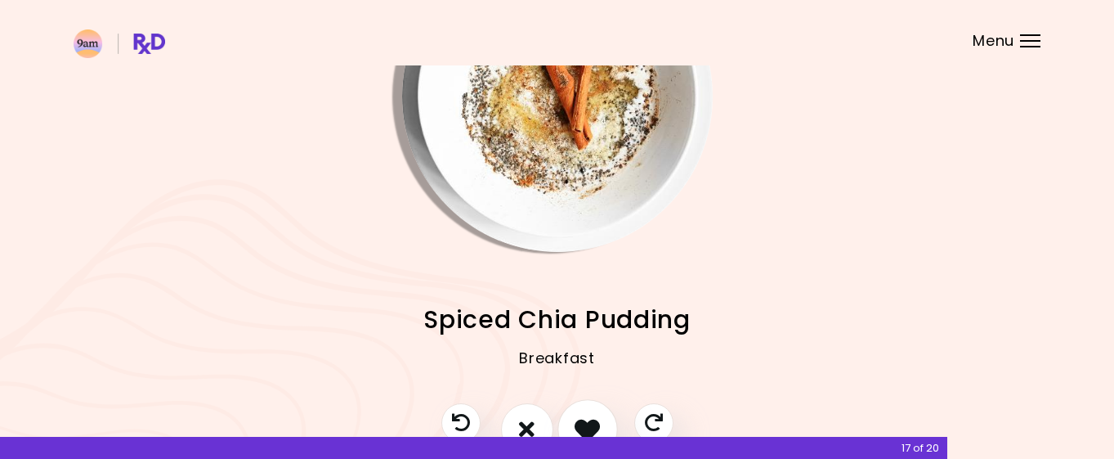
click at [588, 427] on icon "I like this recipe" at bounding box center [587, 428] width 25 height 25
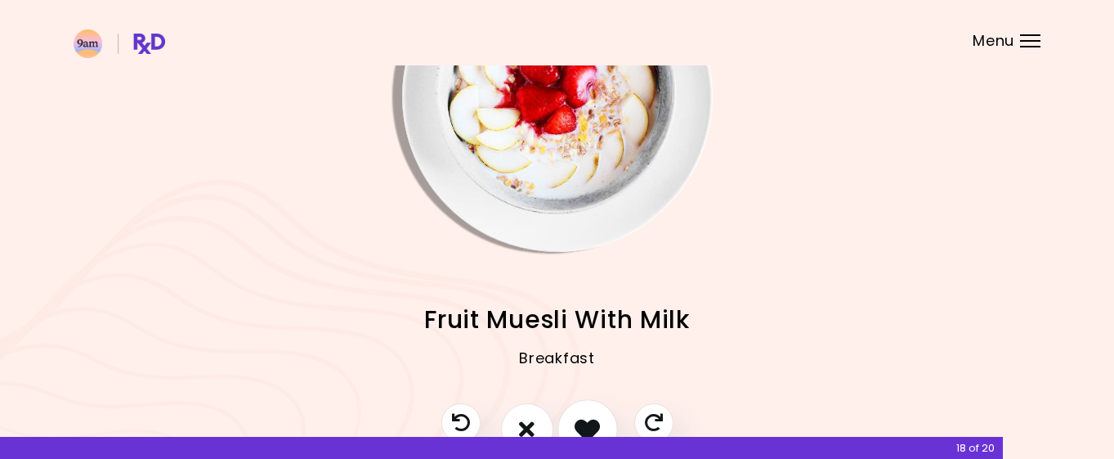
click at [582, 420] on icon "I like this recipe" at bounding box center [587, 428] width 25 height 25
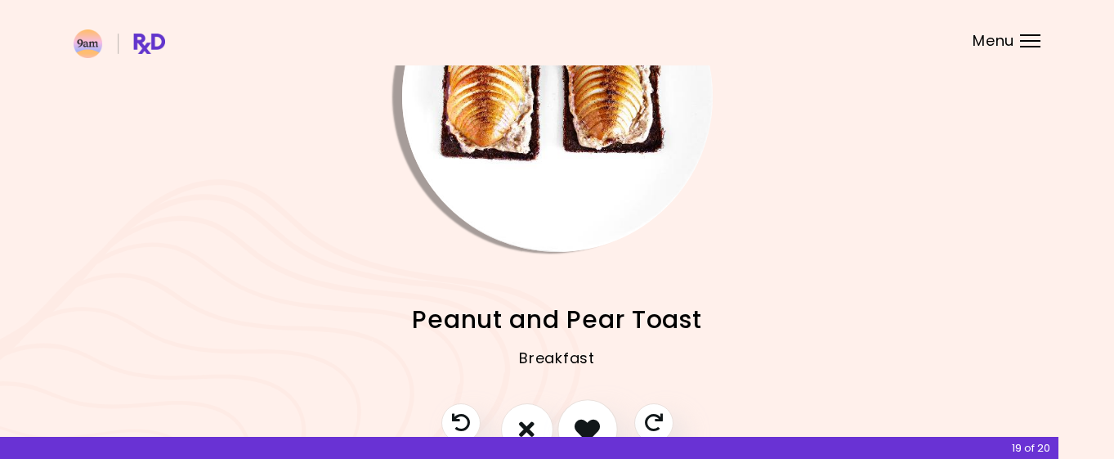
click at [582, 420] on icon "I like this recipe" at bounding box center [587, 428] width 25 height 25
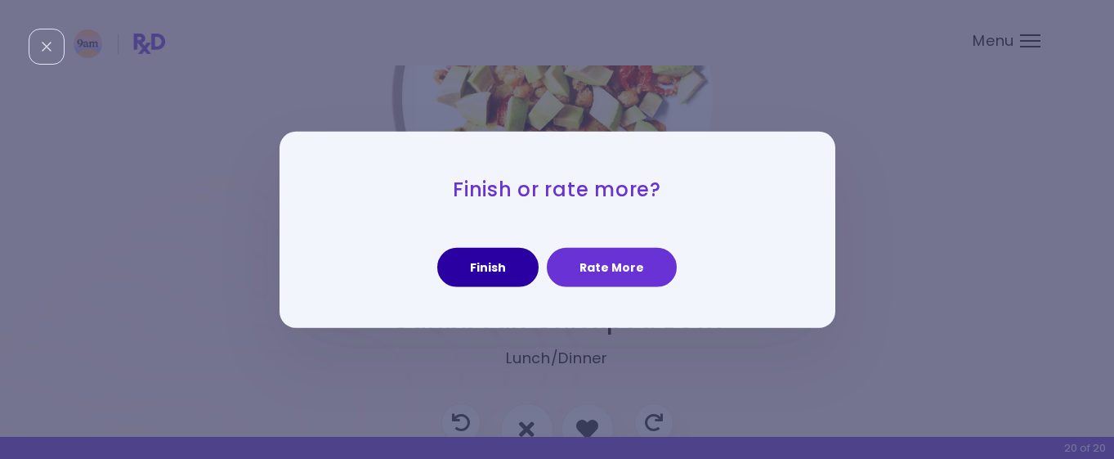
click at [479, 274] on button "Finish" at bounding box center [487, 267] width 101 height 39
